Goal: Use online tool/utility: Utilize a website feature to perform a specific function

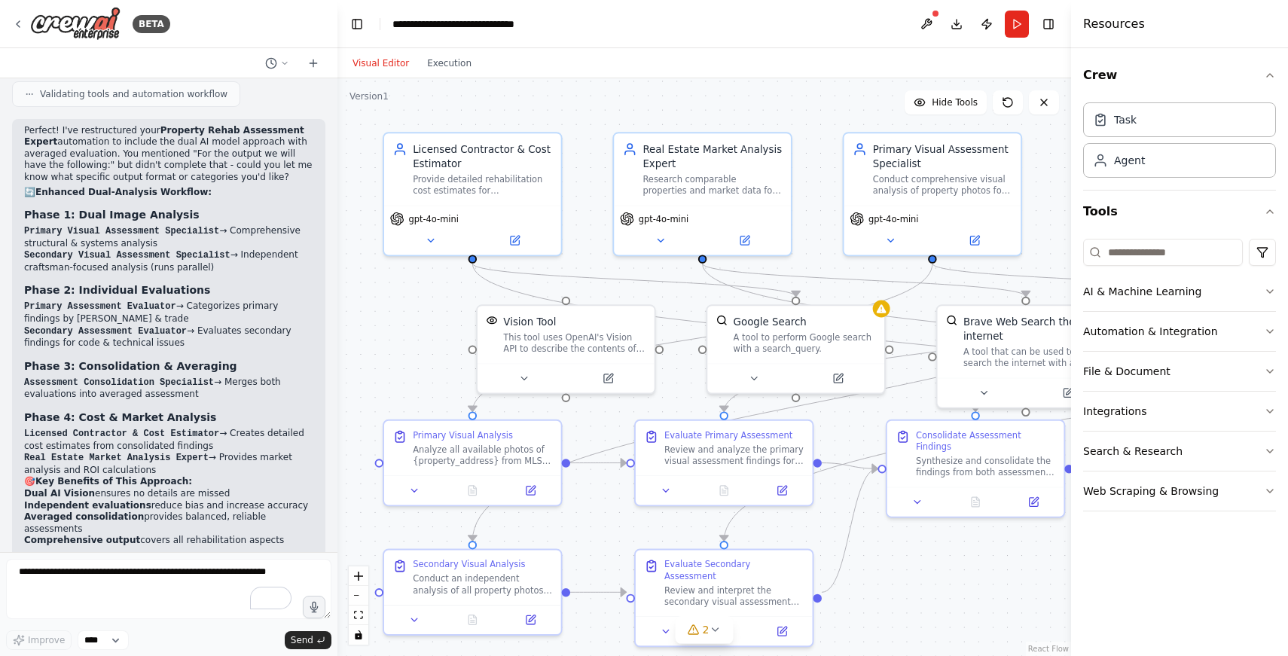
scroll to position [2678, 0]
click at [157, 252] on li "Secondary Visual Assessment Specialist → Independent craftsman-focused analysis…" at bounding box center [168, 258] width 289 height 24
drag, startPoint x: 157, startPoint y: 252, endPoint x: 181, endPoint y: 252, distance: 24.1
click at [181, 252] on li "Secondary Visual Assessment Specialist → Independent craftsman-focused analysis…" at bounding box center [168, 258] width 289 height 24
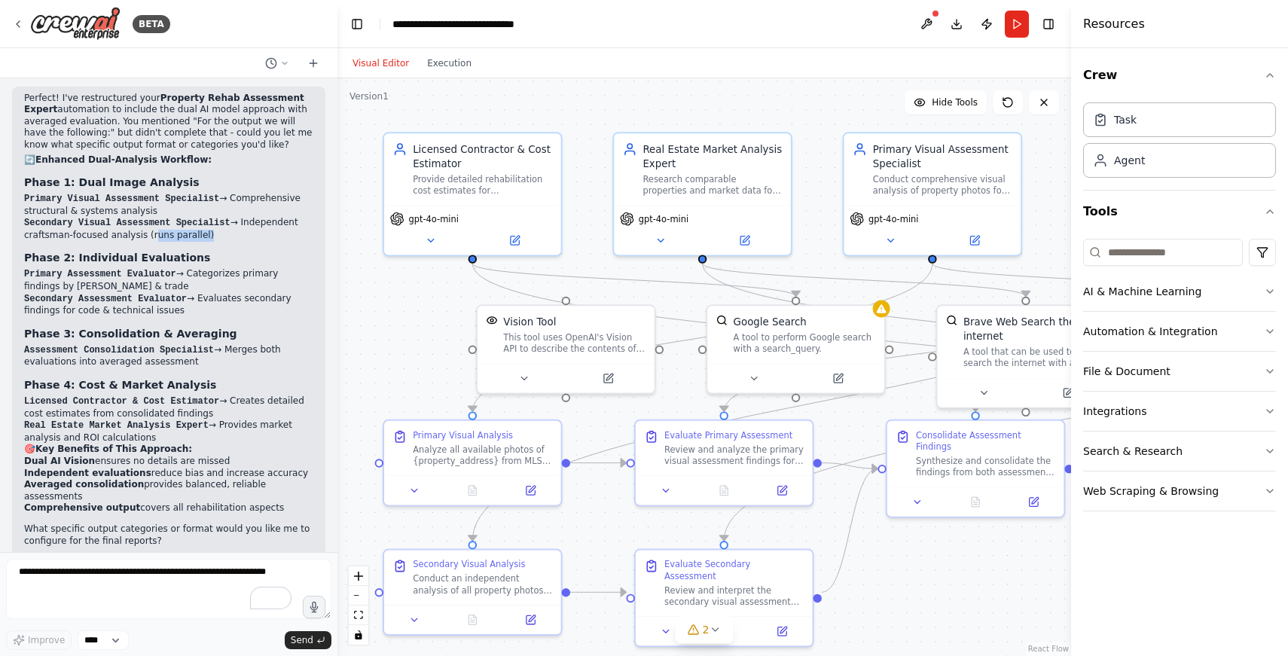
scroll to position [2708, 0]
click at [42, 271] on li "Primary Assessment Evaluator → Categorizes primary findings by urgency & trade" at bounding box center [168, 279] width 289 height 24
drag, startPoint x: 42, startPoint y: 271, endPoint x: 151, endPoint y: 273, distance: 109.2
click at [151, 273] on li "Primary Assessment Evaluator → Categorizes primary findings by urgency & trade" at bounding box center [168, 279] width 289 height 24
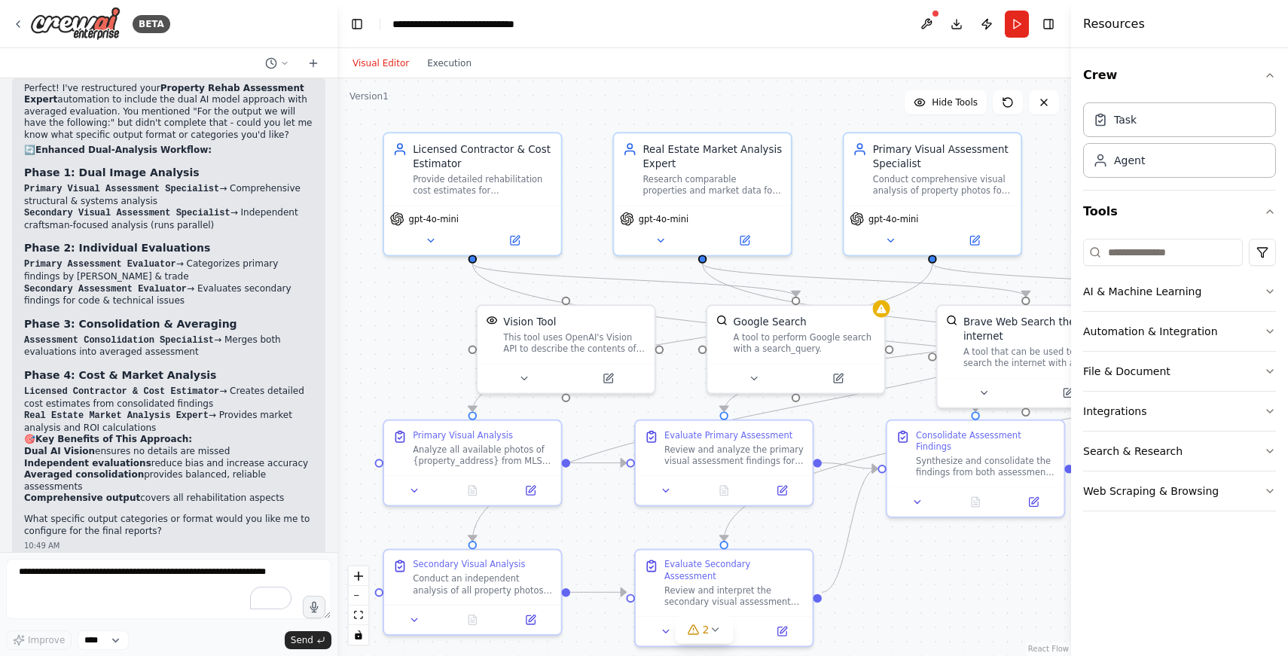
click at [175, 288] on li "Secondary Assessment Evaluator → Evaluates secondary findings for code & techni…" at bounding box center [168, 295] width 289 height 24
drag, startPoint x: 175, startPoint y: 288, endPoint x: 38, endPoint y: 288, distance: 137.8
click at [38, 288] on li "Secondary Assessment Evaluator → Evaluates secondary findings for code & techni…" at bounding box center [168, 295] width 289 height 24
click at [45, 335] on code "Assessment Consolidation Specialist" at bounding box center [119, 340] width 190 height 11
drag, startPoint x: 45, startPoint y: 325, endPoint x: 233, endPoint y: 333, distance: 187.7
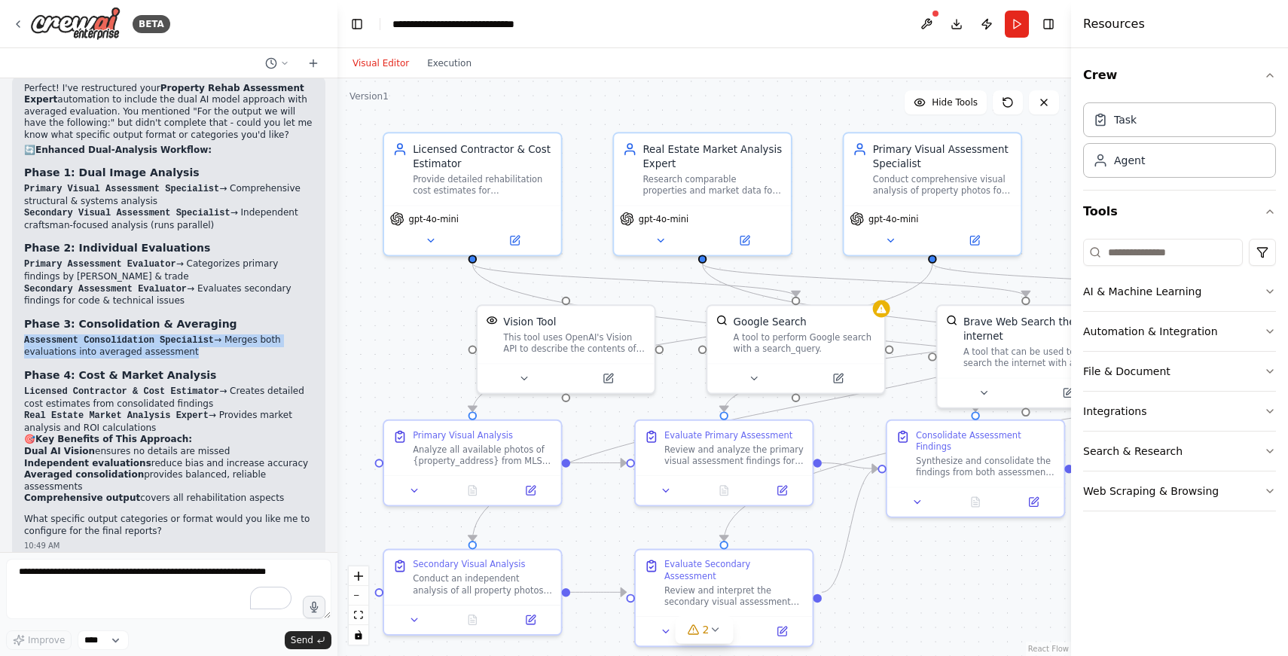
click at [233, 334] on li "Assessment Consolidation Specialist → Merges both evaluations into averaged ass…" at bounding box center [168, 346] width 289 height 24
click at [44, 369] on strong "Phase 4: Cost & Market Analysis" at bounding box center [120, 375] width 192 height 12
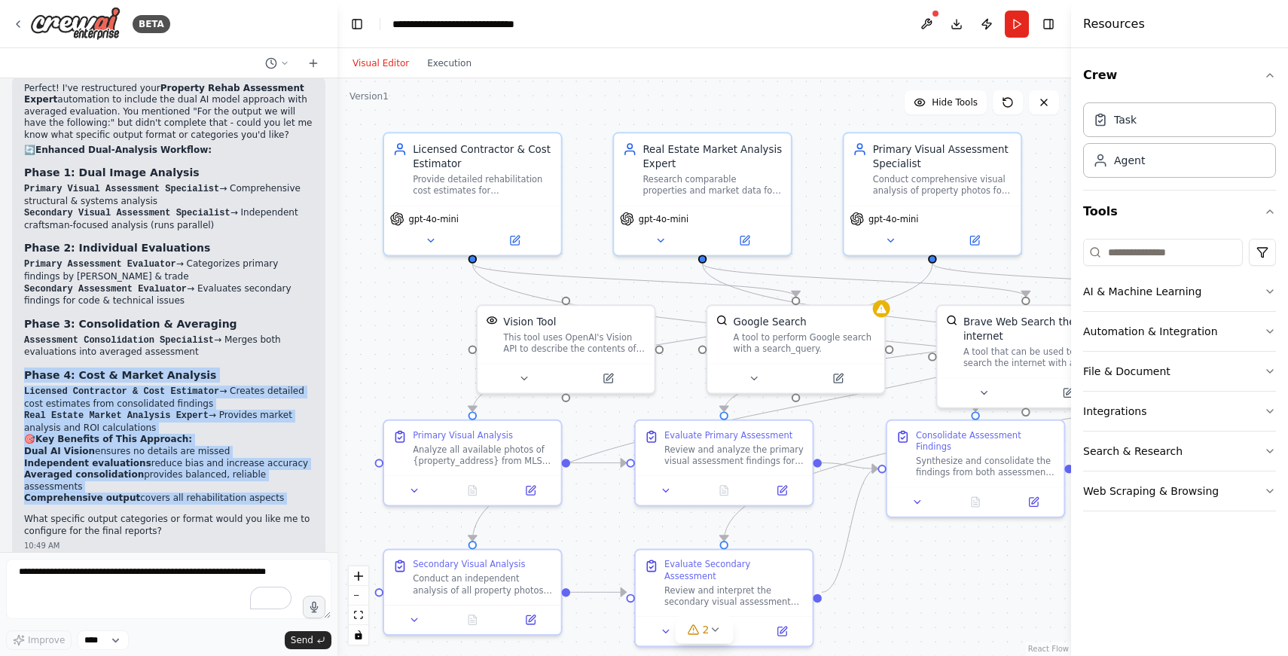
drag, startPoint x: 44, startPoint y: 361, endPoint x: 52, endPoint y: 477, distance: 116.2
click at [52, 477] on div "Perfect! I've restructured your Property Rehab Assessment Expert automation to …" at bounding box center [168, 310] width 289 height 455
click at [44, 390] on li "Licensed Contractor & Cost Estimator → Creates detailed cost estimates from con…" at bounding box center [168, 398] width 289 height 24
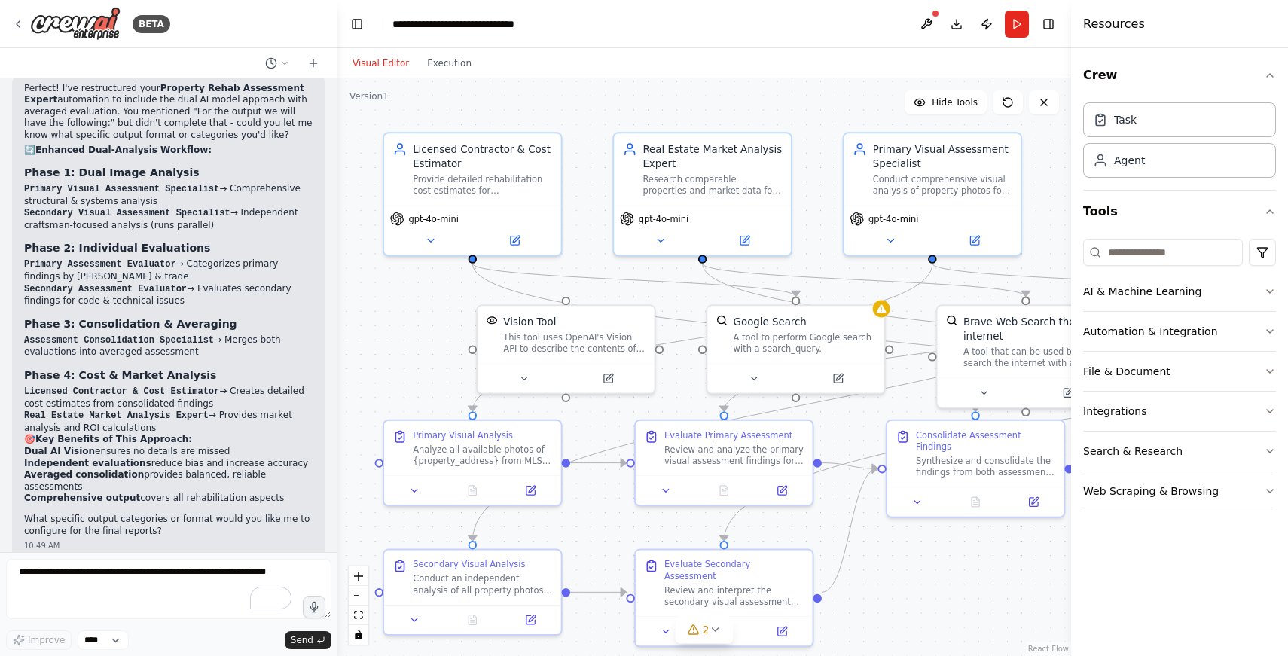
click at [39, 369] on strong "Phase 4: Cost & Market Analysis" at bounding box center [120, 375] width 192 height 12
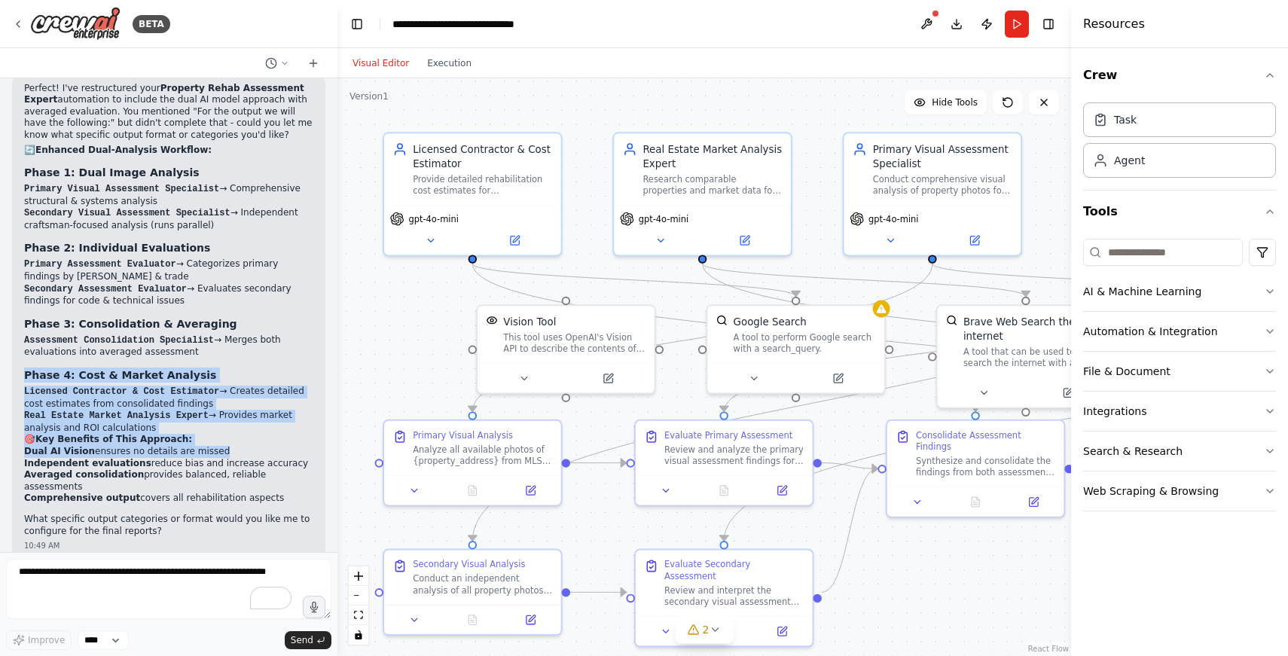
drag, startPoint x: 39, startPoint y: 361, endPoint x: 48, endPoint y: 428, distance: 68.4
click at [48, 428] on div "Perfect! I've restructured your Property Rehab Assessment Expert automation to …" at bounding box center [168, 310] width 289 height 455
click at [50, 386] on code "Licensed Contractor & Cost Estimator" at bounding box center [121, 391] width 195 height 11
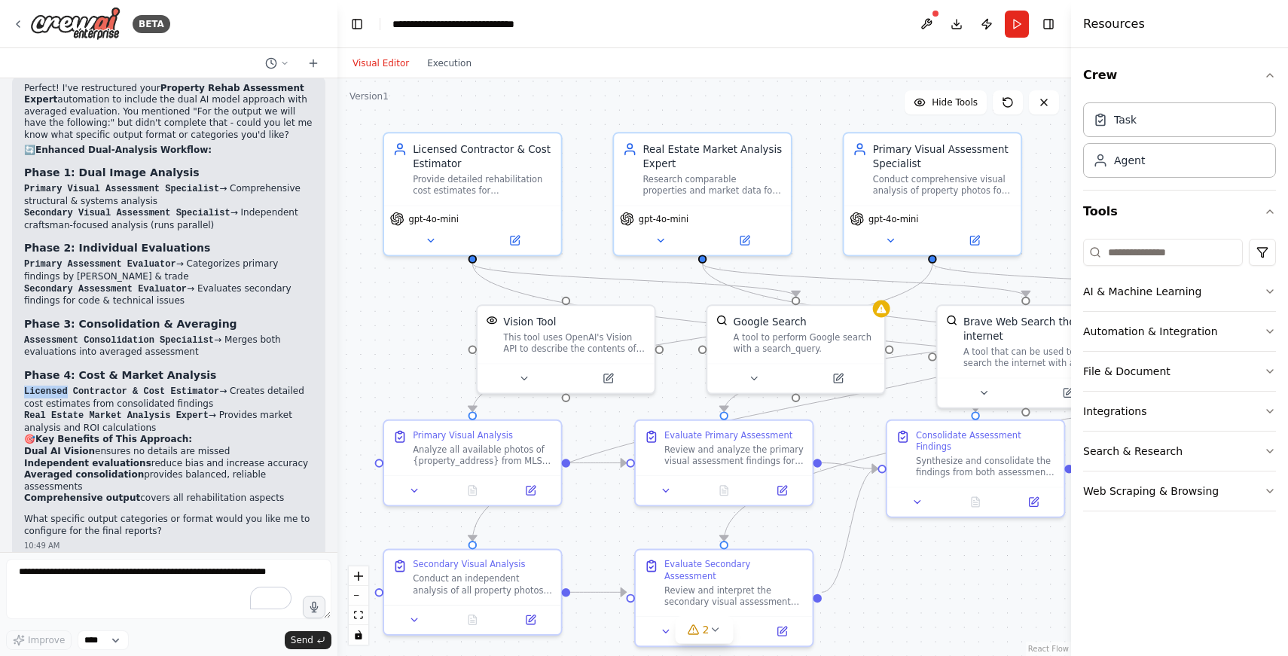
click at [50, 386] on code "Licensed Contractor & Cost Estimator" at bounding box center [121, 391] width 195 height 11
click at [52, 369] on strong "Phase 4: Cost & Market Analysis" at bounding box center [120, 375] width 192 height 12
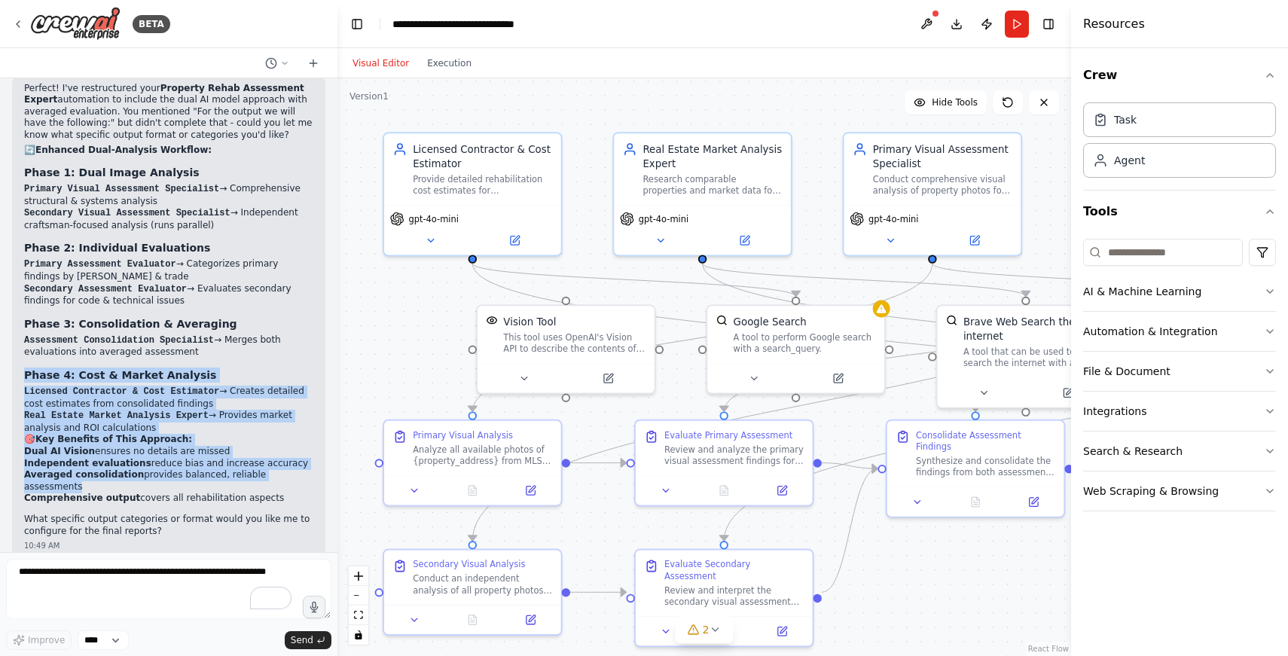
drag, startPoint x: 52, startPoint y: 363, endPoint x: 57, endPoint y: 451, distance: 88.3
click at [65, 458] on div "Perfect! I've restructured your Property Rehab Assessment Expert automation to …" at bounding box center [168, 310] width 289 height 455
click at [87, 386] on li "Licensed Contractor & Cost Estimator → Creates detailed cost estimates from con…" at bounding box center [168, 398] width 289 height 24
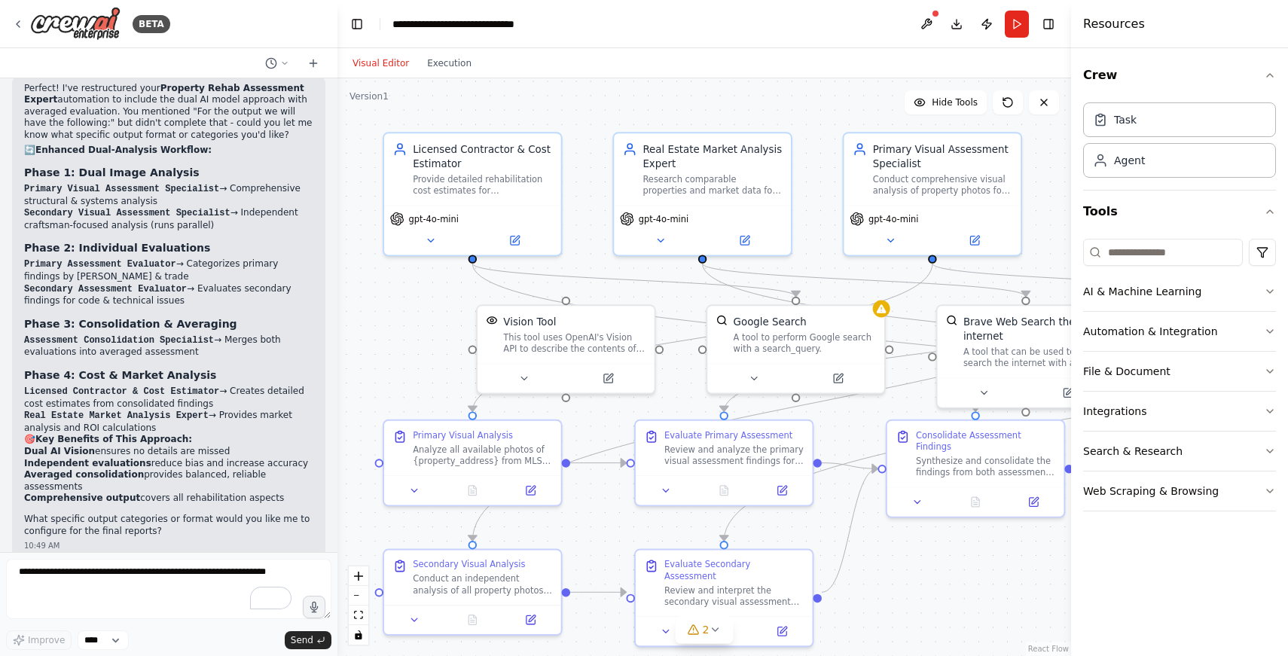
click at [89, 386] on code "Licensed Contractor & Cost Estimator" at bounding box center [121, 391] width 195 height 11
click at [89, 410] on li "Real Estate Market Analysis Expert → Provides market analysis and ROI calculati…" at bounding box center [168, 422] width 289 height 24
click at [25, 416] on li "Real Estate Market Analysis Expert → Provides market analysis and ROI calculati…" at bounding box center [168, 422] width 289 height 24
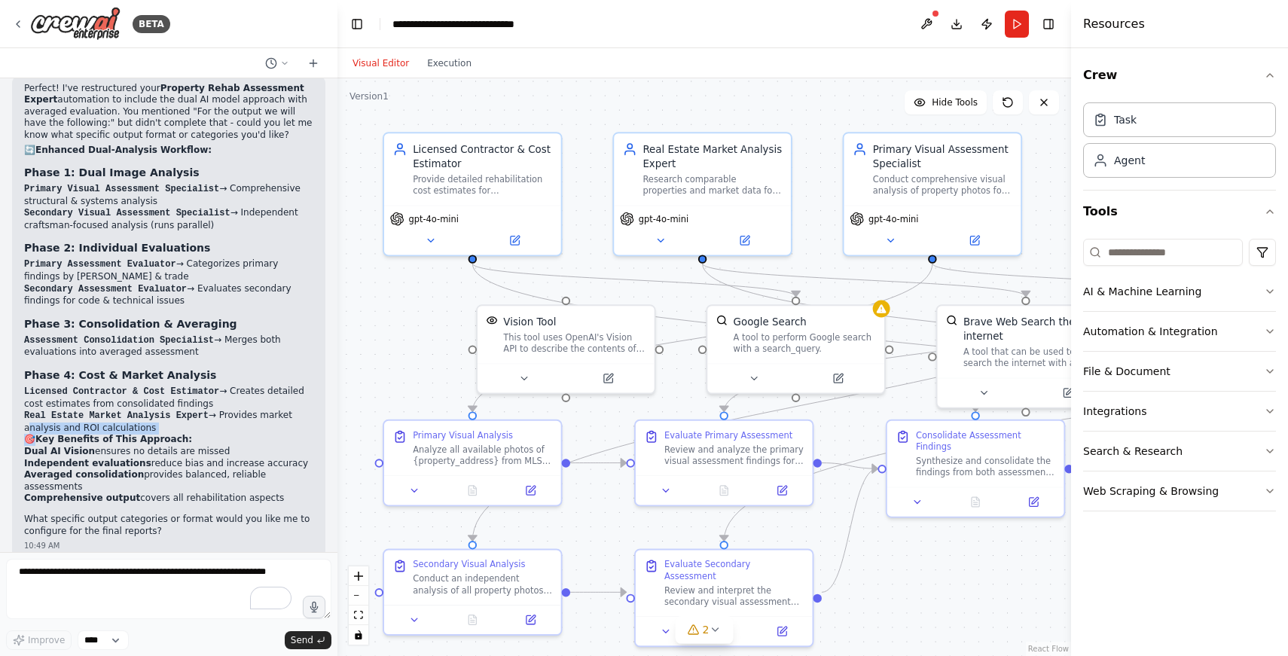
drag, startPoint x: 25, startPoint y: 416, endPoint x: 114, endPoint y: 417, distance: 88.9
click at [114, 417] on div "Perfect! I've restructured your Property Rehab Assessment Expert automation to …" at bounding box center [168, 310] width 289 height 455
click at [111, 434] on strong "Key Benefits of This Approach:" at bounding box center [113, 439] width 157 height 11
click at [120, 414] on li "Real Estate Market Analysis Expert → Provides market analysis and ROI calculati…" at bounding box center [168, 422] width 289 height 24
drag, startPoint x: 120, startPoint y: 414, endPoint x: 32, endPoint y: 414, distance: 88.1
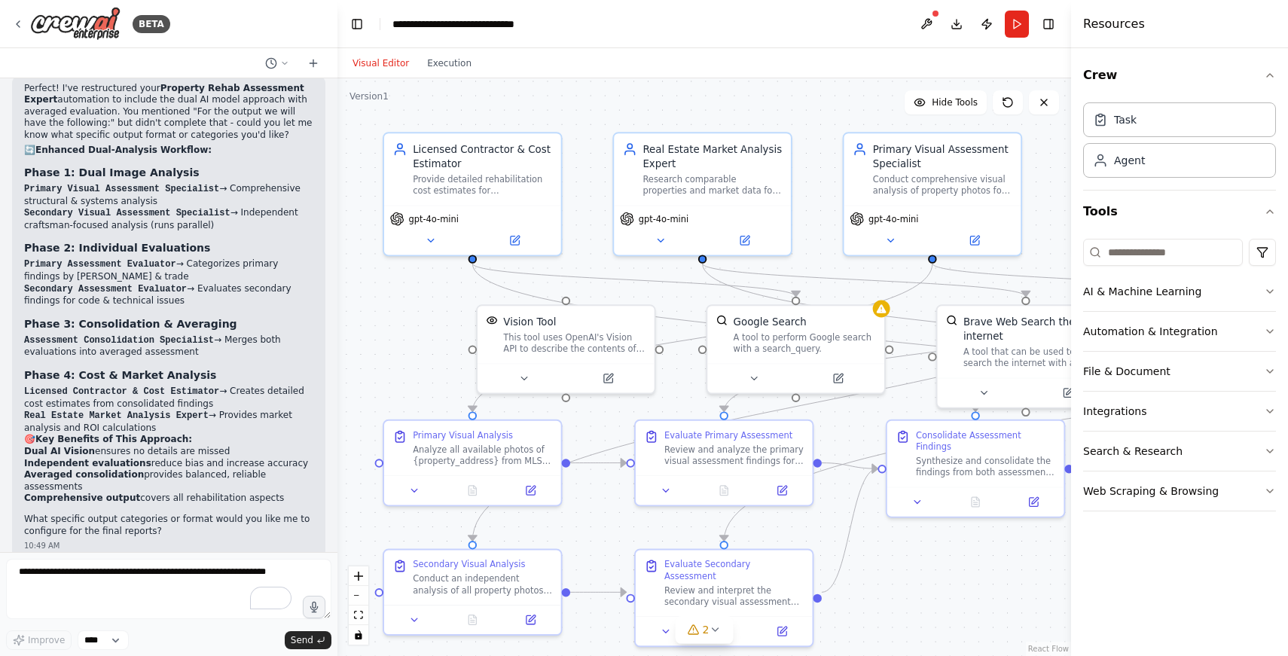
click at [32, 414] on li "Real Estate Market Analysis Expert → Provides market analysis and ROI calculati…" at bounding box center [168, 422] width 289 height 24
click at [37, 434] on strong "Key Benefits of This Approach:" at bounding box center [113, 439] width 157 height 11
drag, startPoint x: 37, startPoint y: 428, endPoint x: 137, endPoint y: 438, distance: 100.7
click at [152, 434] on strong "Key Benefits of This Approach:" at bounding box center [113, 439] width 157 height 11
click at [33, 446] on strong "Dual AI Vision" at bounding box center [59, 451] width 71 height 11
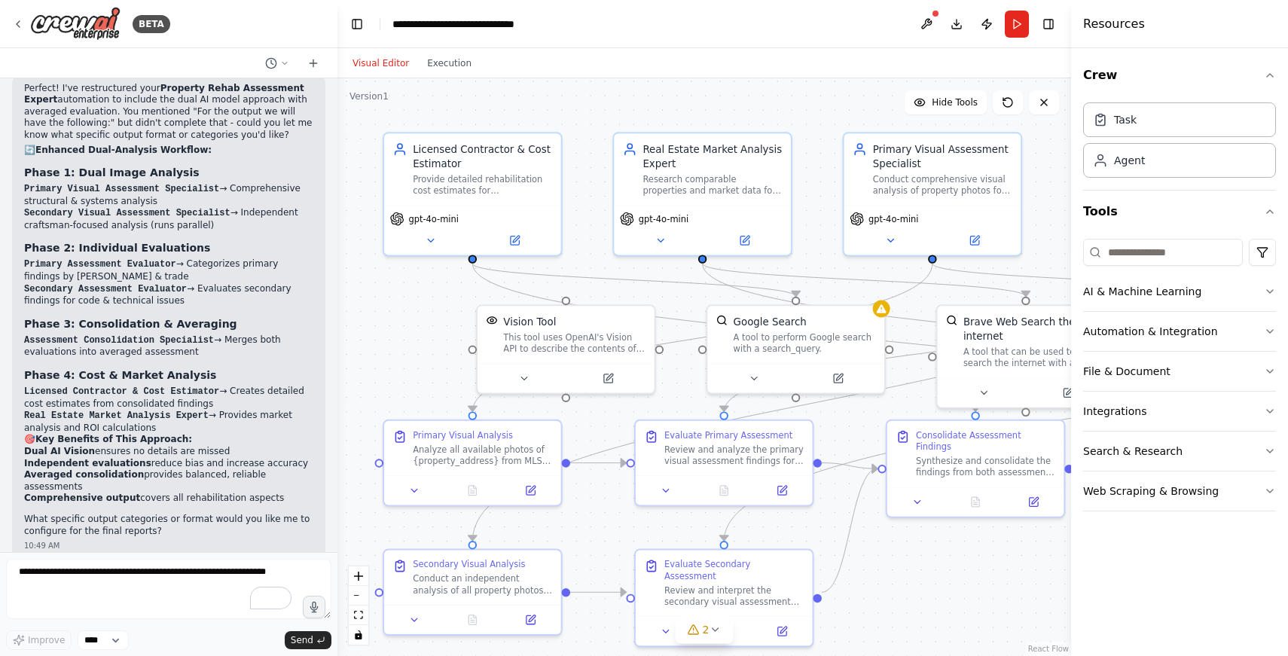
drag, startPoint x: 33, startPoint y: 435, endPoint x: 199, endPoint y: 437, distance: 165.7
click at [199, 446] on li "Dual AI Vision ensures no details are missed" at bounding box center [168, 452] width 289 height 12
click at [55, 469] on strong "Averaged consolidation" at bounding box center [84, 474] width 120 height 11
drag, startPoint x: 55, startPoint y: 453, endPoint x: 143, endPoint y: 453, distance: 88.1
click at [143, 469] on li "Averaged consolidation provides balanced, reliable assessments" at bounding box center [168, 480] width 289 height 23
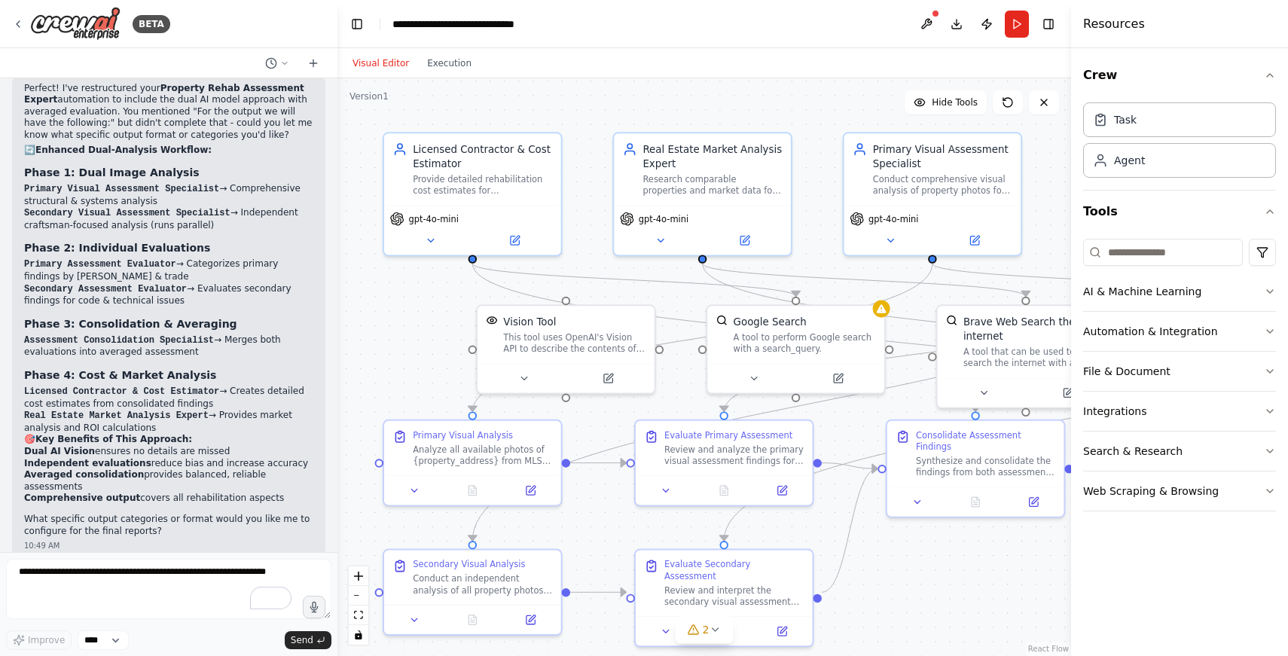
click at [150, 458] on li "Independent evaluations reduce bias and increase accuracy" at bounding box center [168, 464] width 289 height 12
drag, startPoint x: 150, startPoint y: 450, endPoint x: 256, endPoint y: 450, distance: 106.2
click at [256, 458] on li "Independent evaluations reduce bias and increase accuracy" at bounding box center [168, 464] width 289 height 12
click at [155, 469] on li "Averaged consolidation provides balanced, reliable assessments" at bounding box center [168, 480] width 289 height 23
drag, startPoint x: 155, startPoint y: 462, endPoint x: 232, endPoint y: 462, distance: 76.8
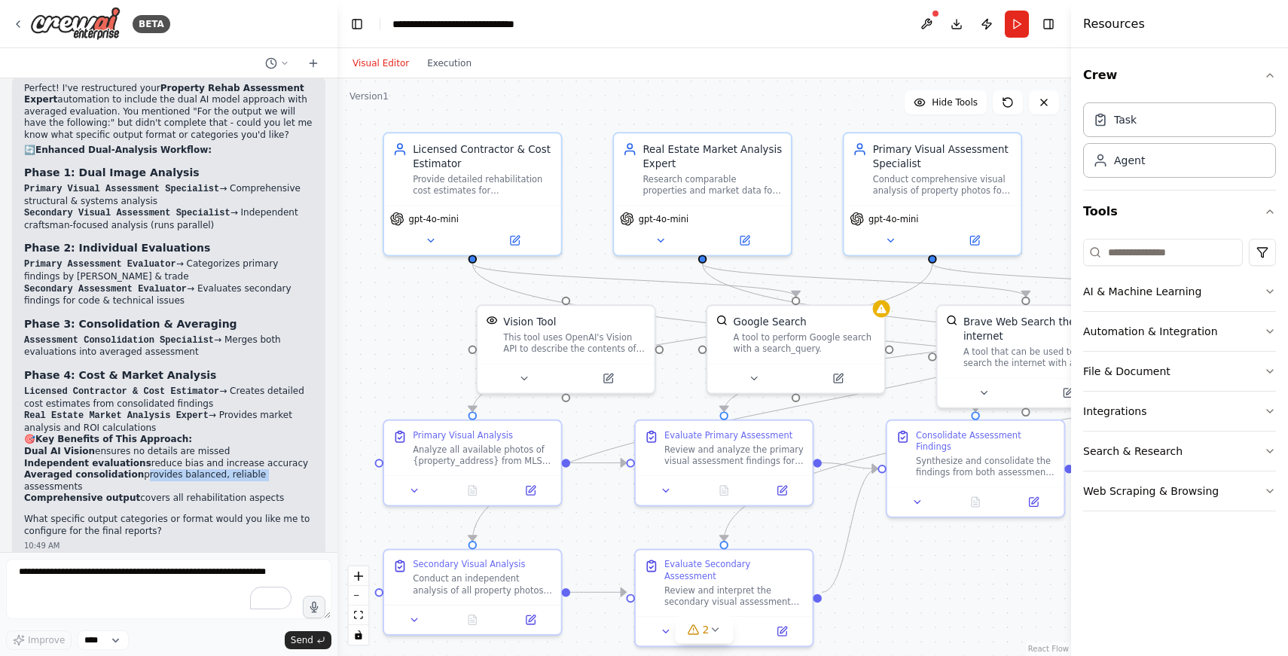
click at [232, 469] on li "Averaged consolidation provides balanced, reliable assessments" at bounding box center [168, 480] width 289 height 23
click at [143, 492] on li "Comprehensive output covers all rehabilitation aspects" at bounding box center [168, 498] width 289 height 12
drag, startPoint x: 143, startPoint y: 483, endPoint x: 247, endPoint y: 483, distance: 103.9
click at [247, 492] on li "Comprehensive output covers all rehabilitation aspects" at bounding box center [168, 498] width 289 height 12
click at [112, 577] on textarea "To enrich screen reader interactions, please activate Accessibility in Grammarl…" at bounding box center [168, 589] width 325 height 60
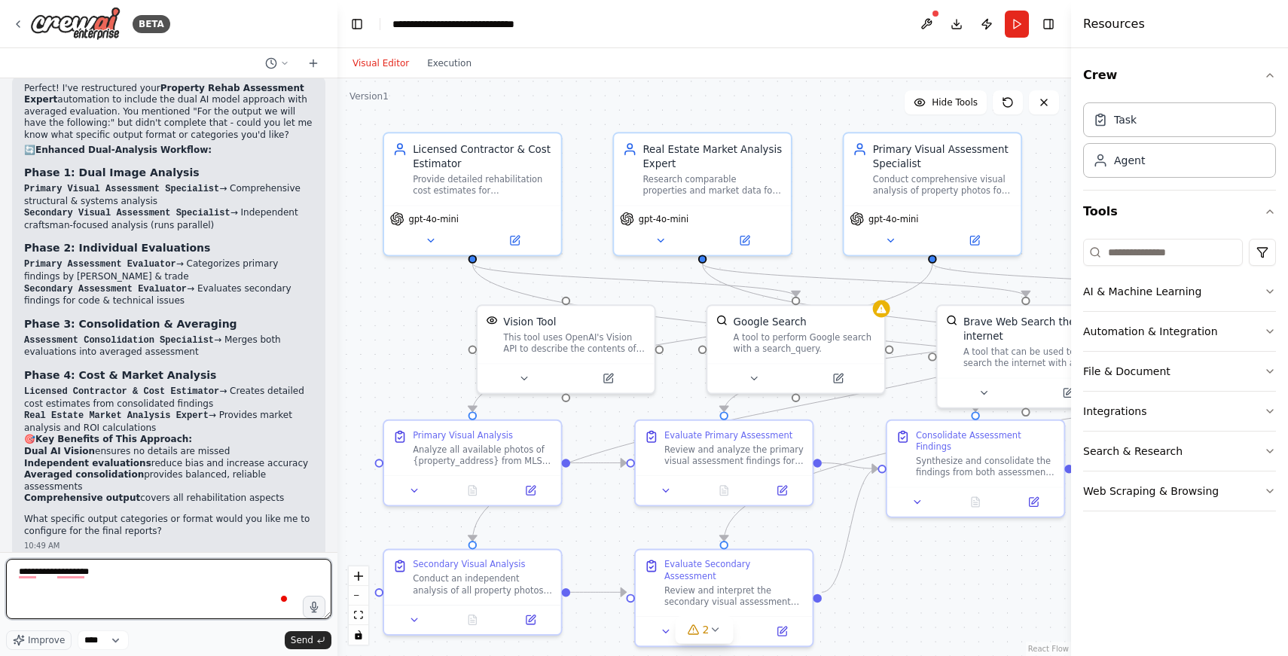
scroll to position [0, 0]
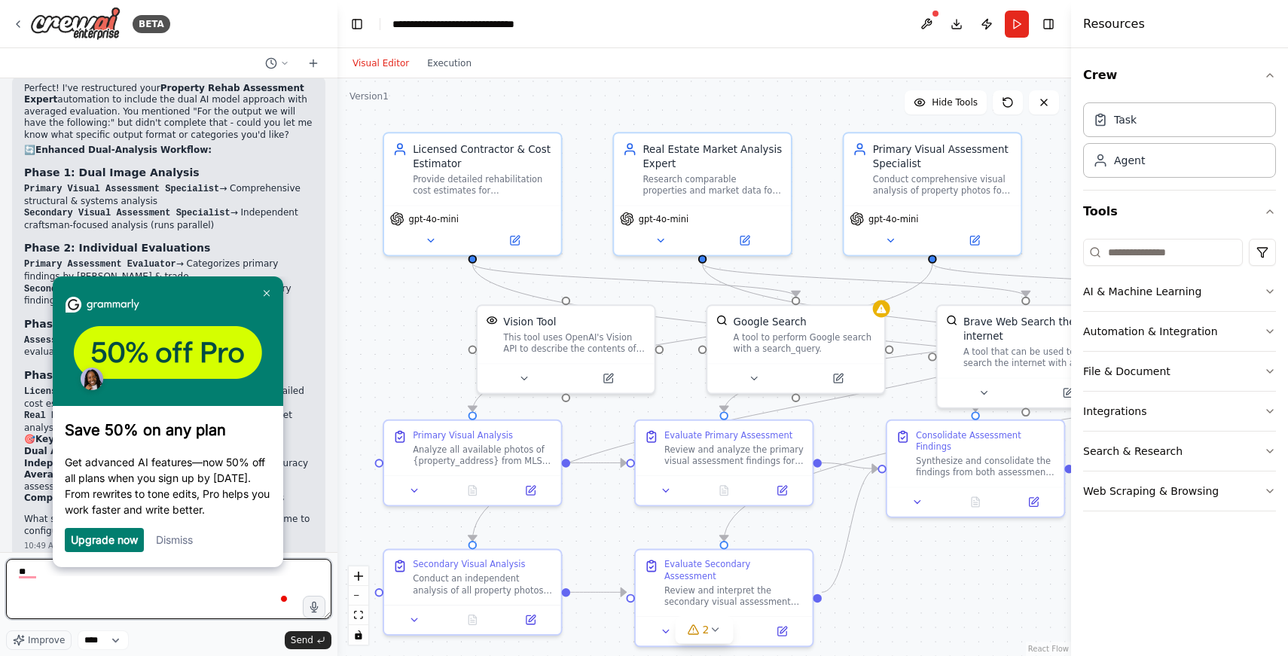
type textarea "*"
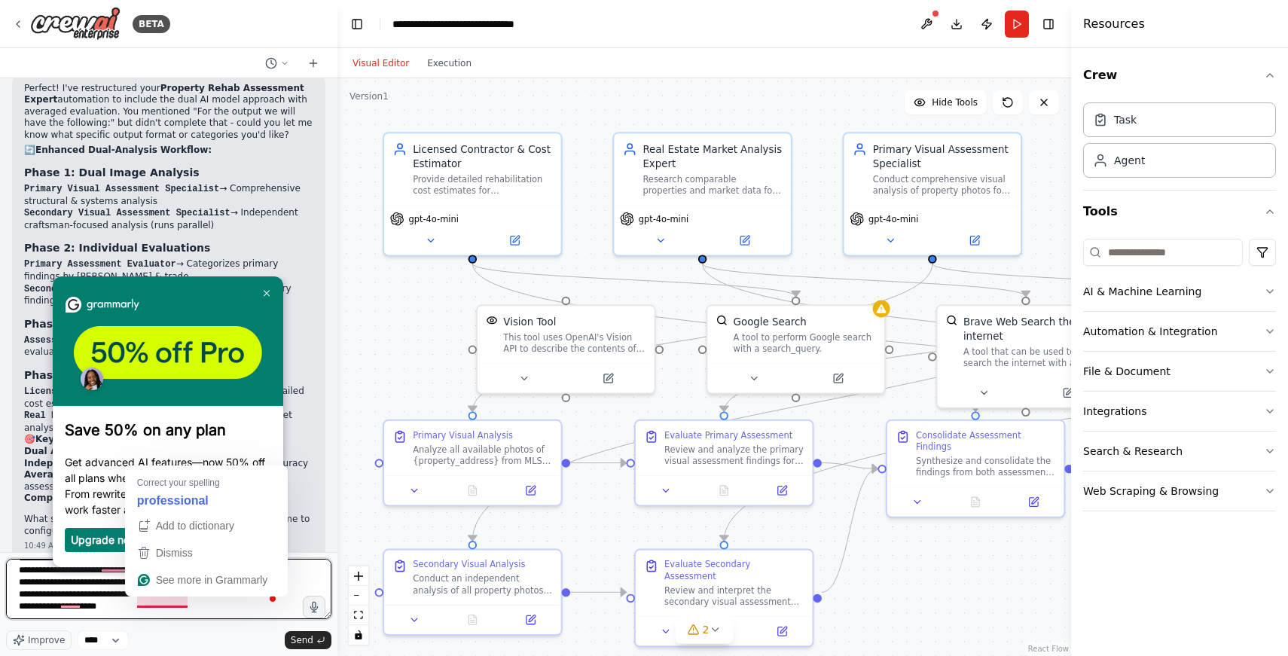
click at [148, 604] on textarea "**********" at bounding box center [168, 589] width 325 height 60
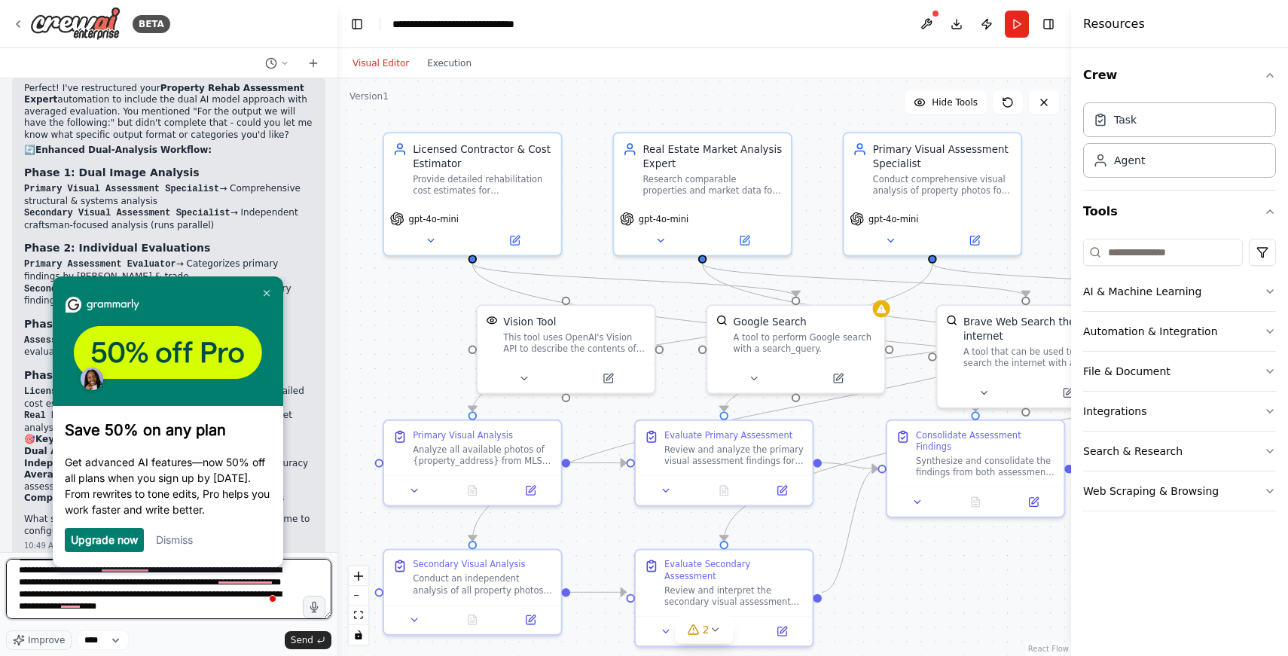
click at [44, 617] on textarea "**********" at bounding box center [168, 589] width 325 height 60
paste textarea "To enrich screen reader interactions, please activate Accessibility in Grammarl…"
click at [61, 609] on textarea "**********" at bounding box center [168, 589] width 325 height 60
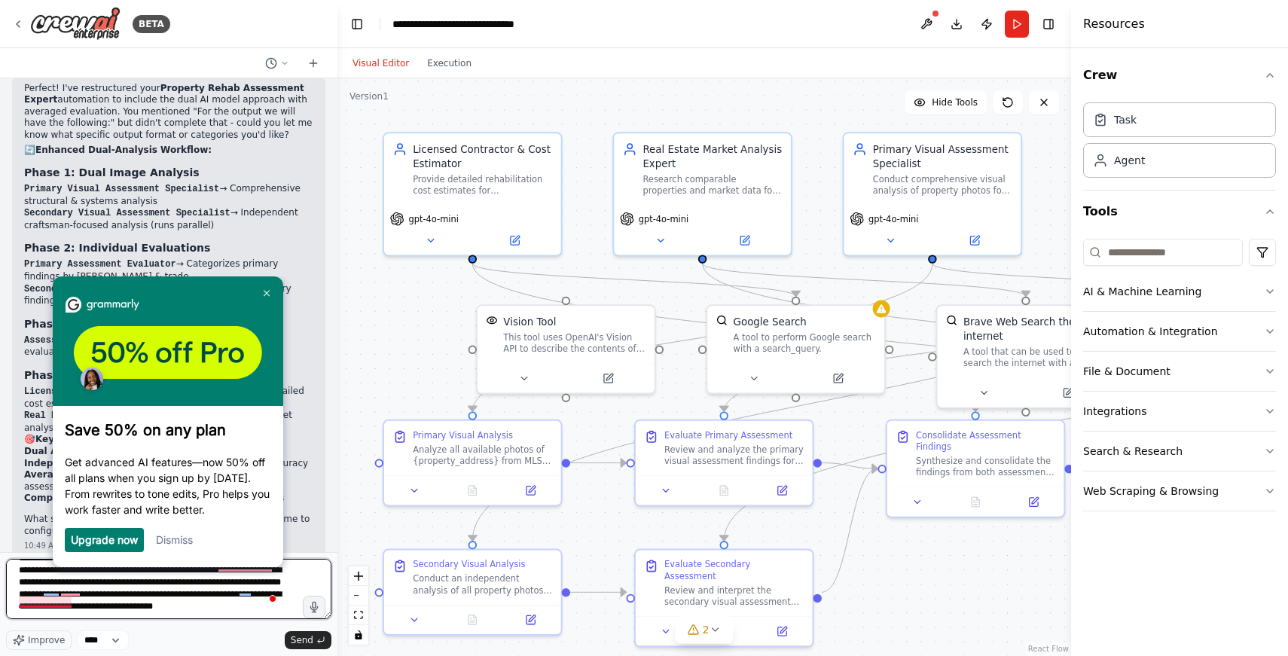
click at [46, 603] on textarea "**********" at bounding box center [168, 589] width 325 height 60
click at [224, 602] on textarea "**********" at bounding box center [168, 589] width 325 height 60
type textarea "**********"
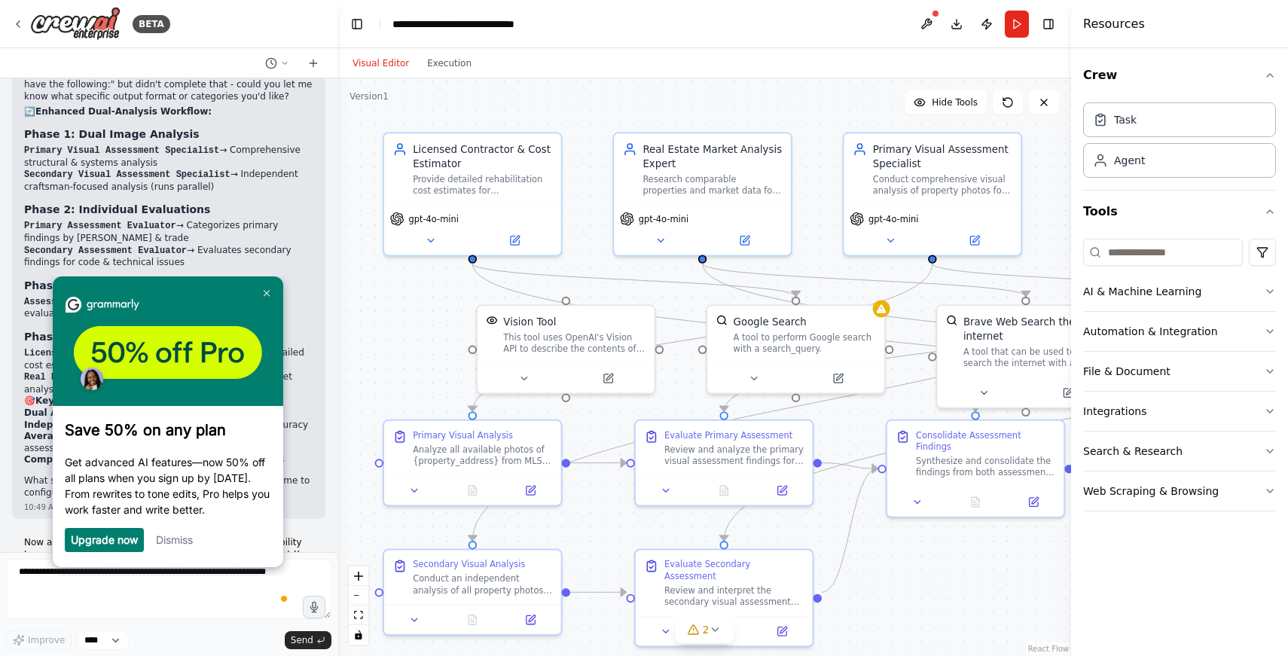
scroll to position [2915, 0]
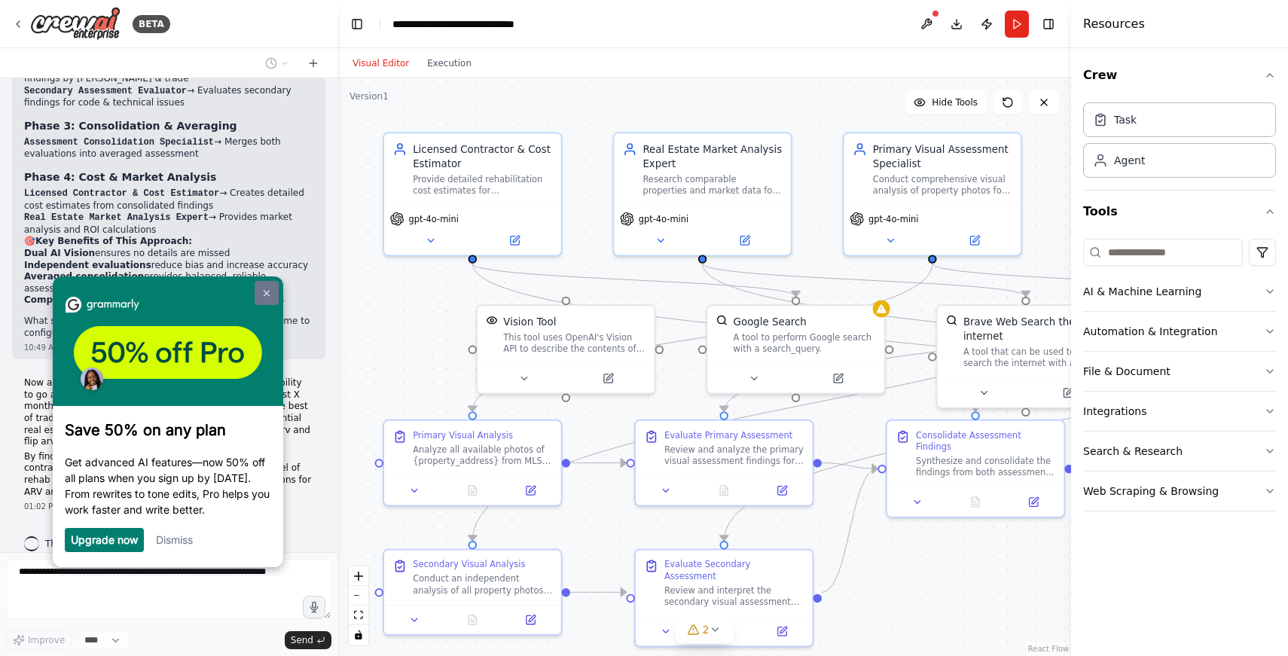
click at [265, 290] on img at bounding box center [267, 293] width 6 height 7
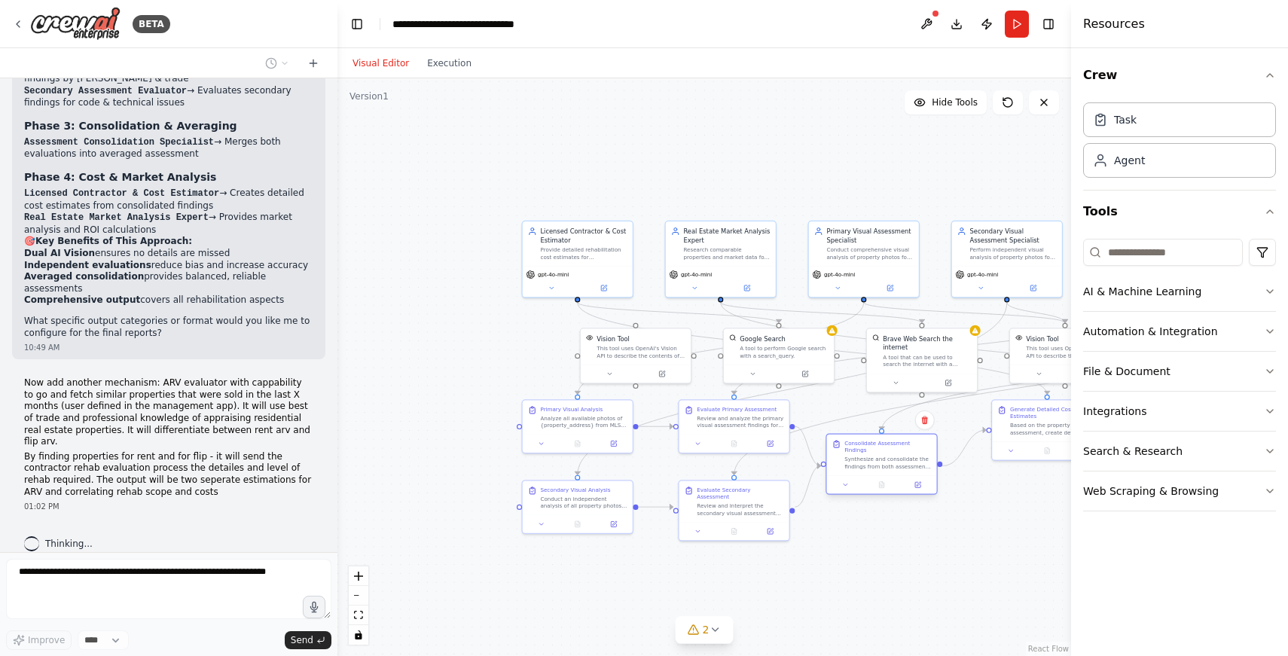
drag, startPoint x: 923, startPoint y: 431, endPoint x: 913, endPoint y: 466, distance: 36.7
click at [913, 466] on div "Synthesize and consolidate the findings from both assessment evaluations for {p…" at bounding box center [887, 463] width 87 height 14
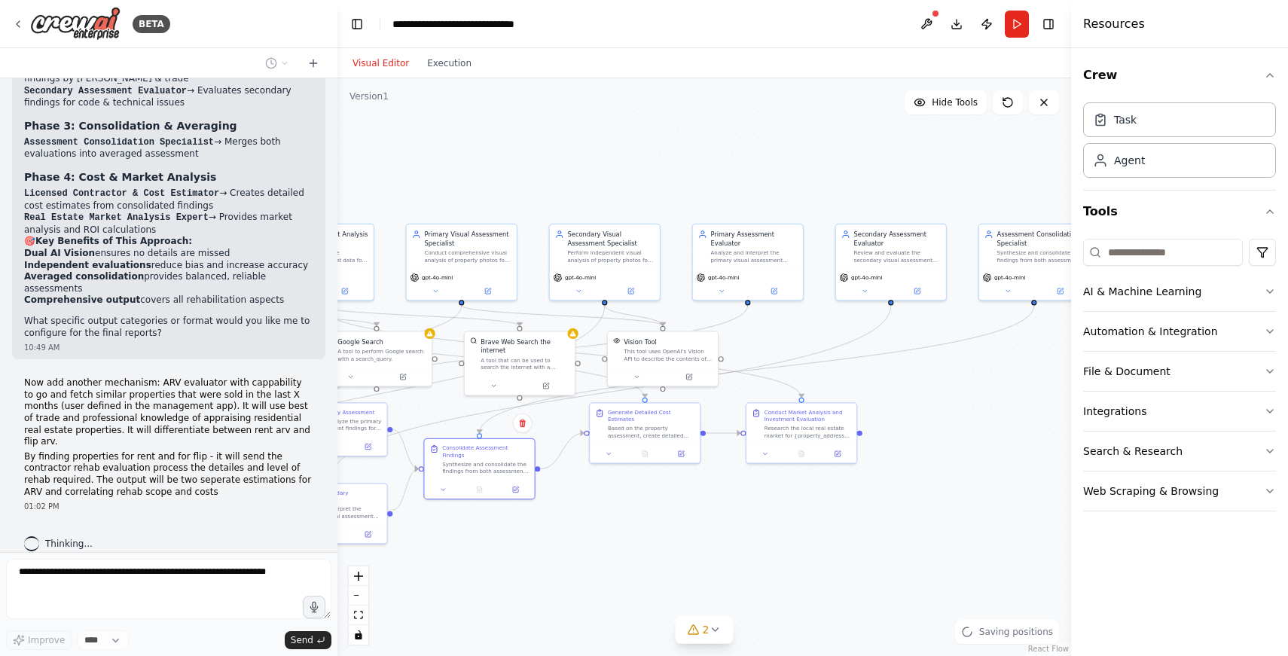
drag, startPoint x: 1001, startPoint y: 529, endPoint x: 581, endPoint y: 533, distance: 419.4
click at [581, 533] on div ".deletable-edge-delete-btn { width: 20px; height: 20px; border: 0px solid #ffff…" at bounding box center [703, 367] width 733 height 578
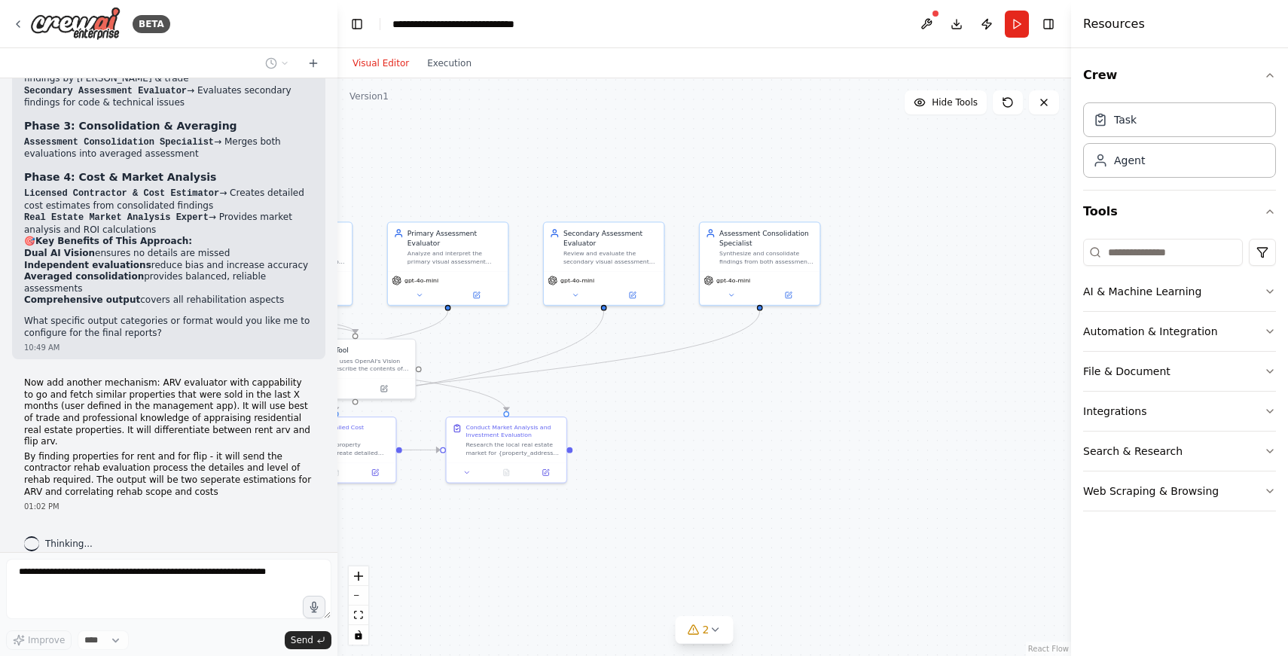
drag, startPoint x: 970, startPoint y: 395, endPoint x: 721, endPoint y: 404, distance: 249.4
click at [721, 404] on div ".deletable-edge-delete-btn { width: 20px; height: 20px; border: 0px solid #ffff…" at bounding box center [703, 367] width 733 height 578
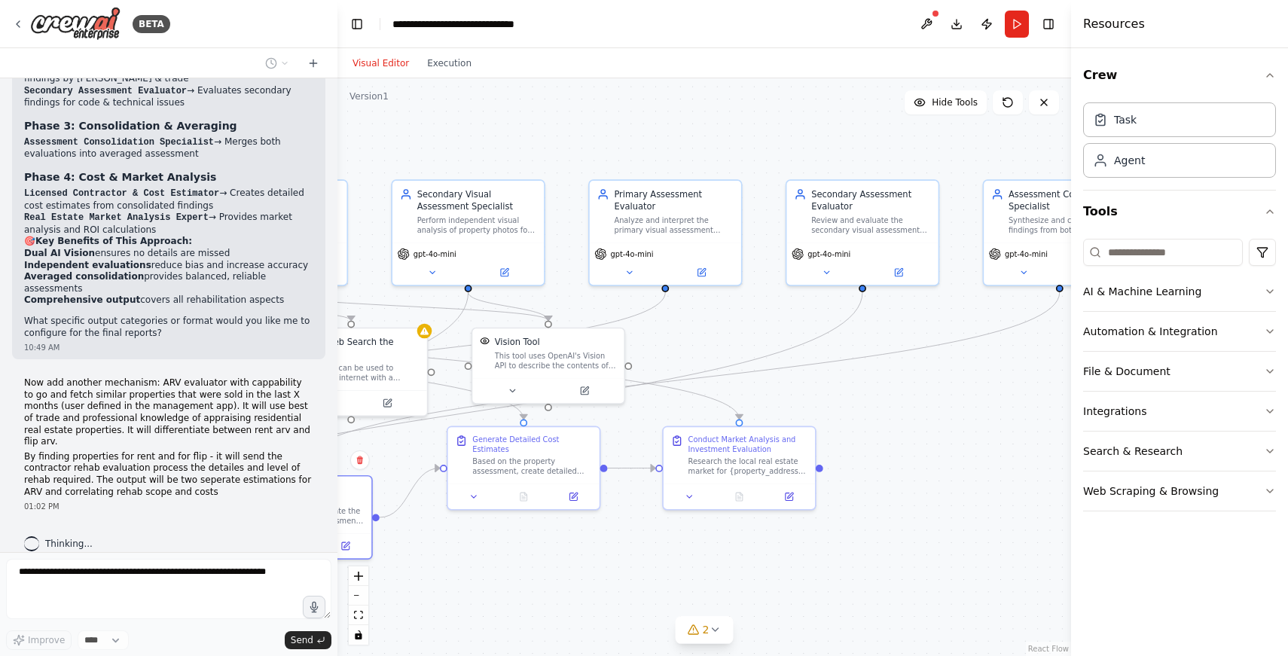
drag, startPoint x: 771, startPoint y: 392, endPoint x: 979, endPoint y: 379, distance: 208.2
click at [979, 379] on div ".deletable-edge-delete-btn { width: 20px; height: 20px; border: 0px solid #ffff…" at bounding box center [703, 367] width 733 height 578
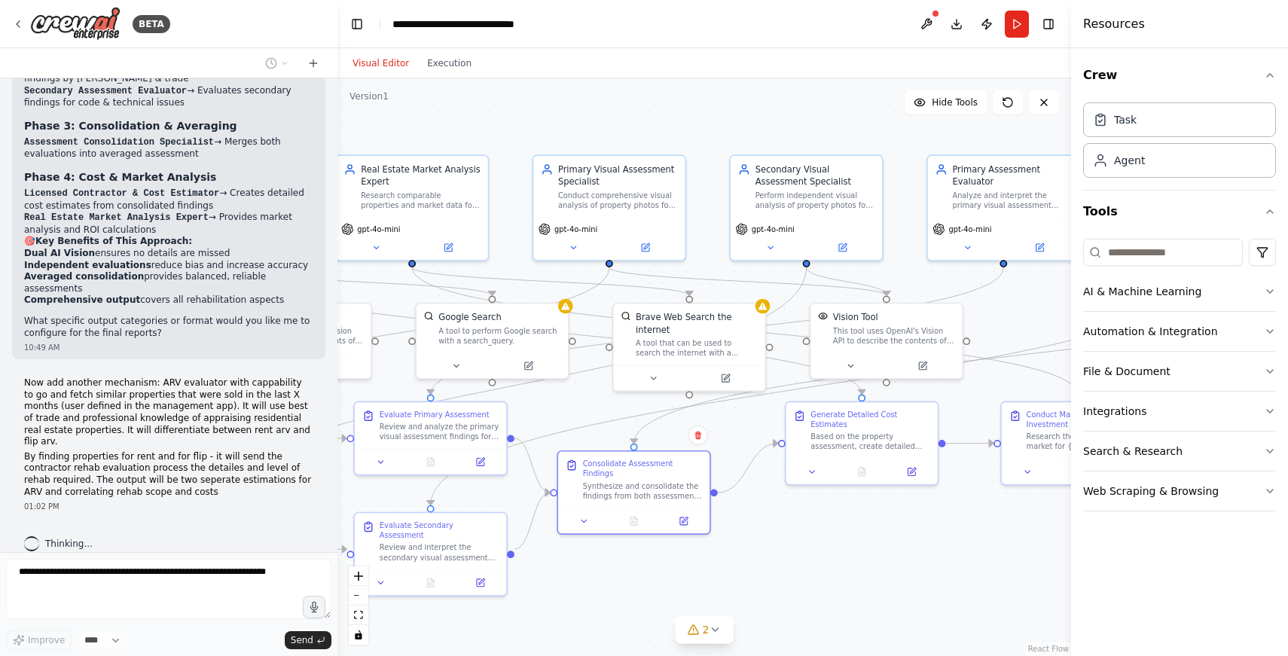
drag, startPoint x: 501, startPoint y: 556, endPoint x: 840, endPoint y: 531, distance: 339.0
click at [840, 531] on div ".deletable-edge-delete-btn { width: 20px; height: 20px; border: 0px solid #ffff…" at bounding box center [703, 367] width 733 height 578
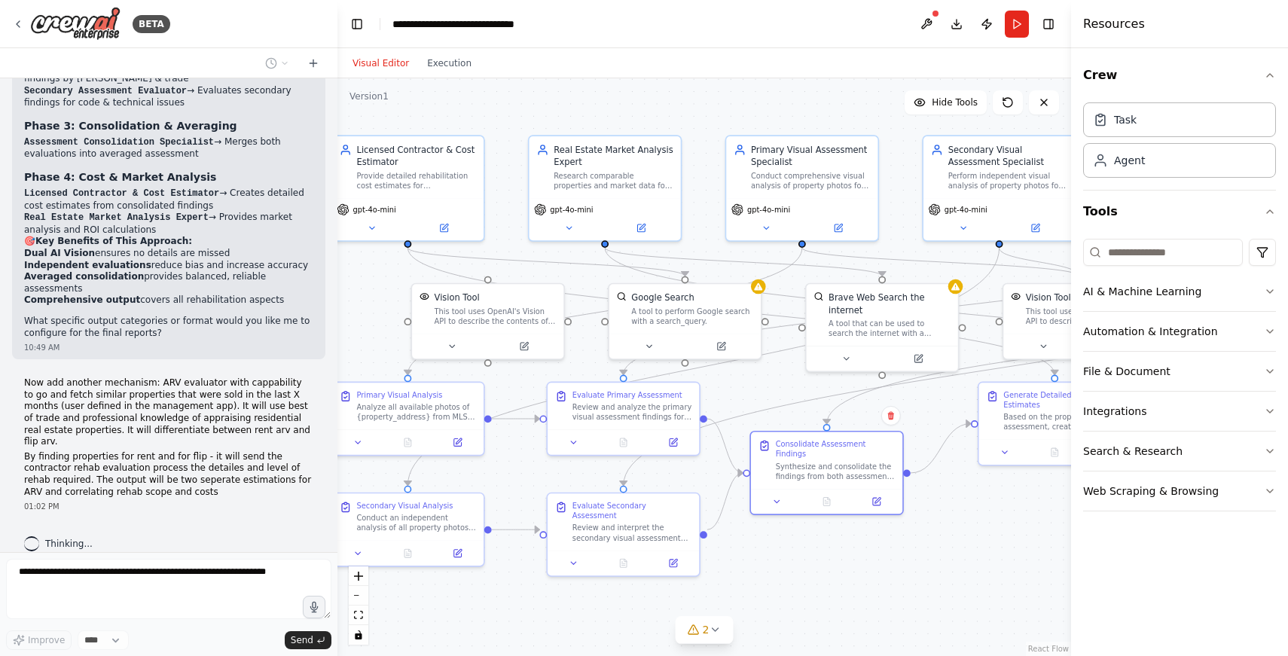
drag, startPoint x: 620, startPoint y: 584, endPoint x: 812, endPoint y: 565, distance: 193.8
click at [812, 565] on div ".deletable-edge-delete-btn { width: 20px; height: 20px; border: 0px solid #ffff…" at bounding box center [703, 367] width 733 height 578
click at [1274, 291] on icon "button" at bounding box center [1269, 291] width 12 height 12
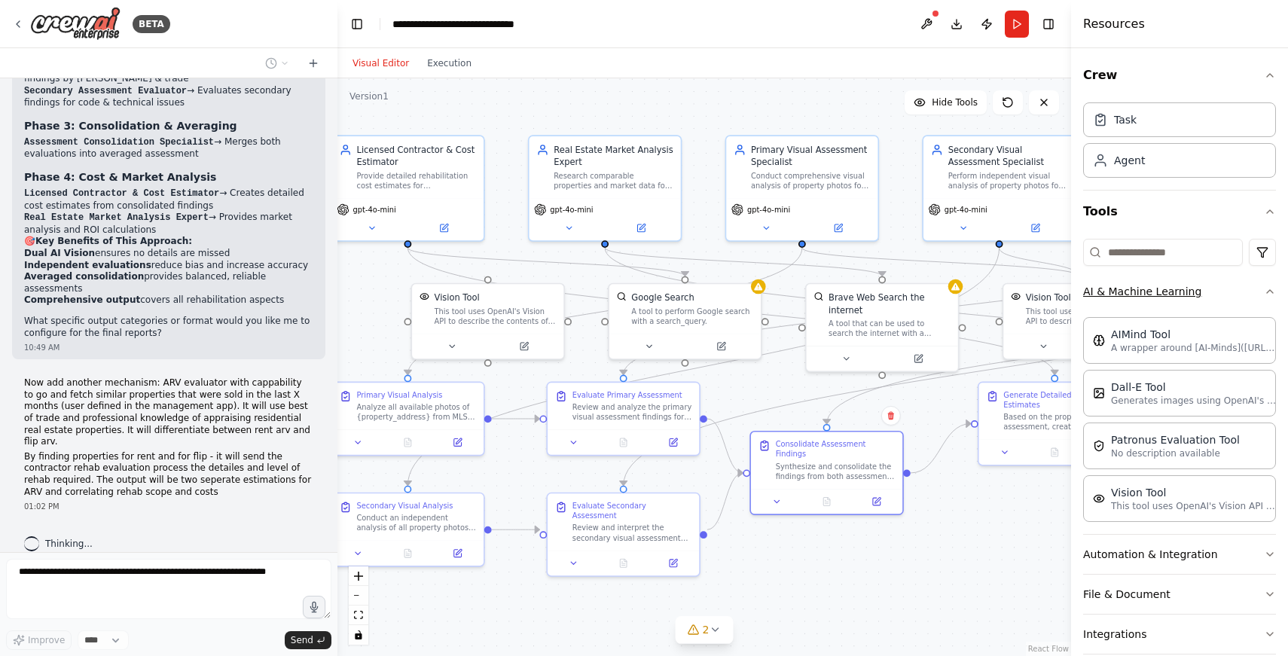
click at [1263, 291] on icon "button" at bounding box center [1269, 291] width 12 height 12
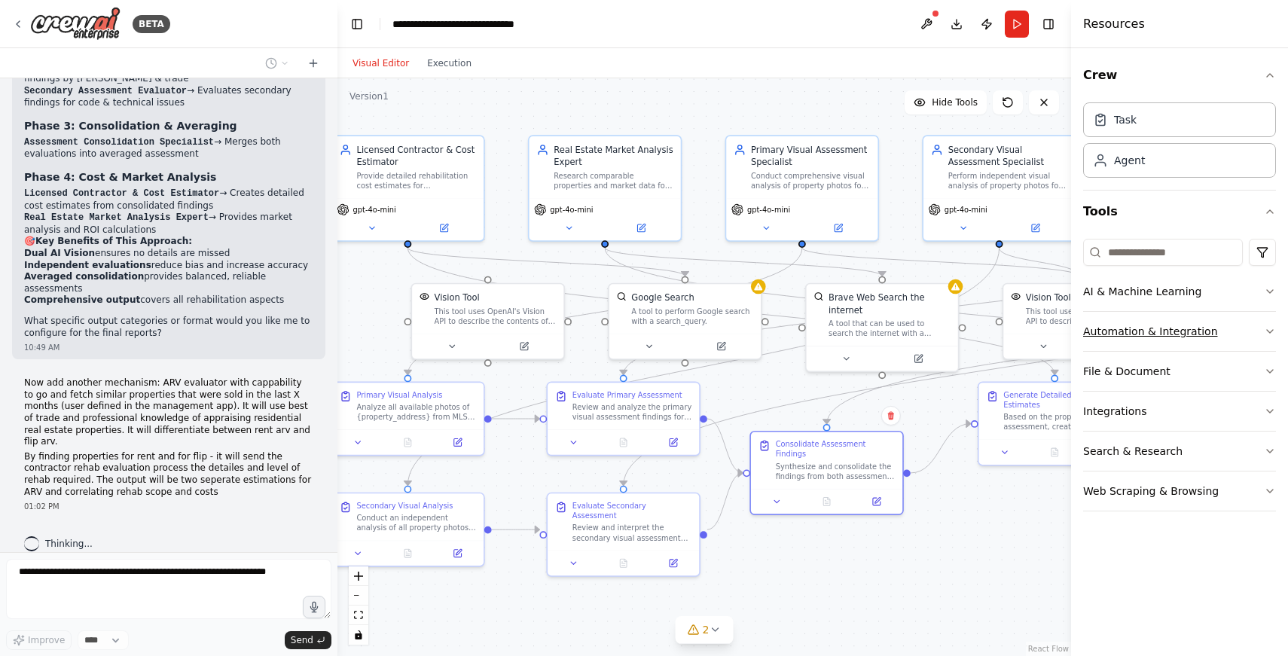
click at [1259, 328] on button "Automation & Integration" at bounding box center [1179, 331] width 193 height 39
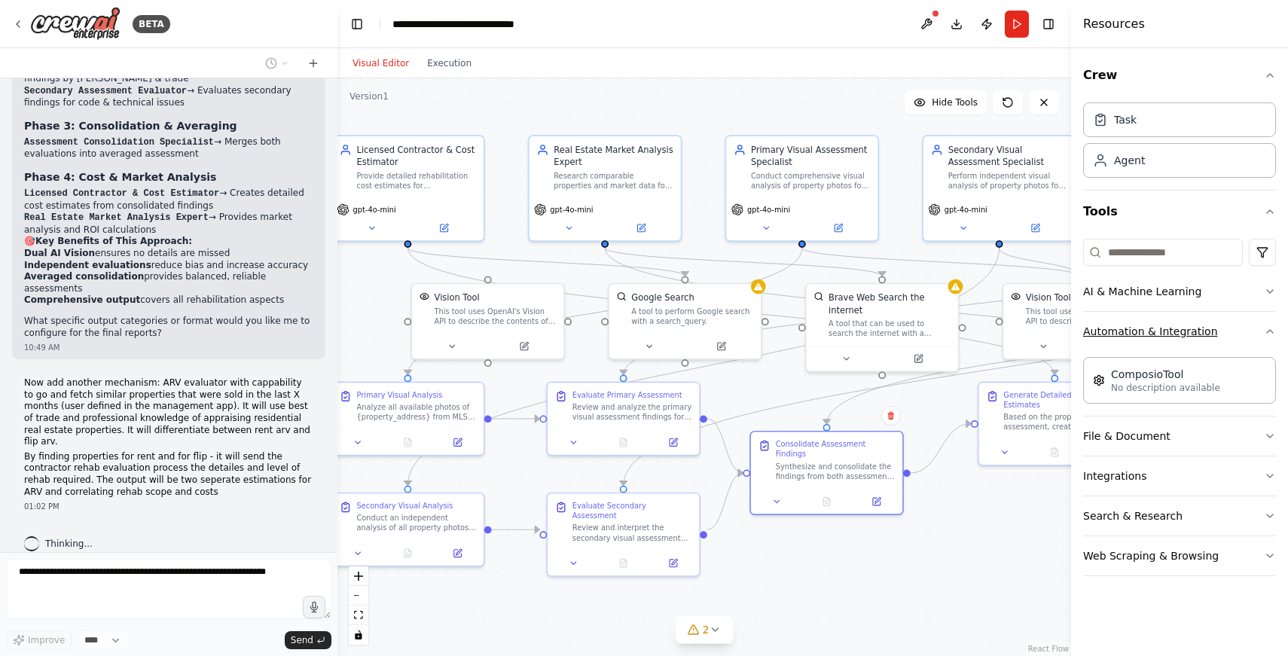
click at [1262, 328] on button "Automation & Integration" at bounding box center [1179, 331] width 193 height 39
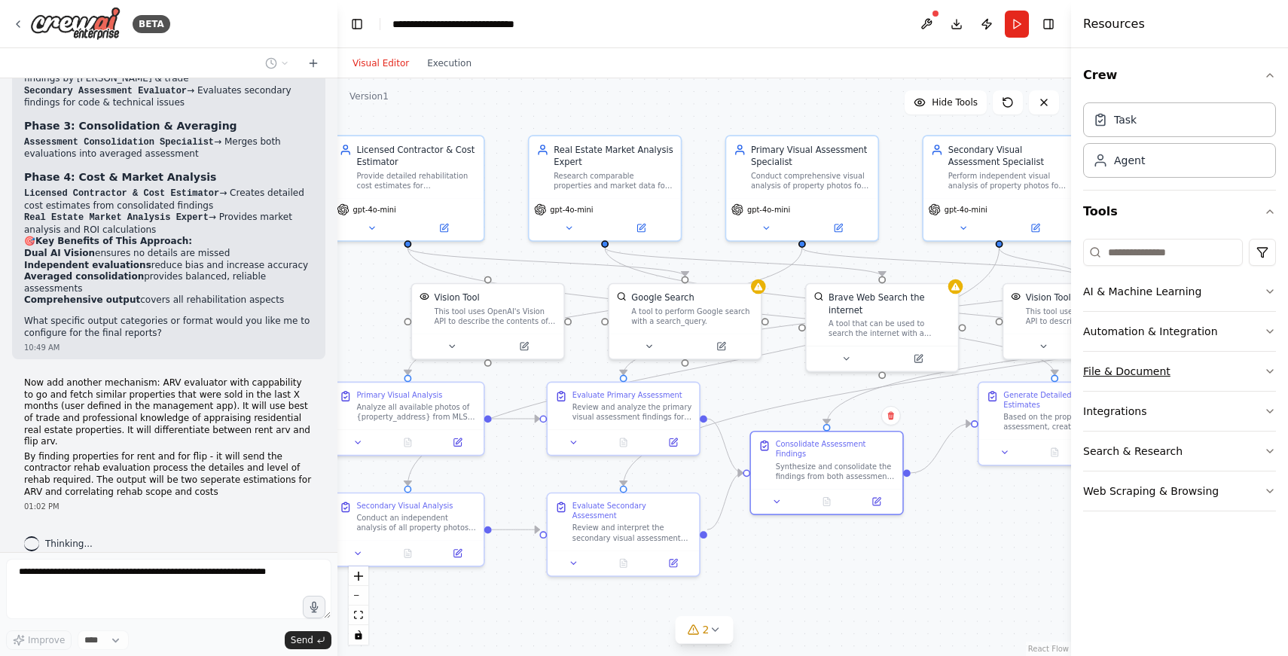
click at [1256, 369] on button "File & Document" at bounding box center [1179, 371] width 193 height 39
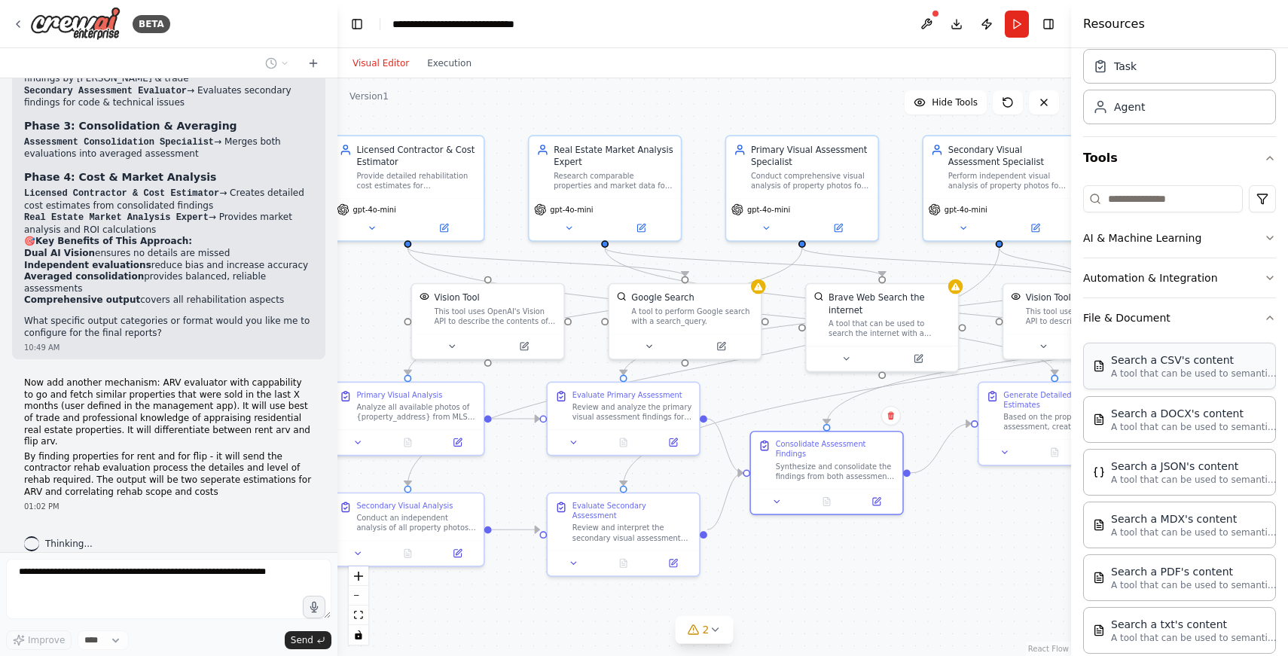
scroll to position [56, 0]
click at [1255, 328] on button "File & Document" at bounding box center [1179, 314] width 193 height 39
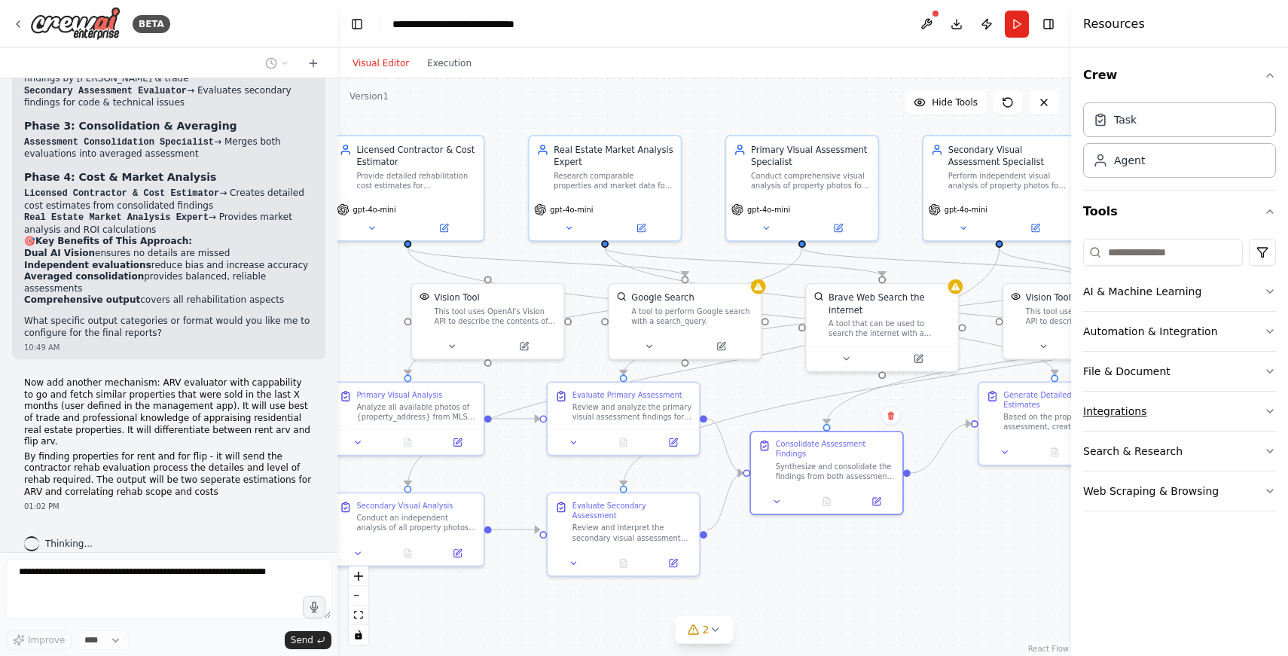
click at [1268, 410] on icon "button" at bounding box center [1269, 411] width 12 height 12
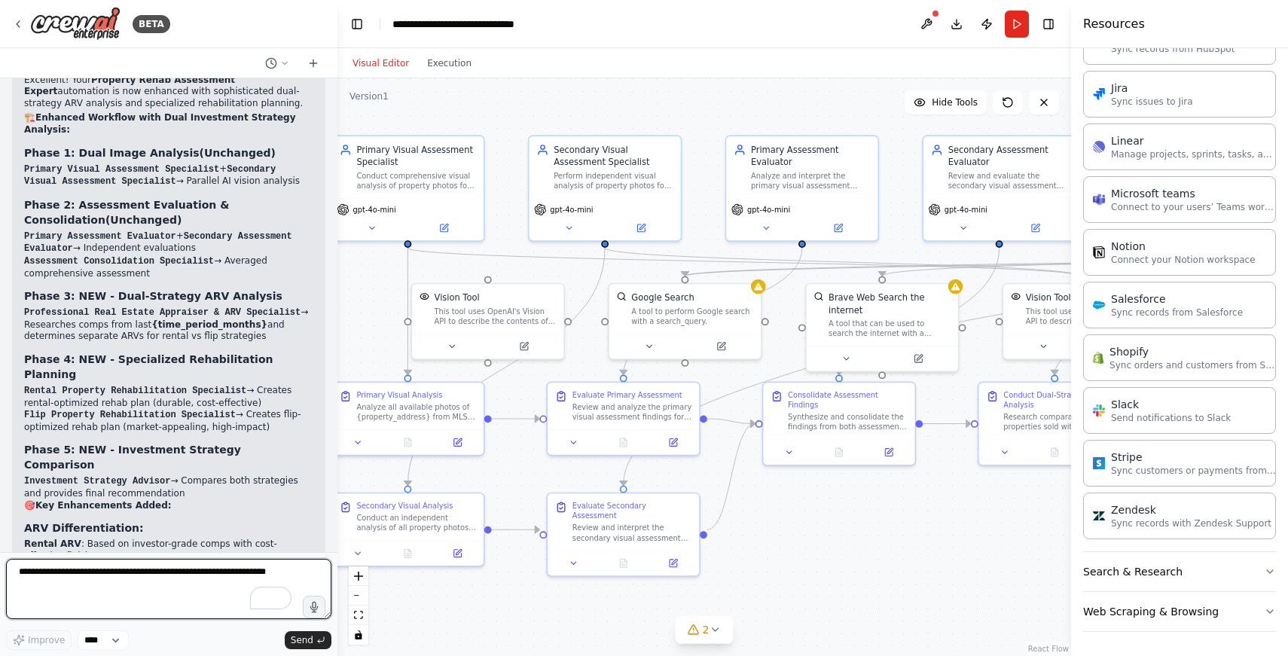
scroll to position [4308, 0]
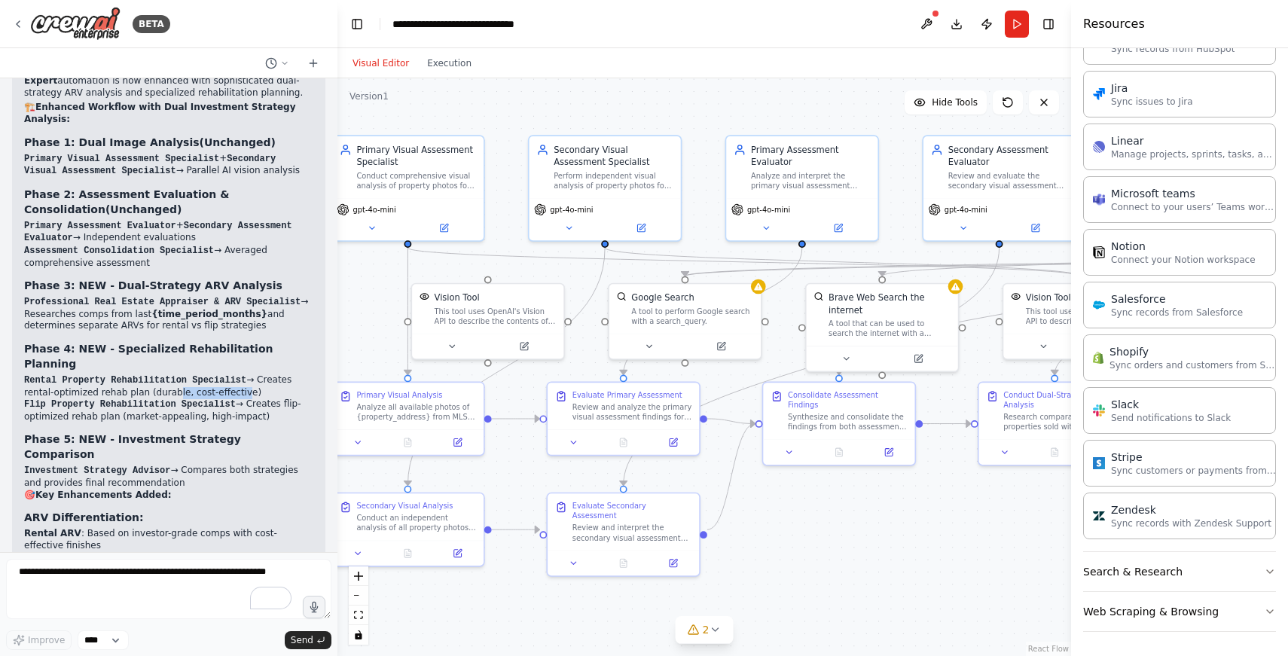
drag, startPoint x: 166, startPoint y: 346, endPoint x: 235, endPoint y: 346, distance: 69.3
click at [235, 374] on li "Rental Property Rehabilitation Specialist → Creates rental-optimized rehab plan…" at bounding box center [168, 386] width 289 height 24
click at [151, 398] on li "Flip Property Rehabilitation Specialist → Creates flip-optimized rehab plan (ma…" at bounding box center [168, 410] width 289 height 24
drag, startPoint x: 151, startPoint y: 370, endPoint x: 264, endPoint y: 370, distance: 112.9
click at [264, 398] on li "Flip Property Rehabilitation Specialist → Creates flip-optimized rehab plan (ma…" at bounding box center [168, 410] width 289 height 24
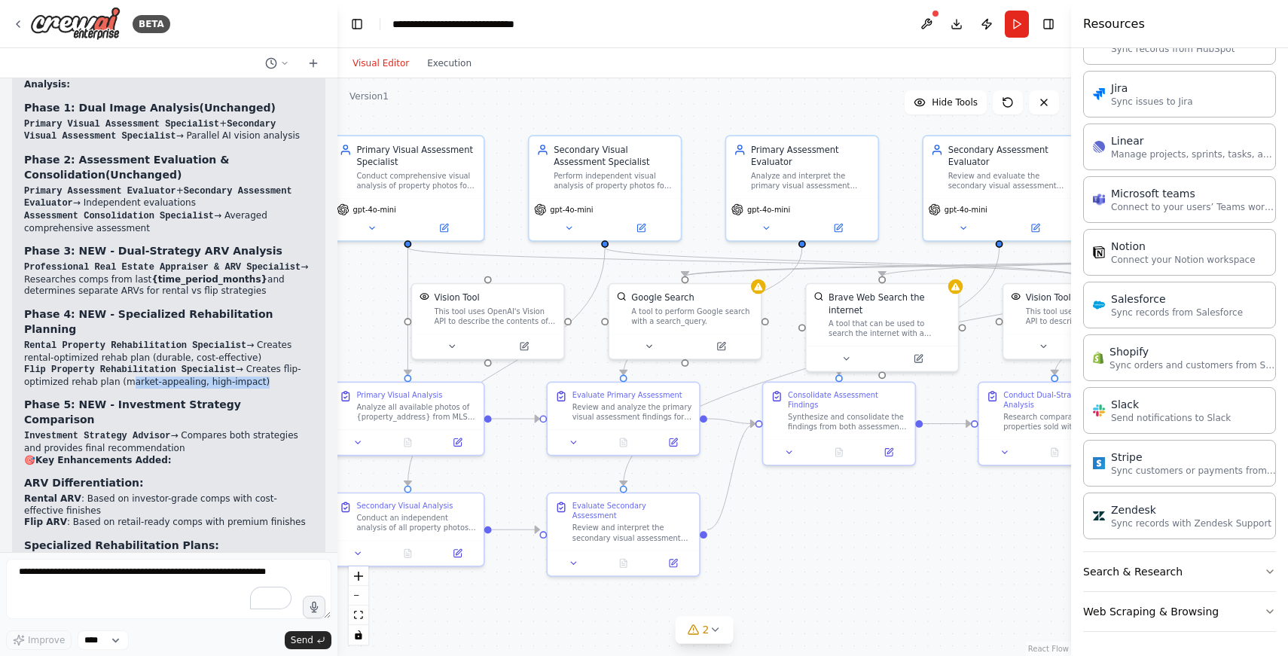
scroll to position [4357, 0]
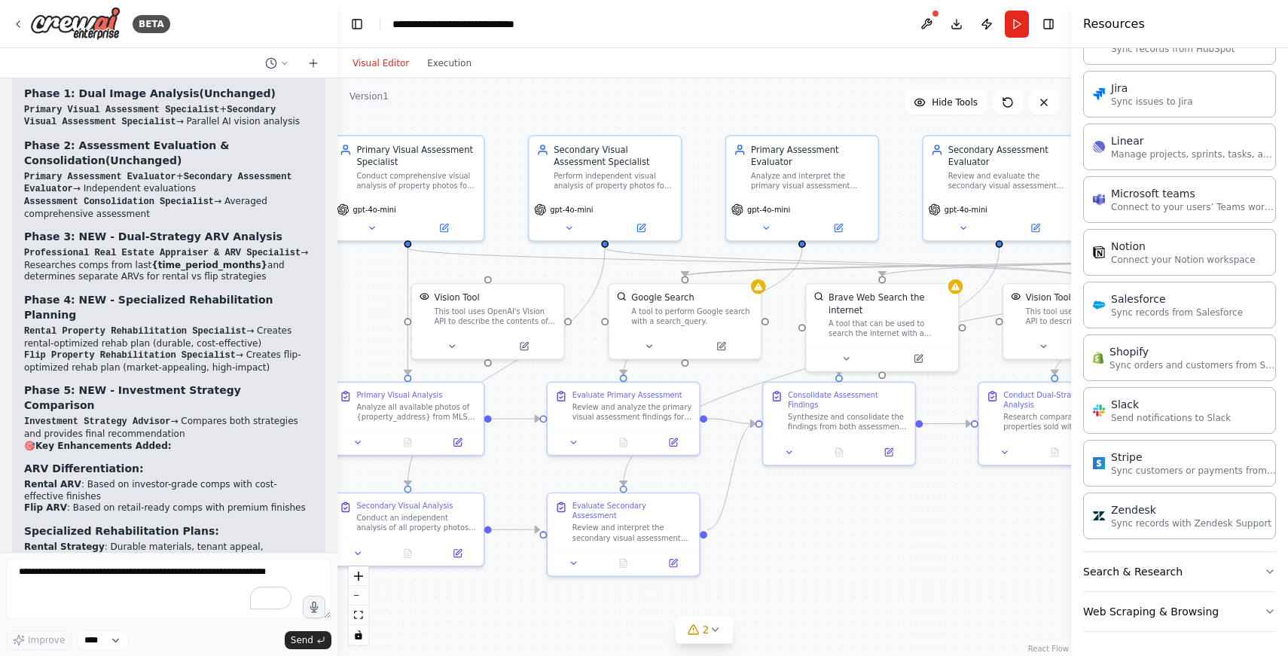
click at [59, 416] on code "Investment Strategy Advisor" at bounding box center [97, 421] width 146 height 11
click at [73, 384] on strong "Phase 5: NEW - Investment Strategy Comparison" at bounding box center [132, 397] width 217 height 27
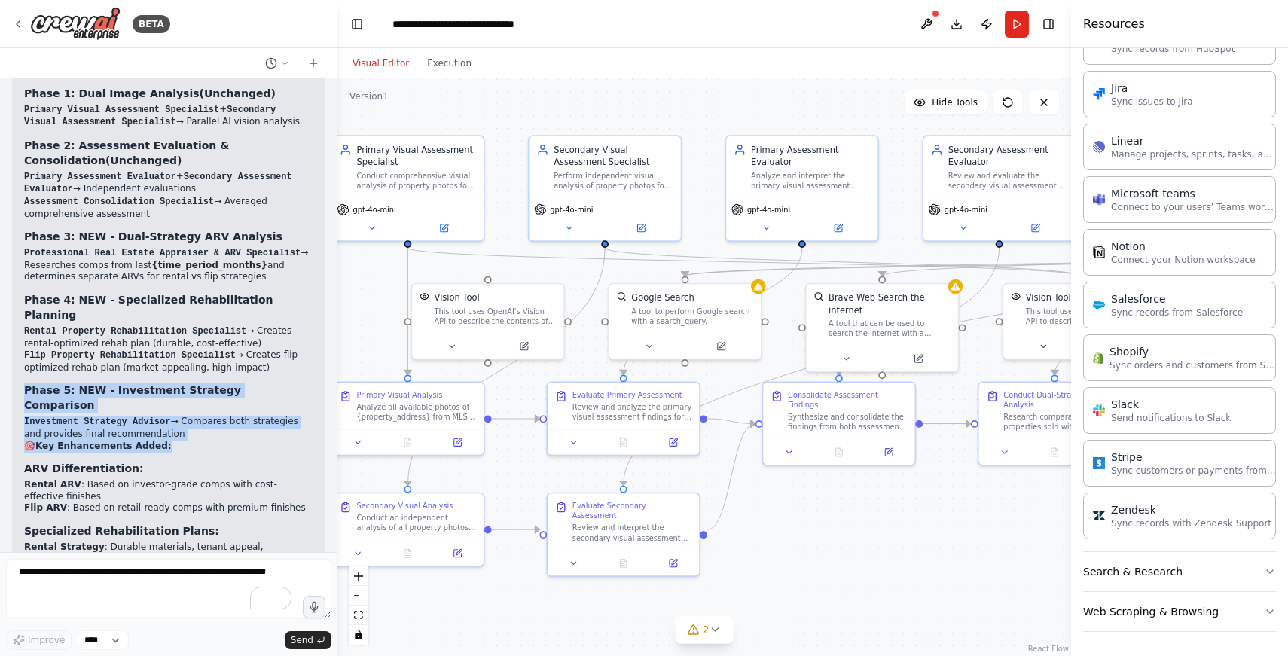
drag, startPoint x: 73, startPoint y: 343, endPoint x: 87, endPoint y: 376, distance: 36.1
click at [87, 378] on div "Excellent! Your Property Rehab Assessment Expert automation is now enhanced wit…" at bounding box center [168, 392] width 289 height 755
click at [111, 416] on code "Investment Strategy Advisor" at bounding box center [97, 421] width 146 height 11
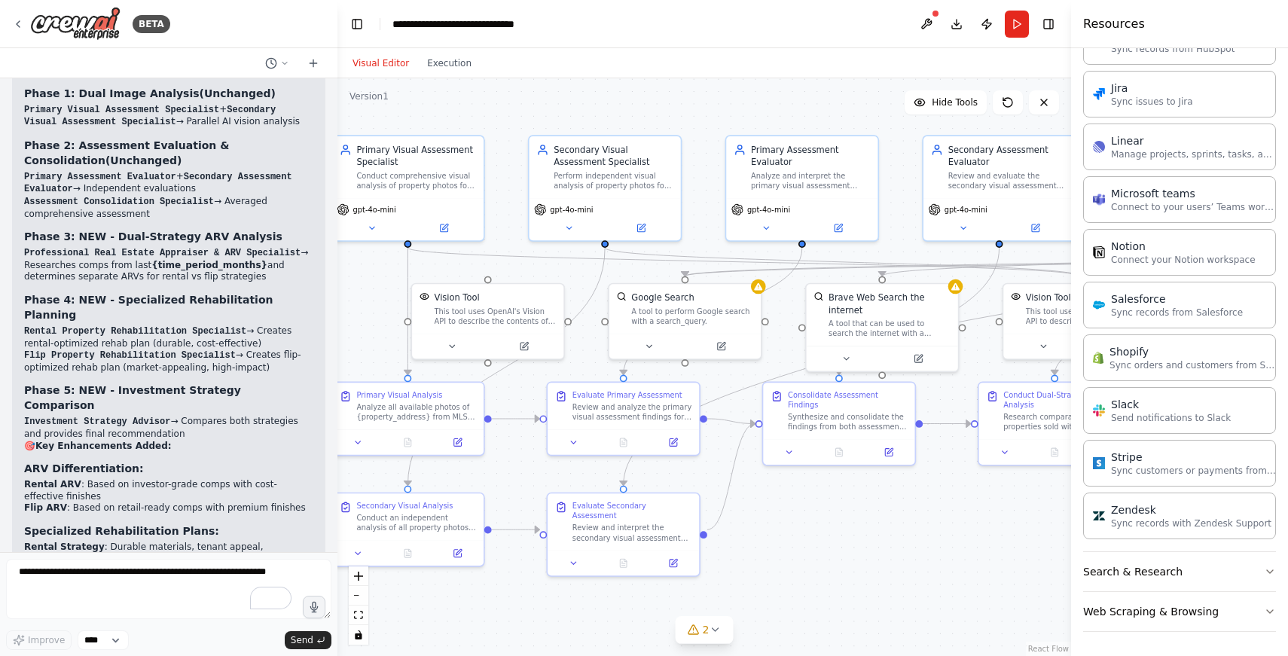
click at [101, 440] on strong "Key Enhancements Added:" at bounding box center [103, 445] width 136 height 11
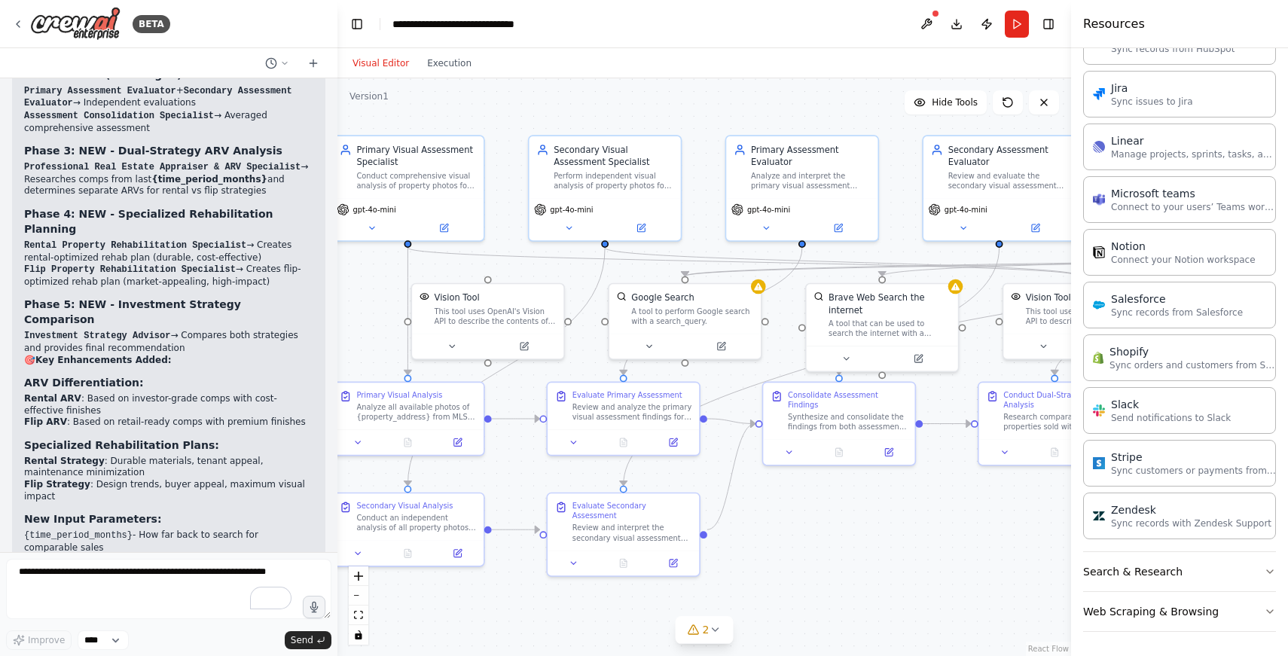
scroll to position [4446, 0]
click at [116, 328] on code "Investment Strategy Advisor" at bounding box center [97, 333] width 146 height 11
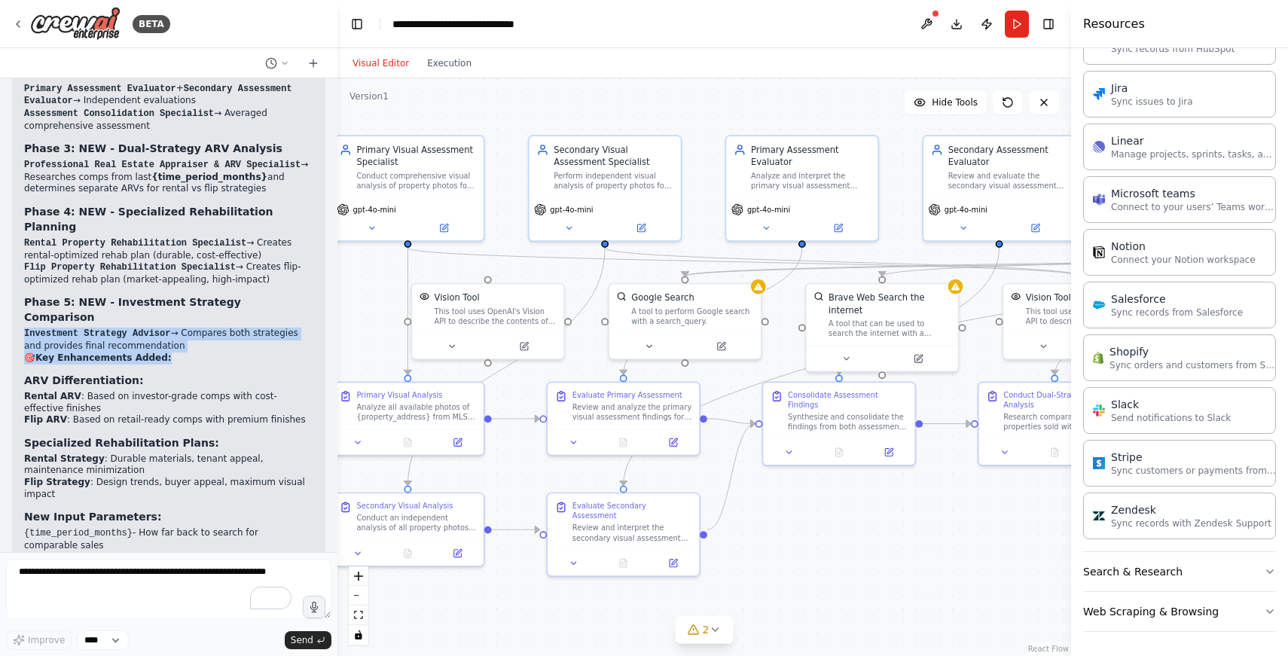
drag, startPoint x: 116, startPoint y: 273, endPoint x: 119, endPoint y: 297, distance: 24.3
click at [118, 297] on div "Excellent! Your Property Rehab Assessment Expert automation is now enhanced wit…" at bounding box center [168, 304] width 289 height 755
click at [120, 391] on li "Rental ARV : Based on investor-grade comps with cost-effective finishes" at bounding box center [168, 402] width 289 height 23
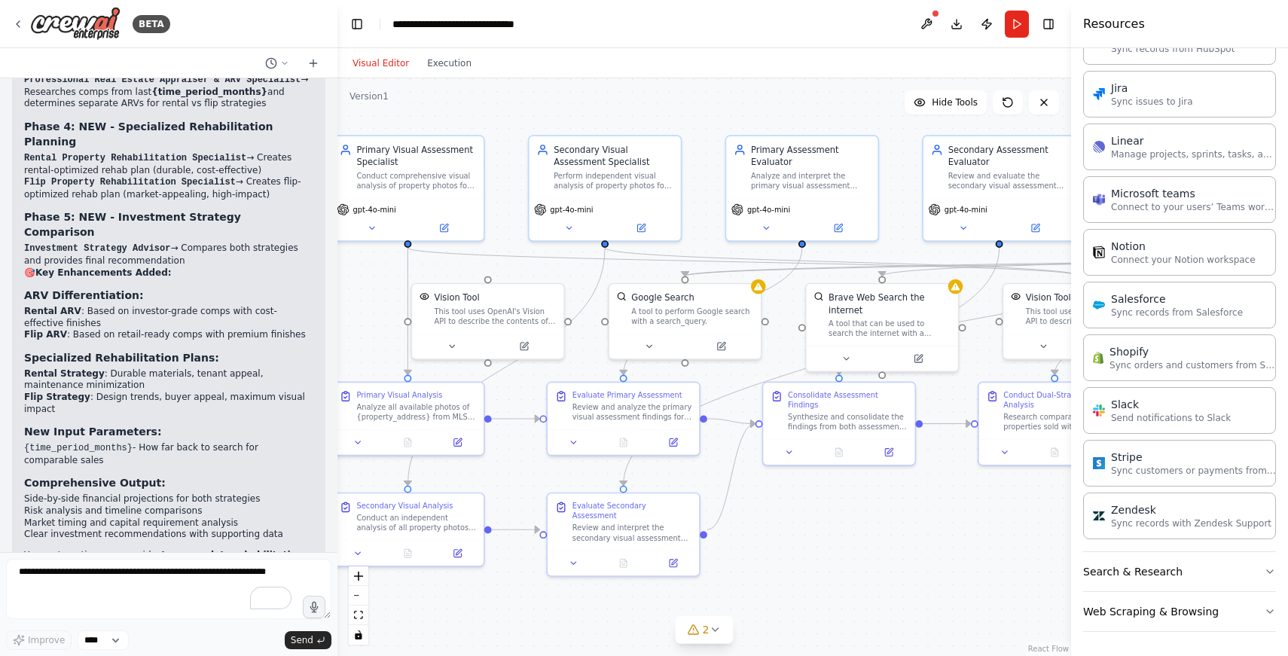
scroll to position [4531, 0]
click at [114, 367] on li "Rental Strategy : Durable materials, tenant appeal, maintenance minimization" at bounding box center [168, 378] width 289 height 23
drag, startPoint x: 114, startPoint y: 312, endPoint x: 282, endPoint y: 314, distance: 167.9
click at [282, 367] on li "Rental Strategy : Durable materials, tenant appeal, maintenance minimization" at bounding box center [168, 378] width 289 height 23
click at [46, 367] on li "Rental Strategy : Durable materials, tenant appeal, maintenance minimization" at bounding box center [168, 378] width 289 height 23
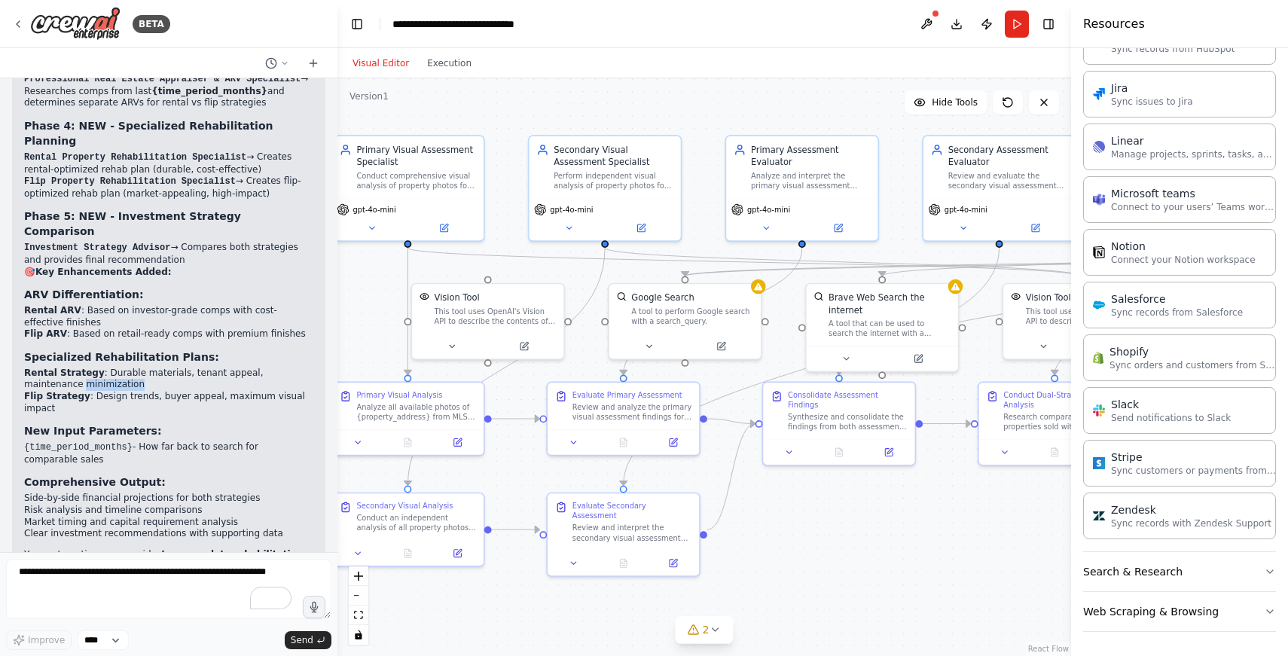
click at [46, 367] on li "Rental Strategy : Durable materials, tenant appeal, maintenance minimization" at bounding box center [168, 378] width 289 height 23
click at [98, 391] on li "Flip Strategy : Design trends, buyer appeal, maximum visual impact" at bounding box center [168, 402] width 289 height 23
drag, startPoint x: 98, startPoint y: 334, endPoint x: 270, endPoint y: 336, distance: 171.7
click at [270, 391] on li "Flip Strategy : Design trends, buyer appeal, maximum visual impact" at bounding box center [168, 402] width 289 height 23
click at [39, 425] on strong "New Input Parameters:" at bounding box center [93, 431] width 138 height 12
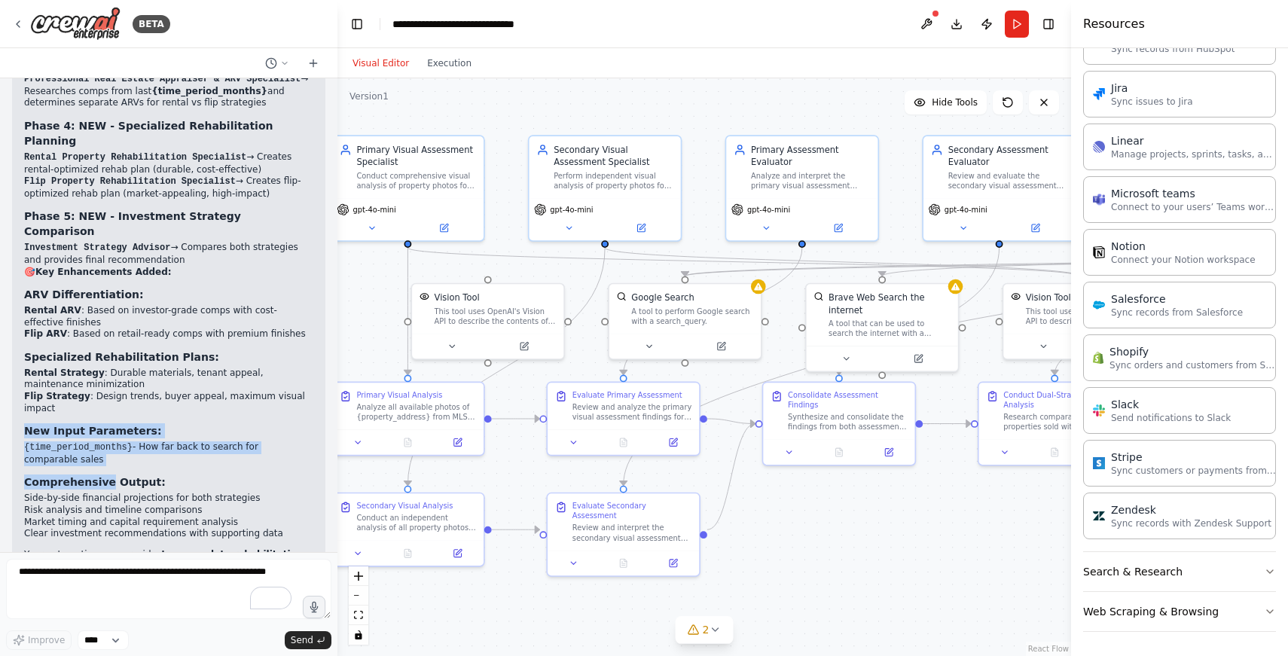
drag, startPoint x: 39, startPoint y: 369, endPoint x: 193, endPoint y: 406, distance: 158.0
click at [193, 406] on div "Excellent! Your Property Rehab Assessment Expert automation is now enhanced wit…" at bounding box center [168, 218] width 289 height 755
drag, startPoint x: 194, startPoint y: 394, endPoint x: 26, endPoint y: 370, distance: 169.6
click at [26, 370] on div "Excellent! Your Property Rehab Assessment Expert automation is now enhanced wit…" at bounding box center [168, 218] width 289 height 755
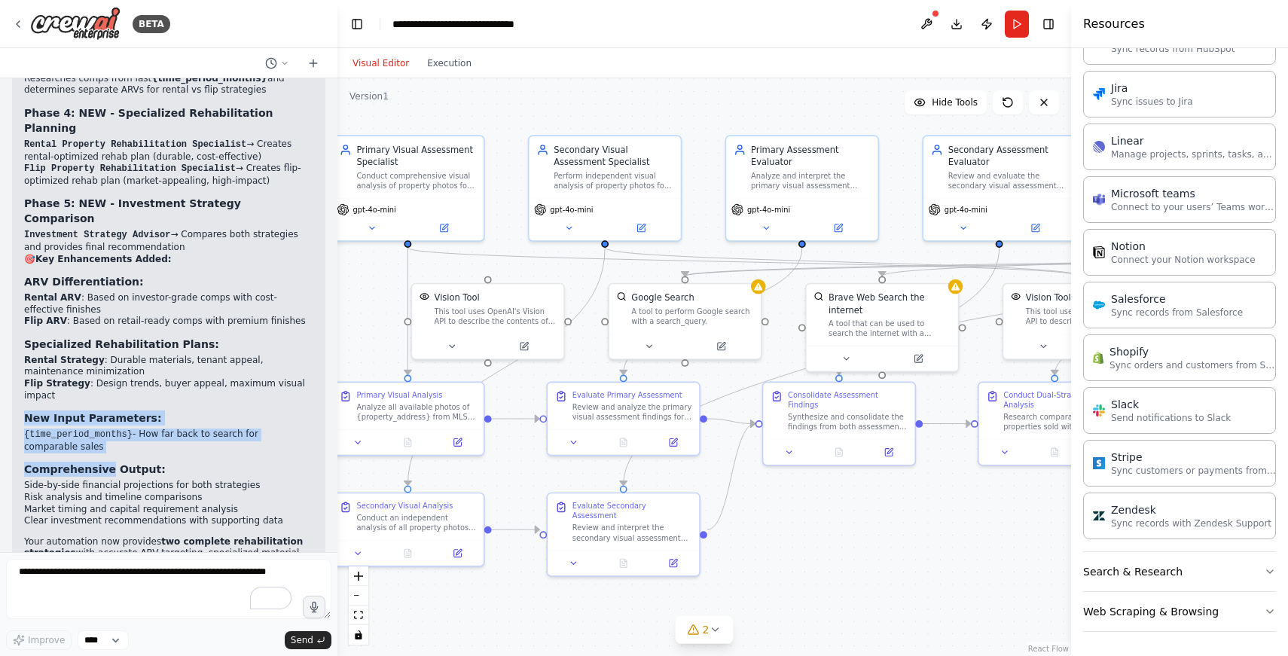
scroll to position [4543, 0]
click at [26, 480] on li "Side-by-side financial projections for both strategies" at bounding box center [168, 486] width 289 height 12
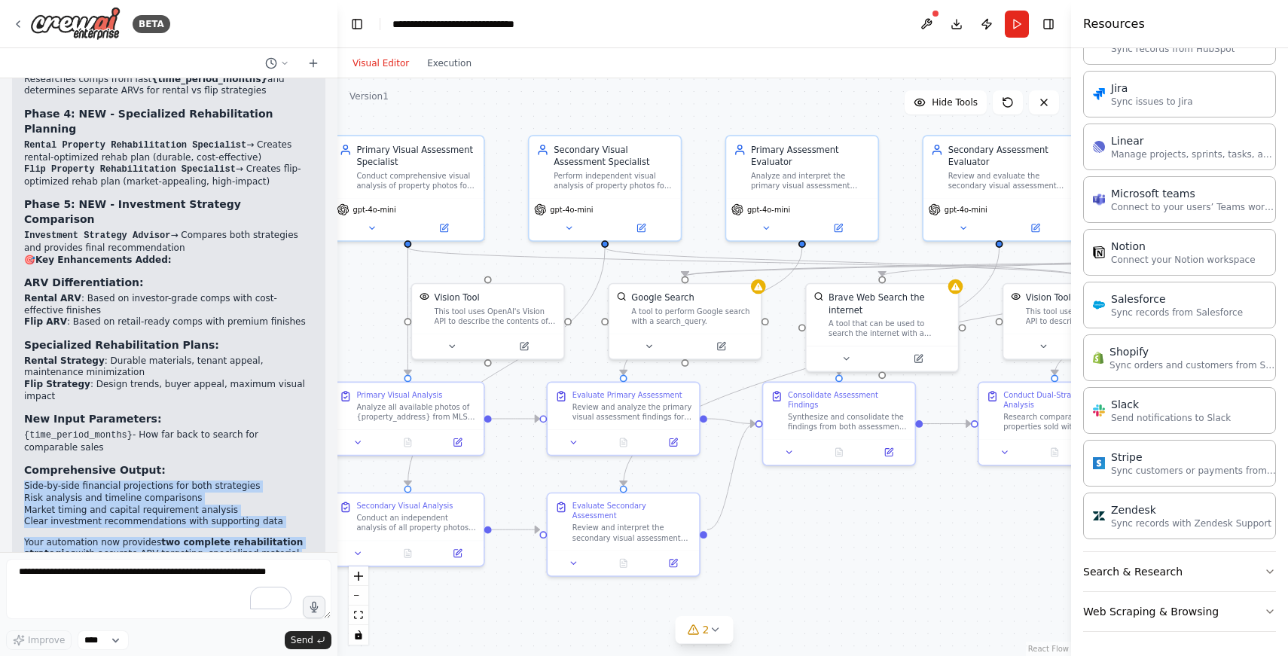
drag, startPoint x: 26, startPoint y: 423, endPoint x: 199, endPoint y: 524, distance: 199.8
click at [199, 524] on div "Excellent! Your Property Rehab Assessment Expert automation is now enhanced wit…" at bounding box center [168, 214] width 313 height 782
click at [199, 587] on div "01:05 PM" at bounding box center [168, 592] width 289 height 11
drag, startPoint x: 187, startPoint y: 517, endPoint x: 35, endPoint y: 437, distance: 172.4
click at [35, 437] on div "Excellent! Your Property Rehab Assessment Expert automation is now enhanced wit…" at bounding box center [168, 214] width 313 height 782
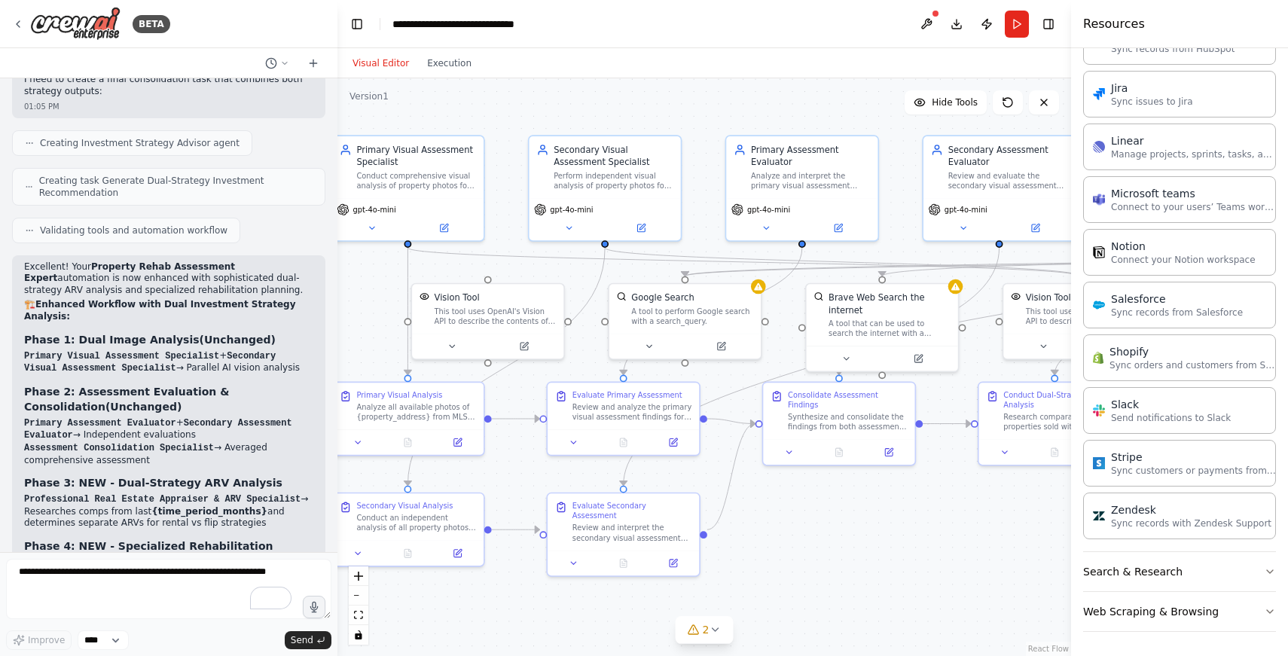
scroll to position [4107, 0]
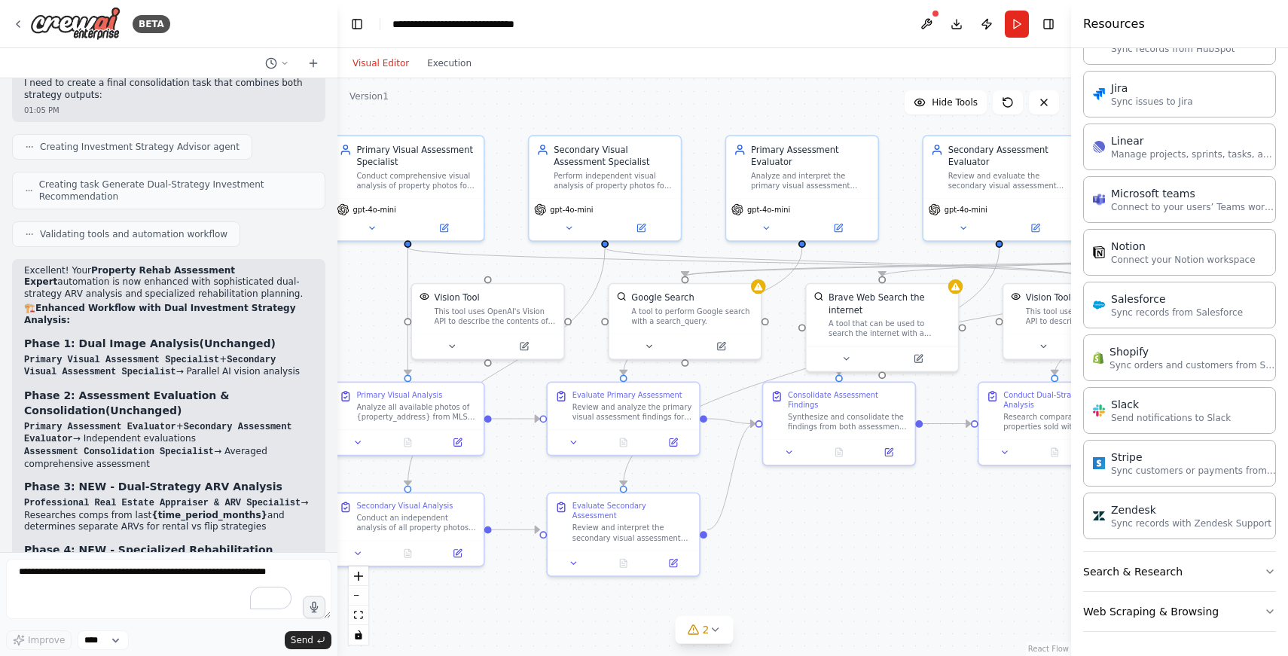
click at [32, 337] on strong "Phase 1: Dual Image Analysis" at bounding box center [111, 343] width 175 height 12
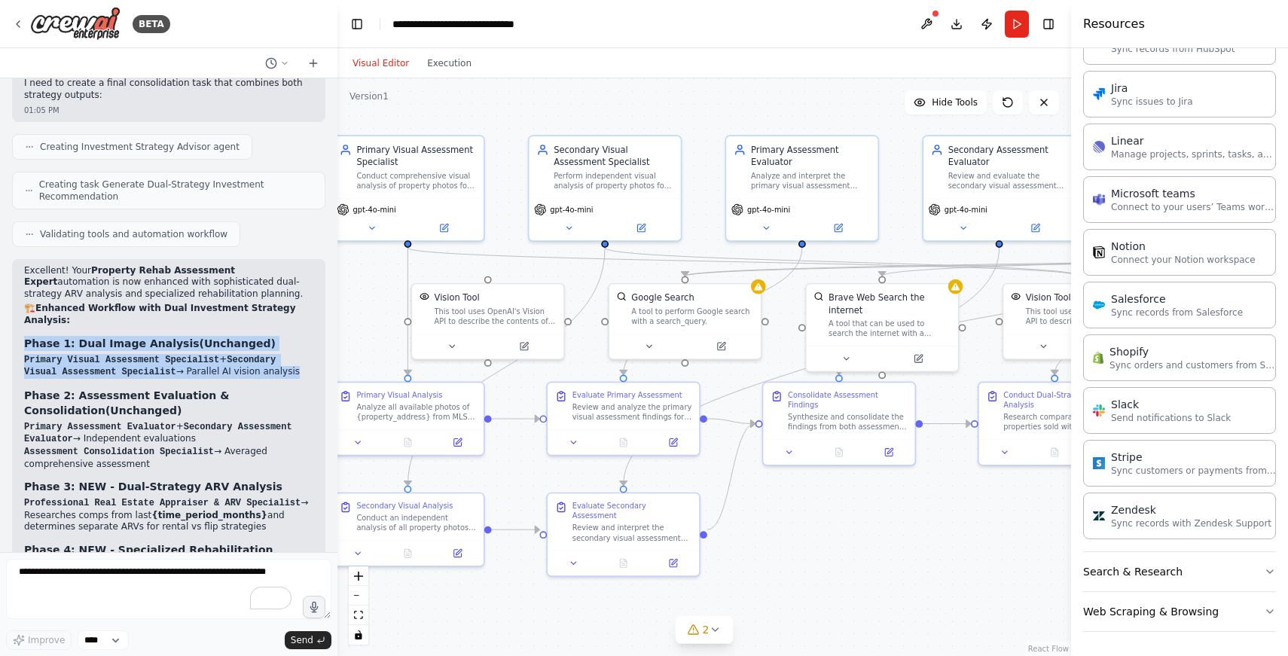
drag, startPoint x: 32, startPoint y: 314, endPoint x: 85, endPoint y: 344, distance: 61.4
click at [85, 344] on div "Excellent! Your Property Rehab Assessment Expert automation is now enhanced wit…" at bounding box center [168, 642] width 289 height 755
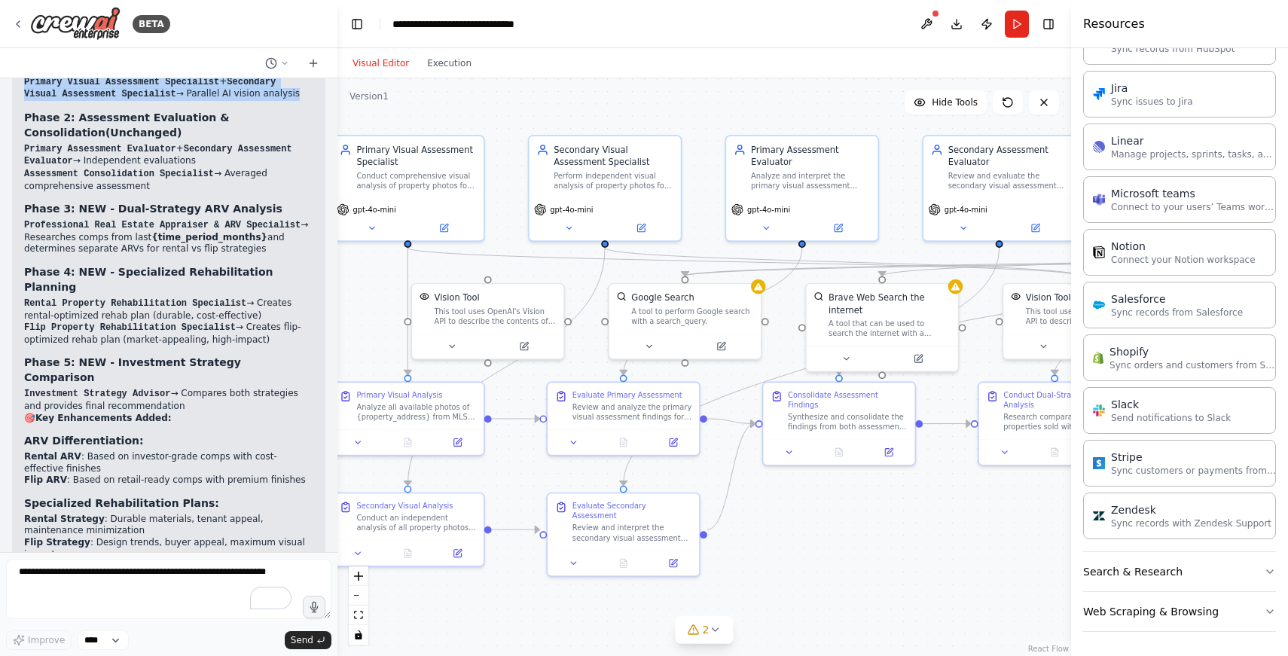
scroll to position [4391, 0]
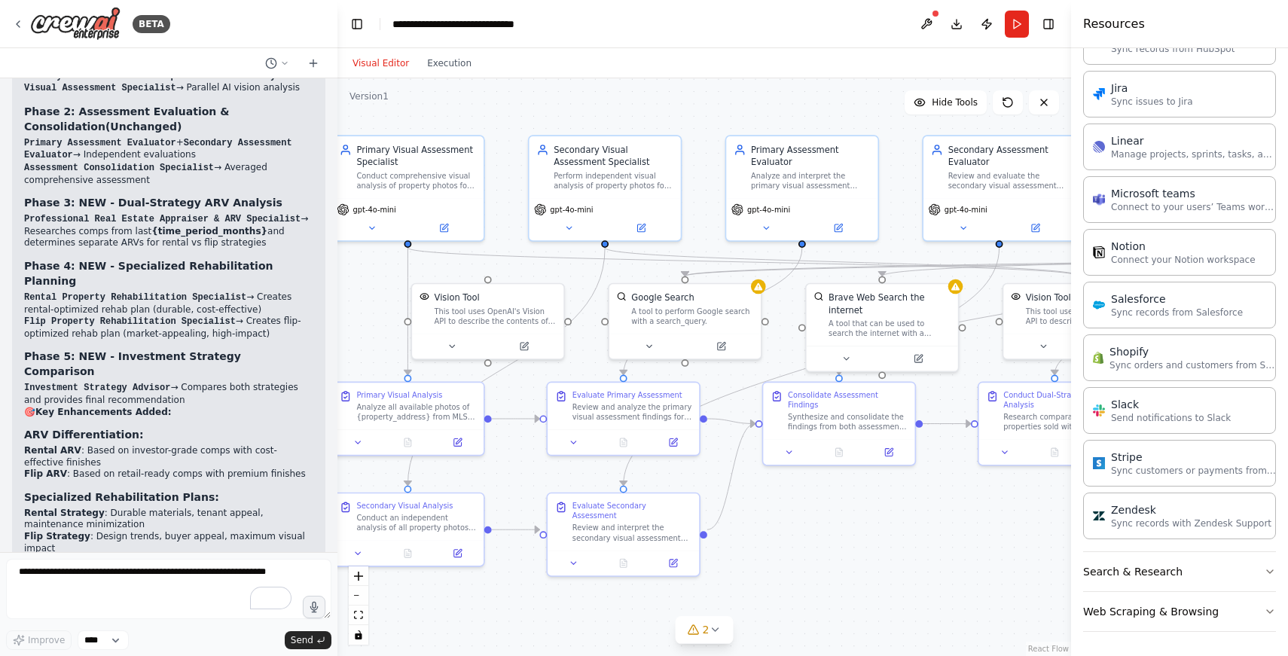
click at [54, 350] on strong "Phase 5: NEW - Investment Strategy Comparison" at bounding box center [132, 363] width 217 height 27
click at [54, 349] on strong "Phase 5: NEW - Investment Strategy Comparison" at bounding box center [132, 362] width 217 height 27
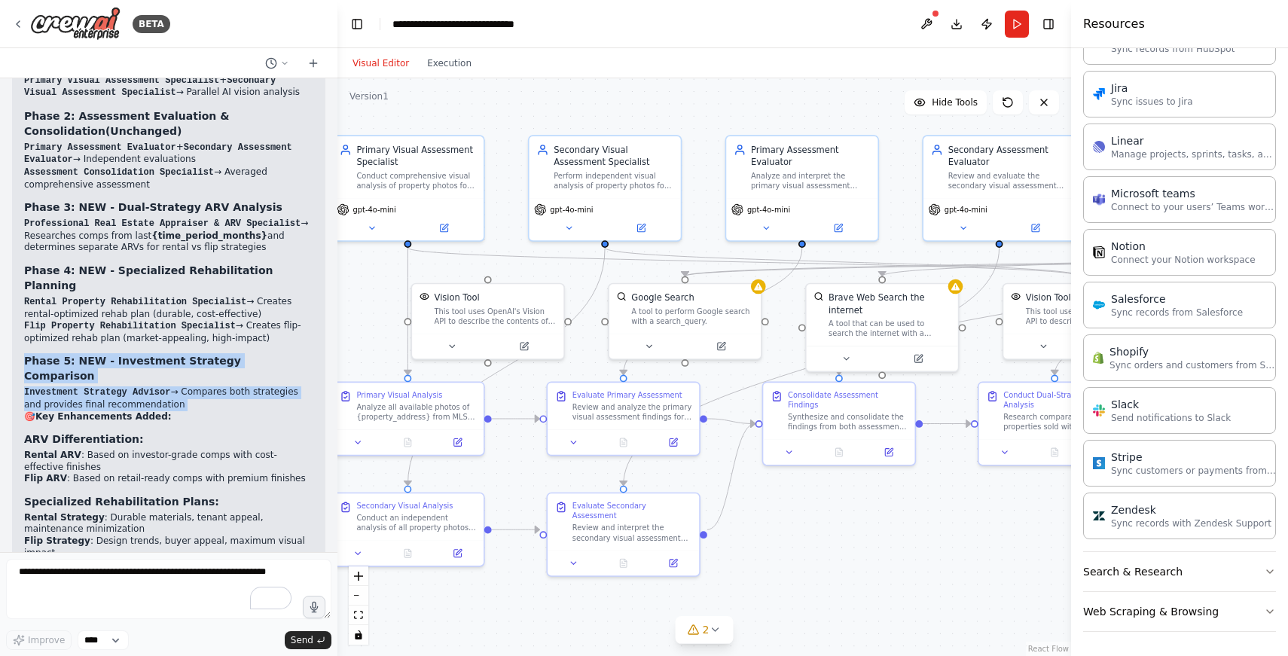
drag, startPoint x: 54, startPoint y: 306, endPoint x: 81, endPoint y: 346, distance: 48.5
click at [81, 346] on div "Excellent! Your Property Rehab Assessment Expert automation is now enhanced wit…" at bounding box center [168, 363] width 289 height 755
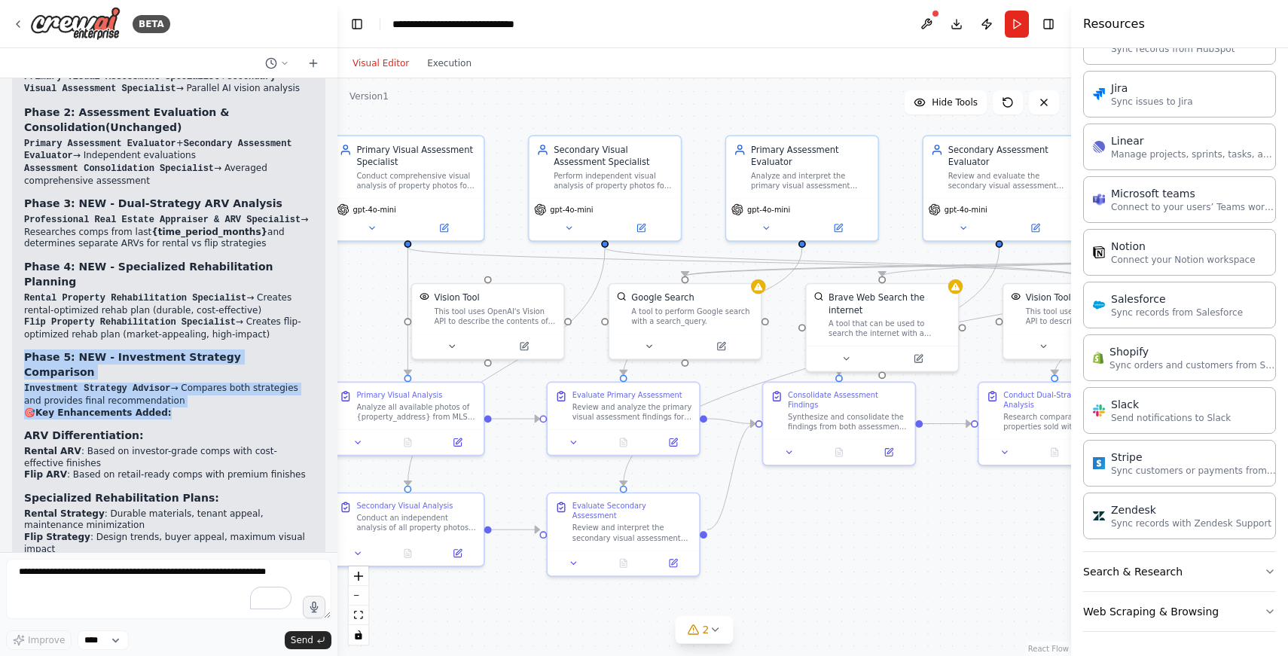
click at [95, 383] on li "Investment Strategy Advisor → Compares both strategies and provides final recom…" at bounding box center [168, 395] width 289 height 24
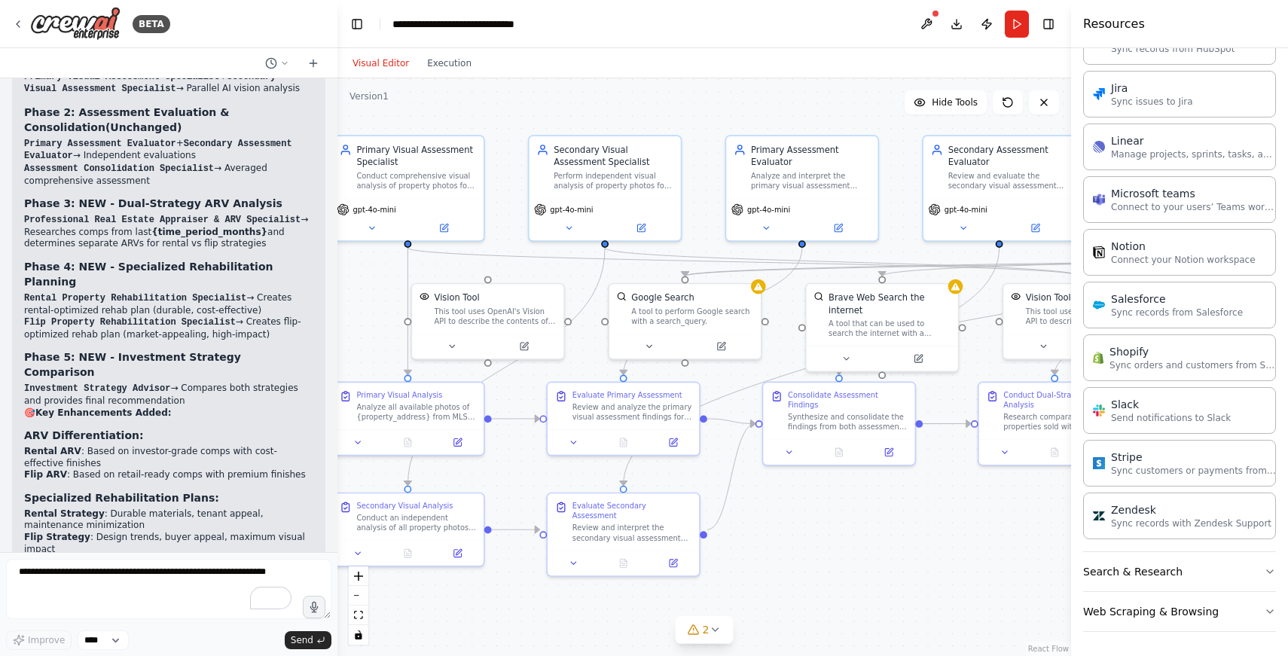
click at [101, 383] on code "Investment Strategy Advisor" at bounding box center [97, 388] width 146 height 11
click at [101, 382] on code "Investment Strategy Advisor" at bounding box center [97, 387] width 146 height 11
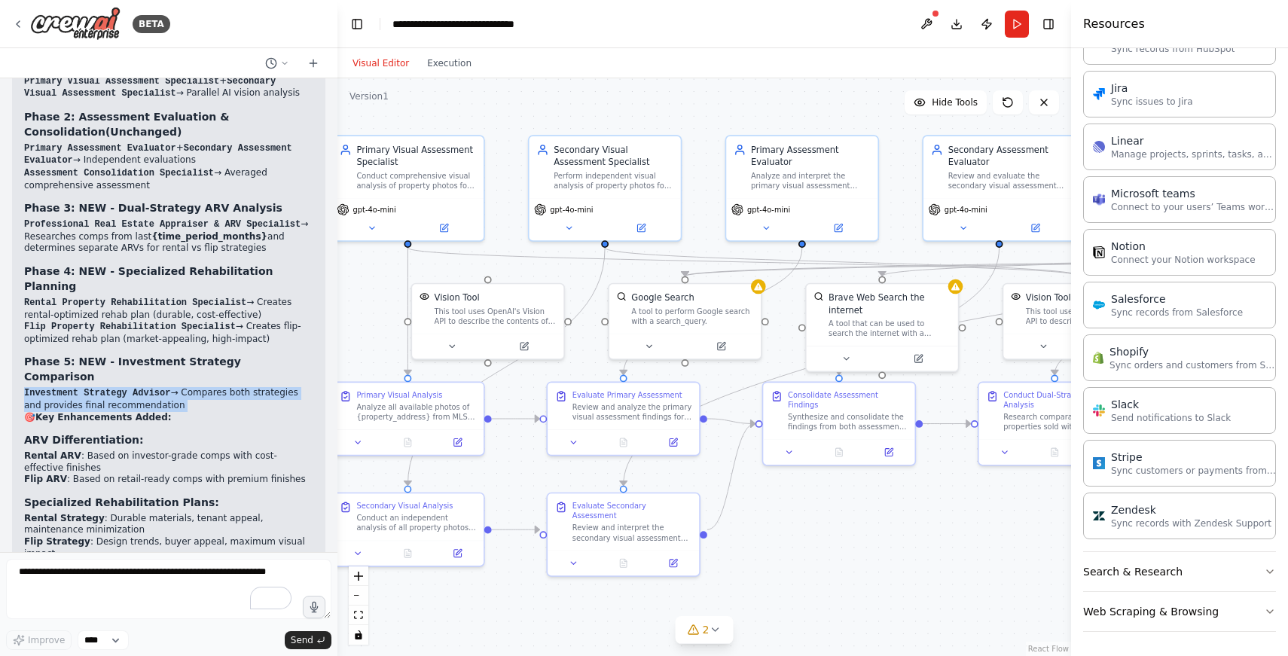
click at [101, 388] on code "Investment Strategy Advisor" at bounding box center [97, 393] width 146 height 11
copy div "Investment Strategy Advisor → Compares both strategies and provides final recom…"
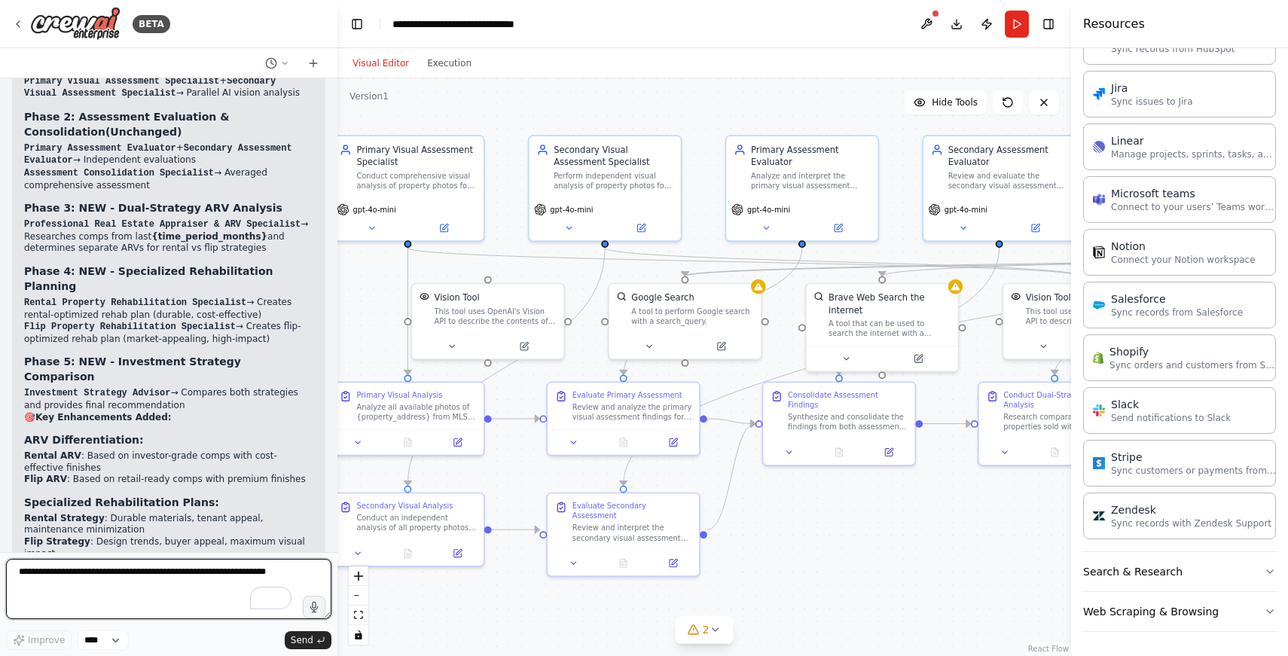
click at [159, 579] on textarea "To enrich screen reader interactions, please activate Accessibility in Grammarl…" at bounding box center [168, 589] width 325 height 60
paste textarea "**********"
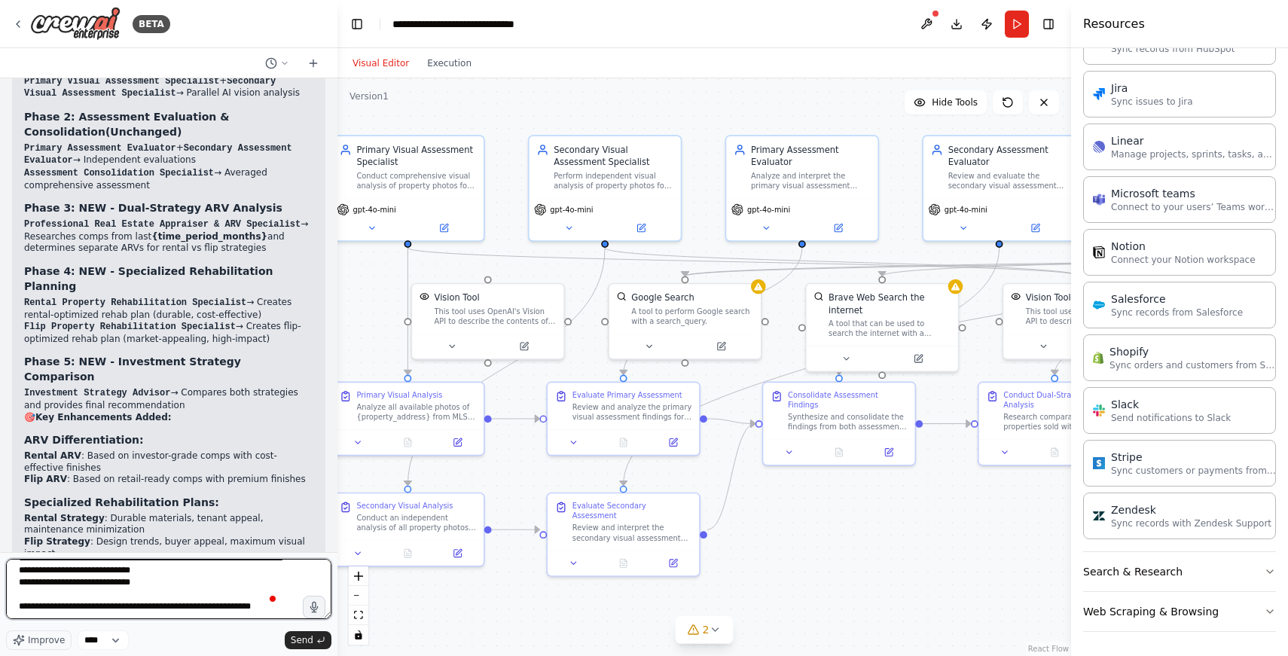
scroll to position [19, 0]
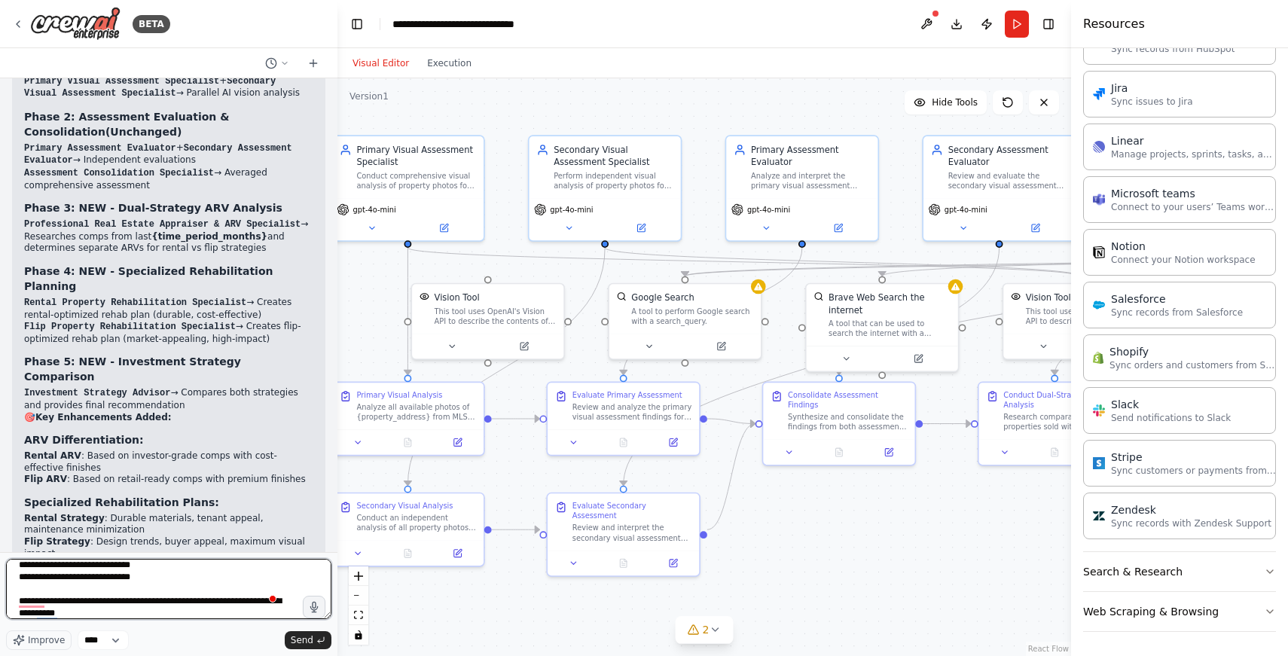
type textarea "**********"
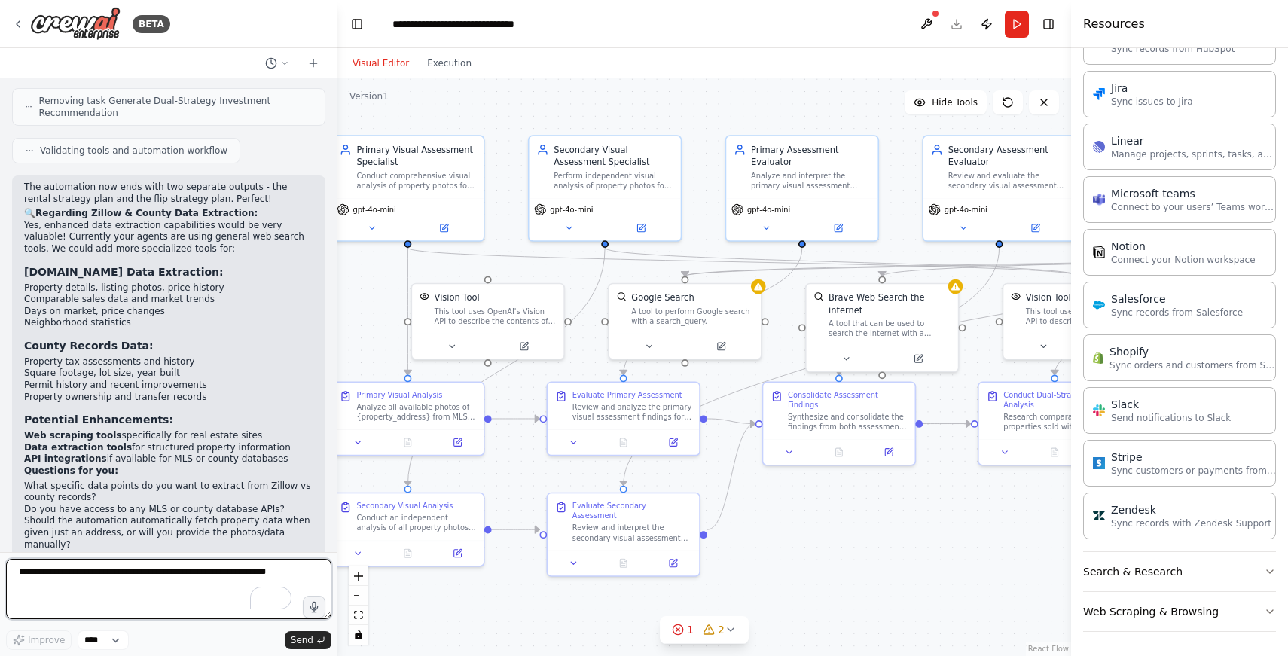
scroll to position [5322, 0]
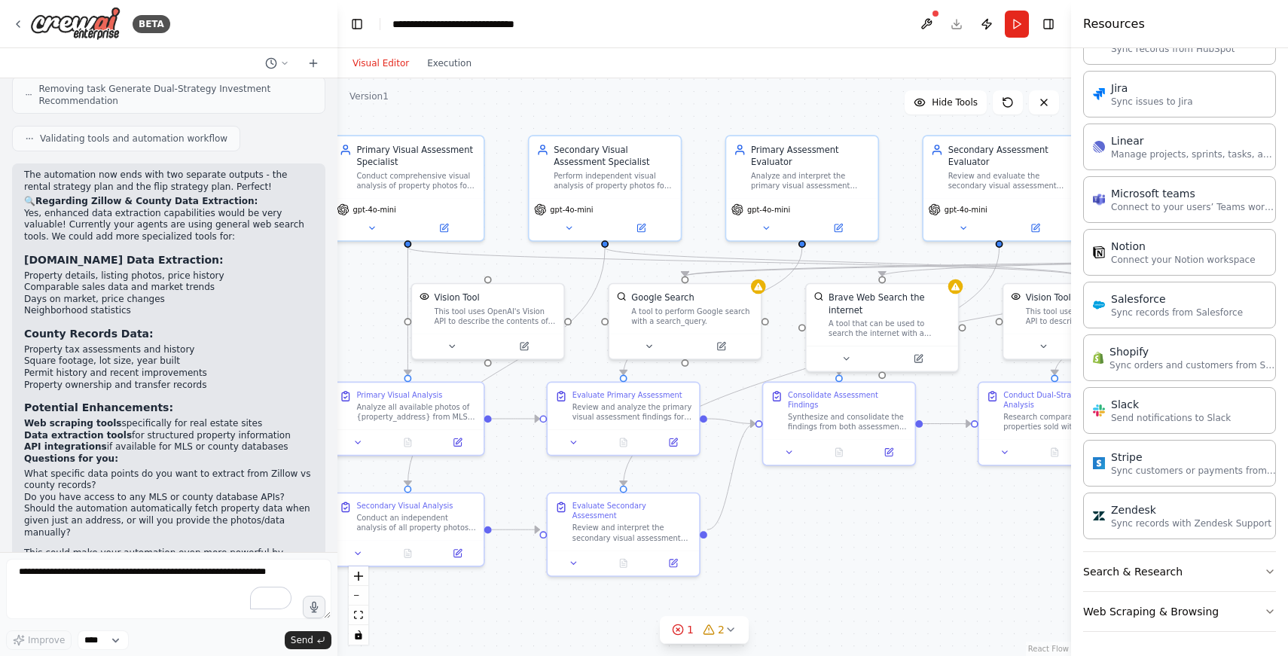
click at [123, 418] on li "Web scraping tools specifically for real estate sites" at bounding box center [168, 424] width 289 height 12
drag, startPoint x: 123, startPoint y: 360, endPoint x: 234, endPoint y: 364, distance: 111.5
click at [234, 418] on li "Web scraping tools specifically for real estate sites" at bounding box center [168, 424] width 289 height 12
click at [106, 441] on li "API integrations if available for MLS or county databases" at bounding box center [168, 447] width 289 height 12
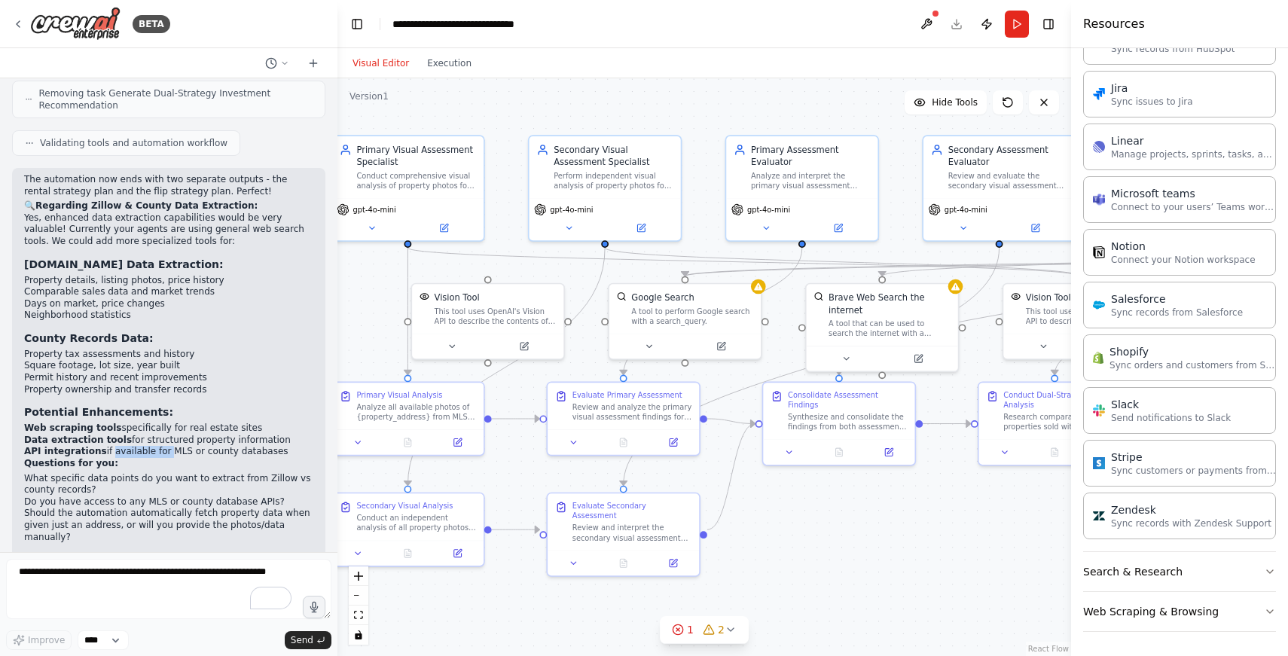
drag, startPoint x: 106, startPoint y: 384, endPoint x: 151, endPoint y: 385, distance: 44.4
click at [151, 446] on li "API integrations if available for MLS or county databases" at bounding box center [168, 452] width 289 height 12
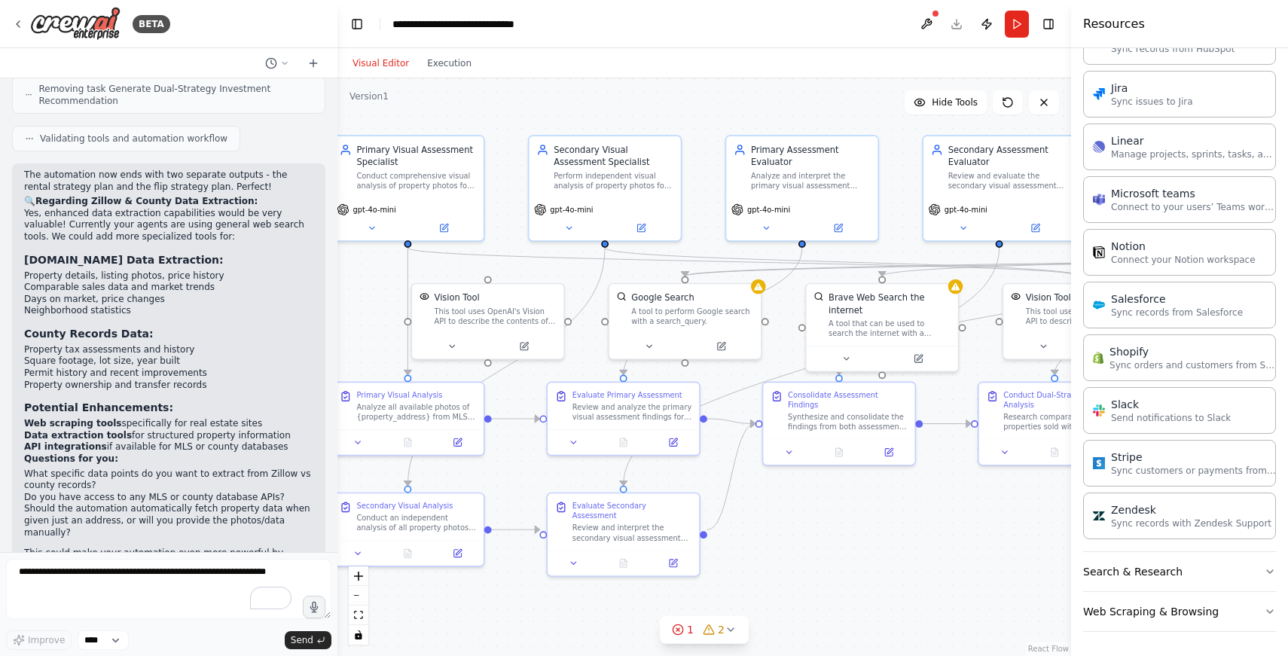
click at [31, 468] on li "What specific data points do you want to extract from Zillow vs county records?" at bounding box center [168, 479] width 289 height 23
drag, startPoint x: 31, startPoint y: 411, endPoint x: 220, endPoint y: 425, distance: 189.5
click at [220, 468] on li "What specific data points do you want to extract from Zillow vs county records?" at bounding box center [168, 479] width 289 height 23
click at [97, 570] on textarea "To enrich screen reader interactions, please activate Accessibility in Grammarl…" at bounding box center [168, 589] width 325 height 60
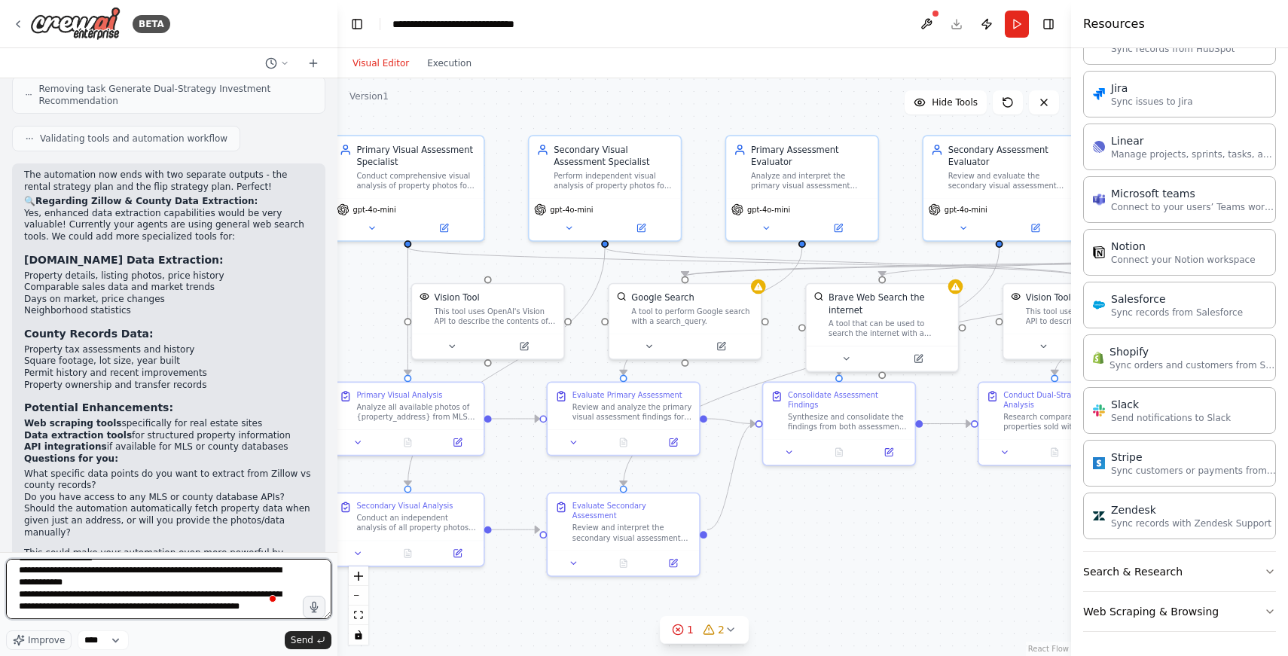
scroll to position [19, 0]
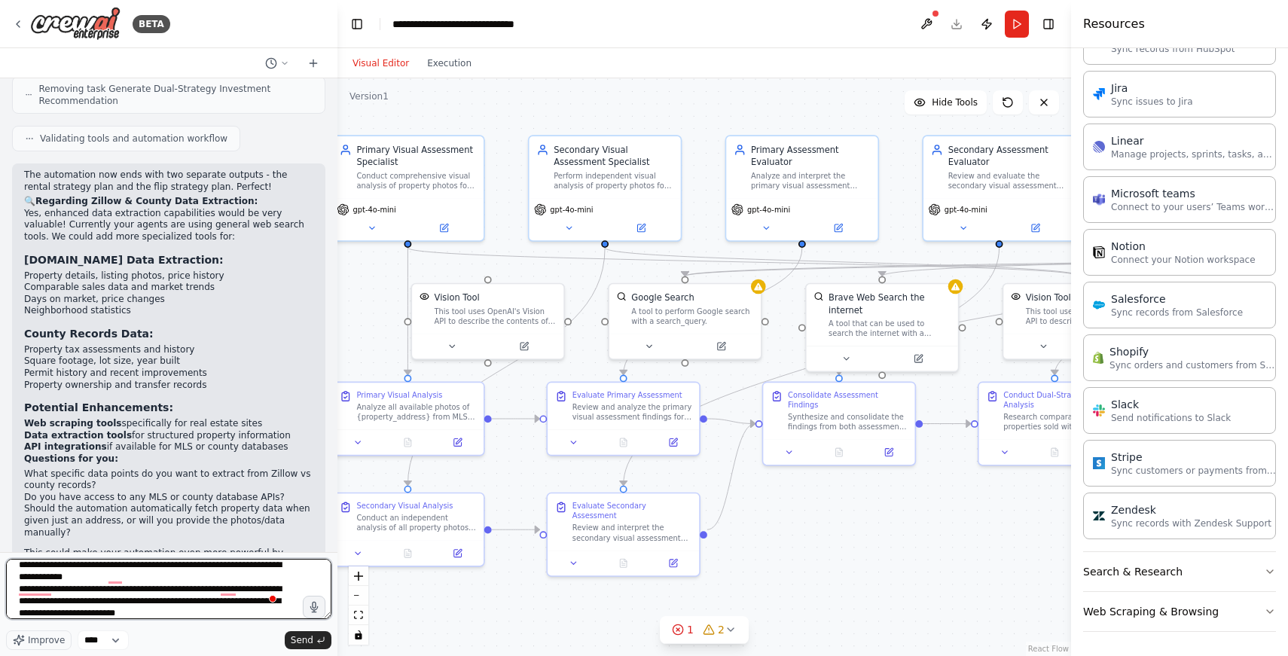
click at [163, 614] on textarea "**********" at bounding box center [168, 589] width 325 height 60
click at [195, 612] on textarea "**********" at bounding box center [168, 589] width 325 height 60
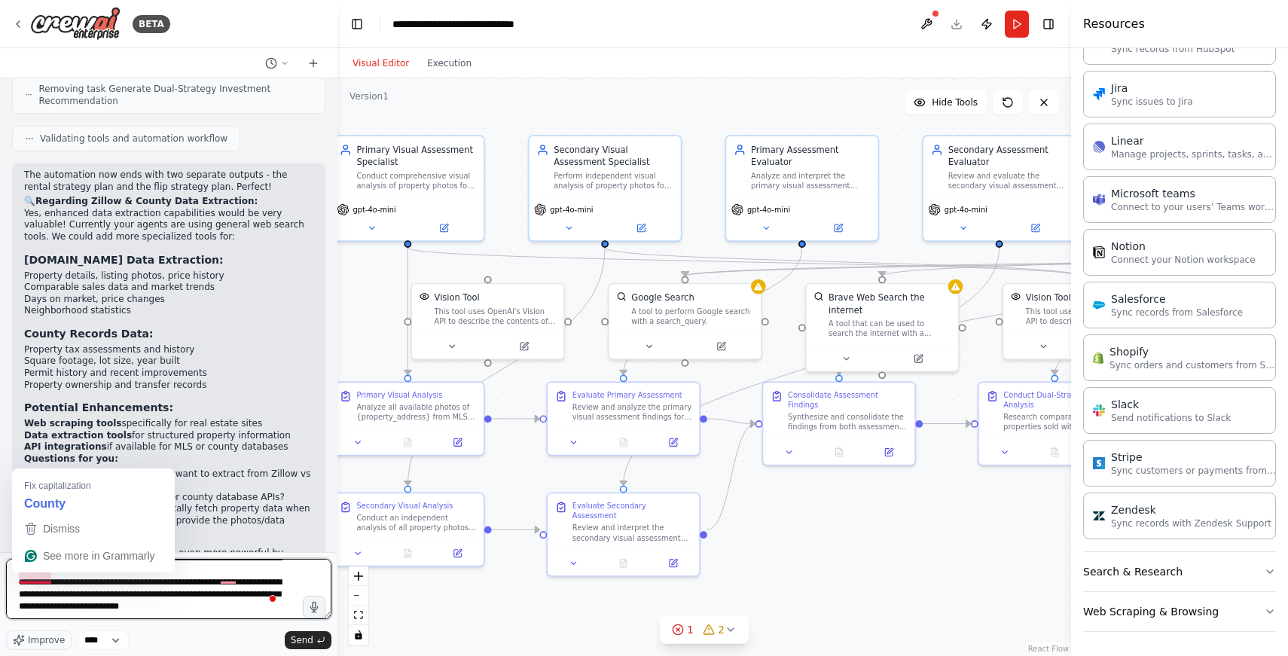
click at [30, 581] on textarea "**********" at bounding box center [168, 589] width 325 height 60
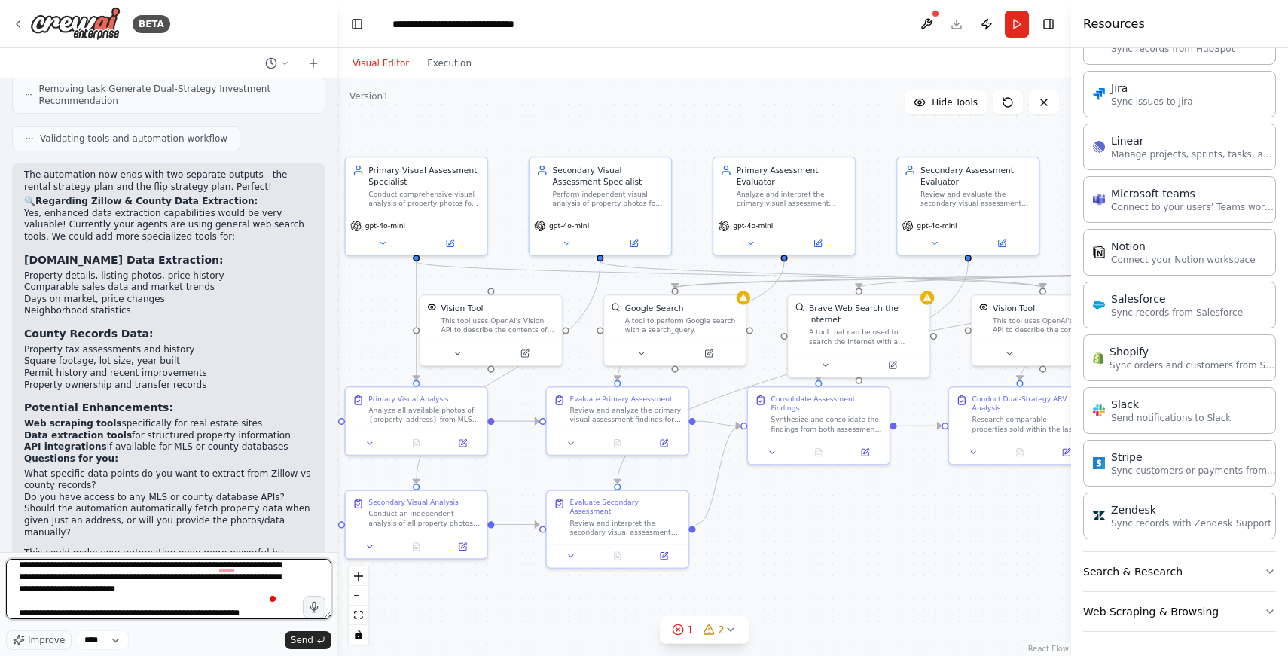
scroll to position [55, 0]
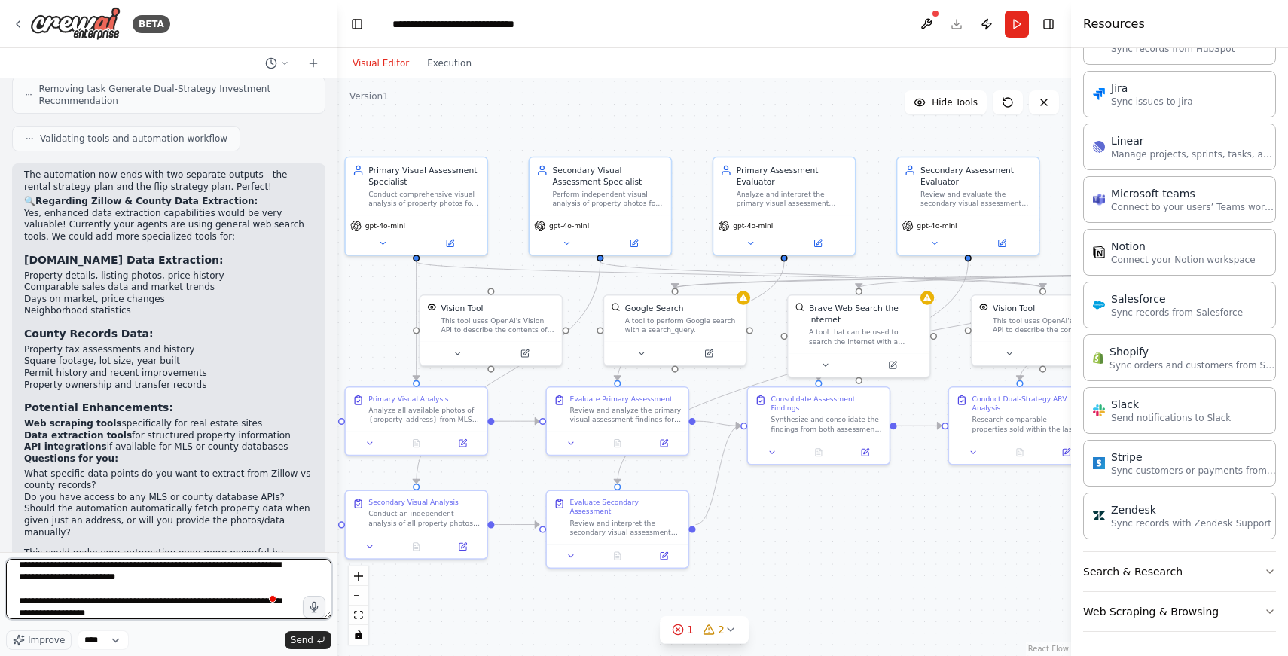
type textarea "**********"
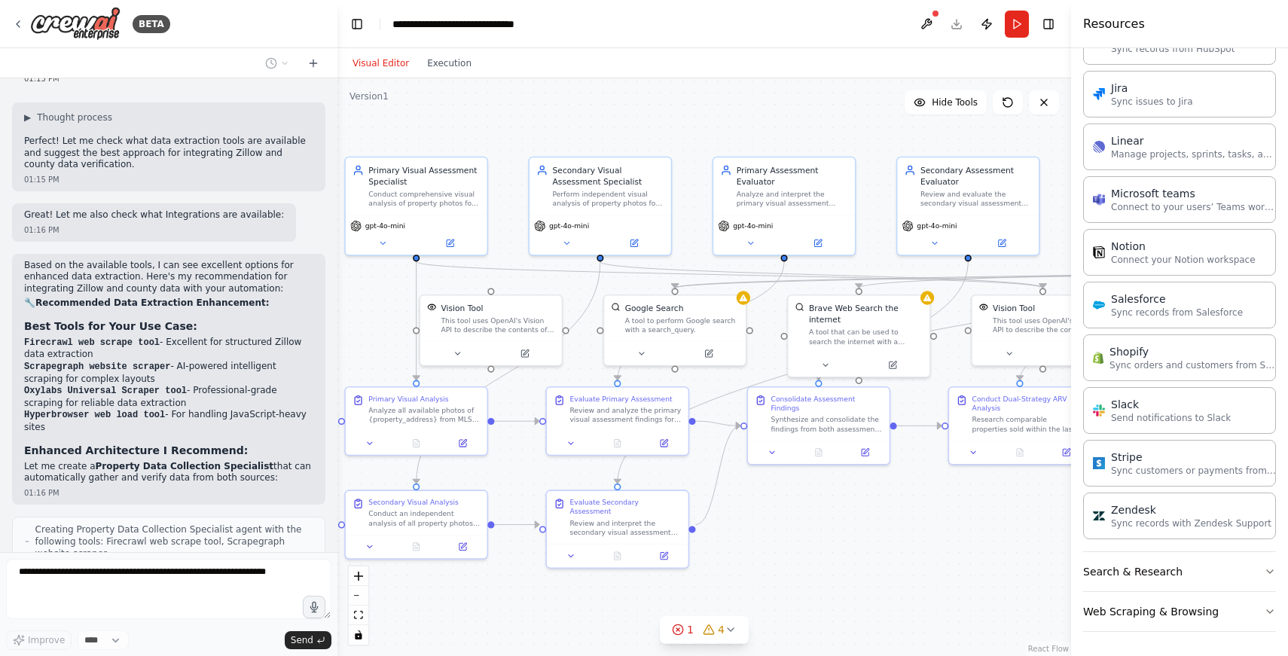
scroll to position [5996, 0]
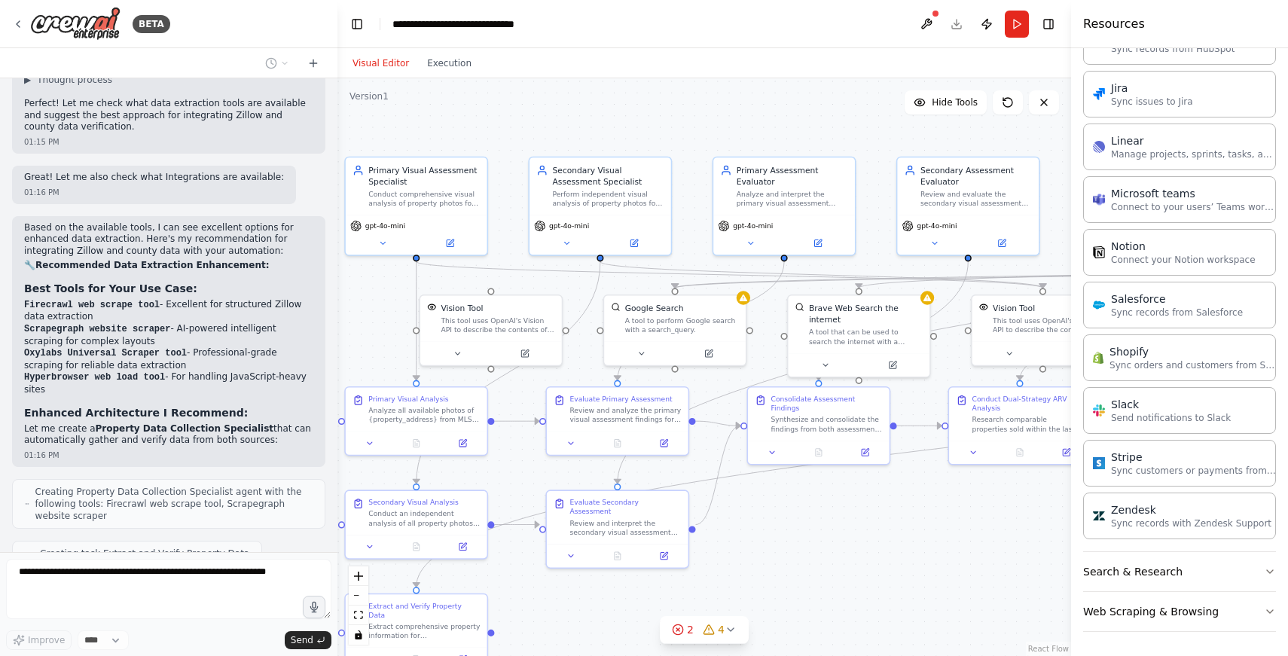
click at [59, 300] on code "Firecrawl web scrape tool" at bounding box center [92, 305] width 136 height 11
drag, startPoint x: 59, startPoint y: 242, endPoint x: 150, endPoint y: 242, distance: 91.1
click at [150, 300] on code "Firecrawl web scrape tool" at bounding box center [92, 305] width 136 height 11
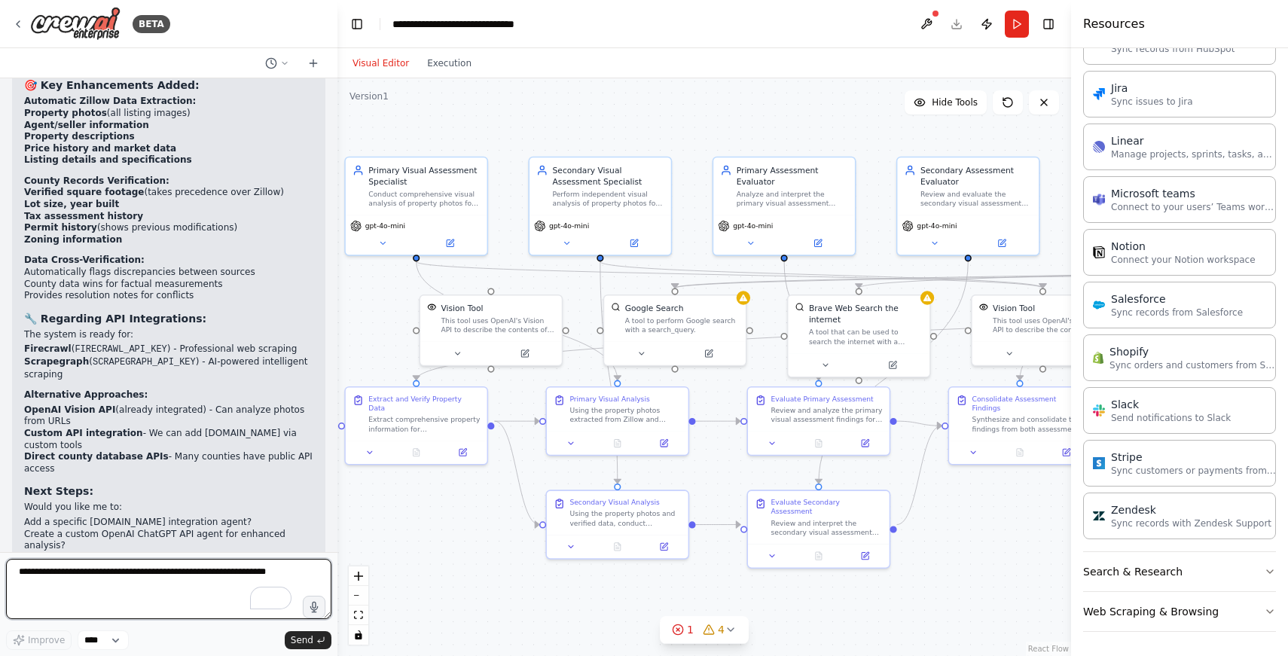
scroll to position [6978, 0]
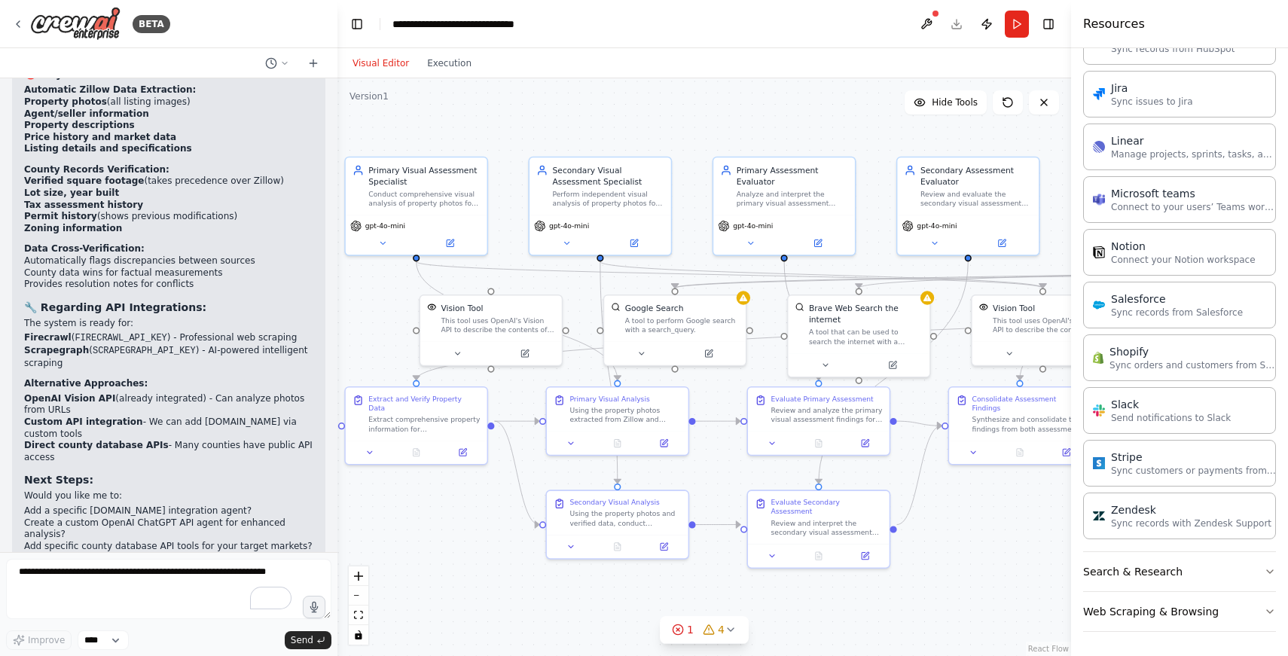
click at [32, 505] on li "Add a specific [DOMAIN_NAME] integration agent?" at bounding box center [168, 511] width 289 height 12
drag, startPoint x: 32, startPoint y: 442, endPoint x: 62, endPoint y: 443, distance: 29.4
click at [62, 505] on li "Add a specific [DOMAIN_NAME] integration agent?" at bounding box center [168, 511] width 289 height 12
click at [95, 505] on li "Add a specific [DOMAIN_NAME] integration agent?" at bounding box center [168, 511] width 289 height 12
drag, startPoint x: 95, startPoint y: 445, endPoint x: 139, endPoint y: 449, distance: 44.6
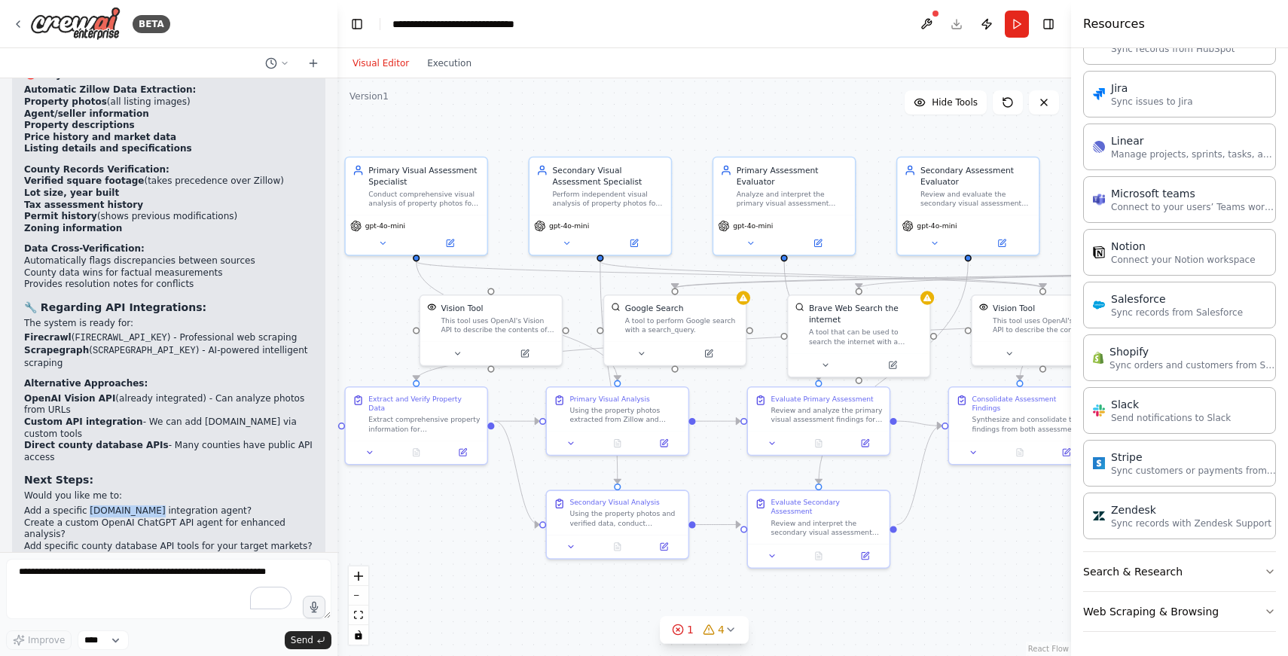
click at [139, 505] on li "Add a specific [DOMAIN_NAME] integration agent?" at bounding box center [168, 511] width 289 height 12
click at [45, 517] on li "Create a custom OpenAI ChatGPT API agent for enhanced analysis?" at bounding box center [168, 528] width 289 height 23
drag, startPoint x: 45, startPoint y: 459, endPoint x: 203, endPoint y: 458, distance: 158.1
click at [203, 517] on li "Create a custom OpenAI ChatGPT API agent for enhanced analysis?" at bounding box center [168, 528] width 289 height 23
copy li "Create a custom OpenAI ChatGPT API agent"
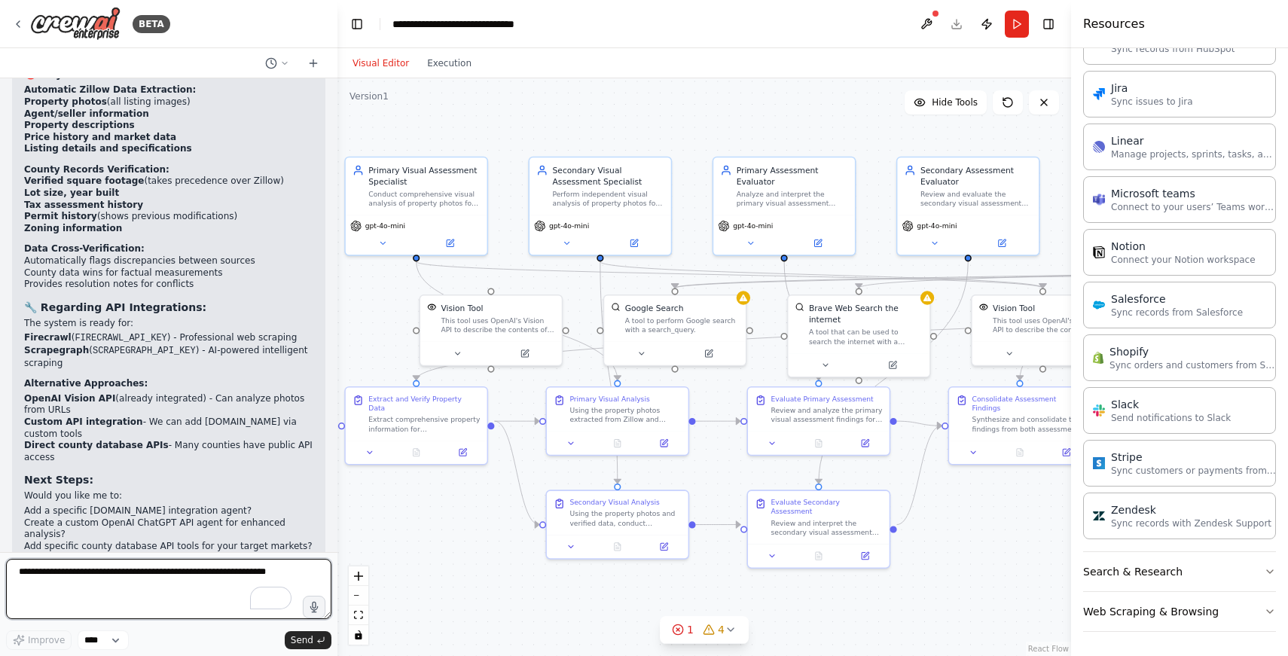
click at [111, 585] on textarea "To enrich screen reader interactions, please activate Accessibility in Grammarl…" at bounding box center [168, 589] width 325 height 60
paste textarea "**********"
click at [136, 606] on textarea "**********" at bounding box center [168, 589] width 325 height 60
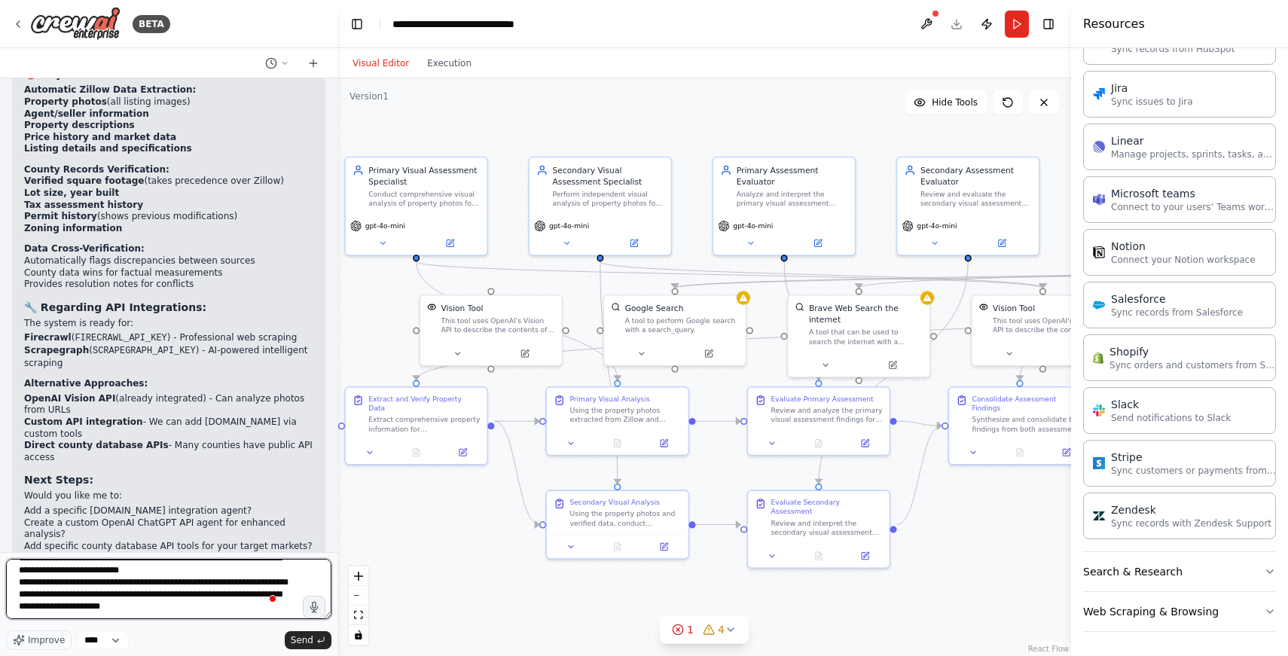
scroll to position [31, 0]
type textarea "**********"
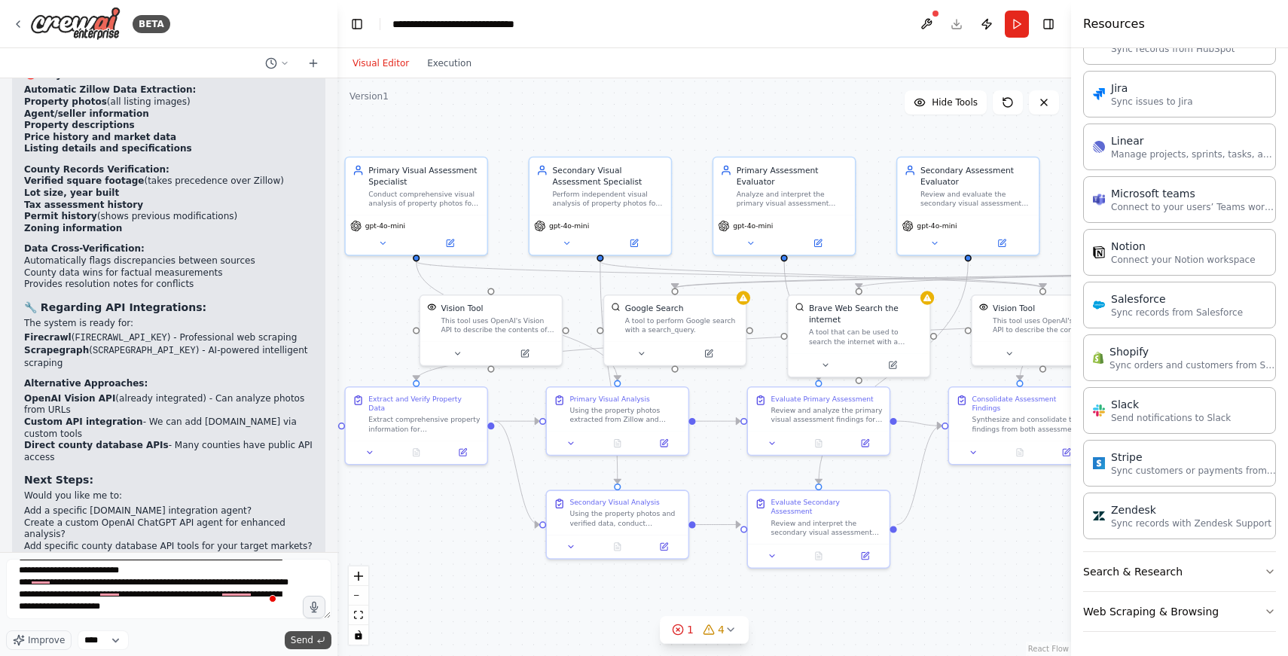
click at [303, 639] on span "Send" at bounding box center [302, 640] width 23 height 12
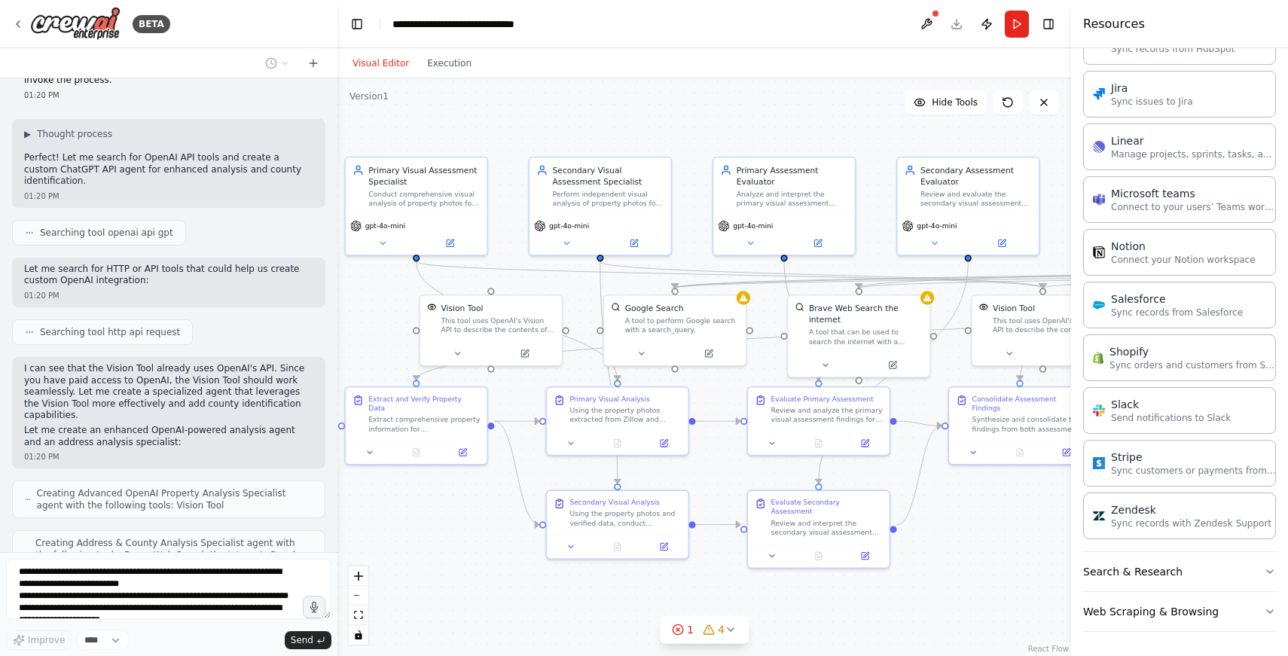
scroll to position [7564, 0]
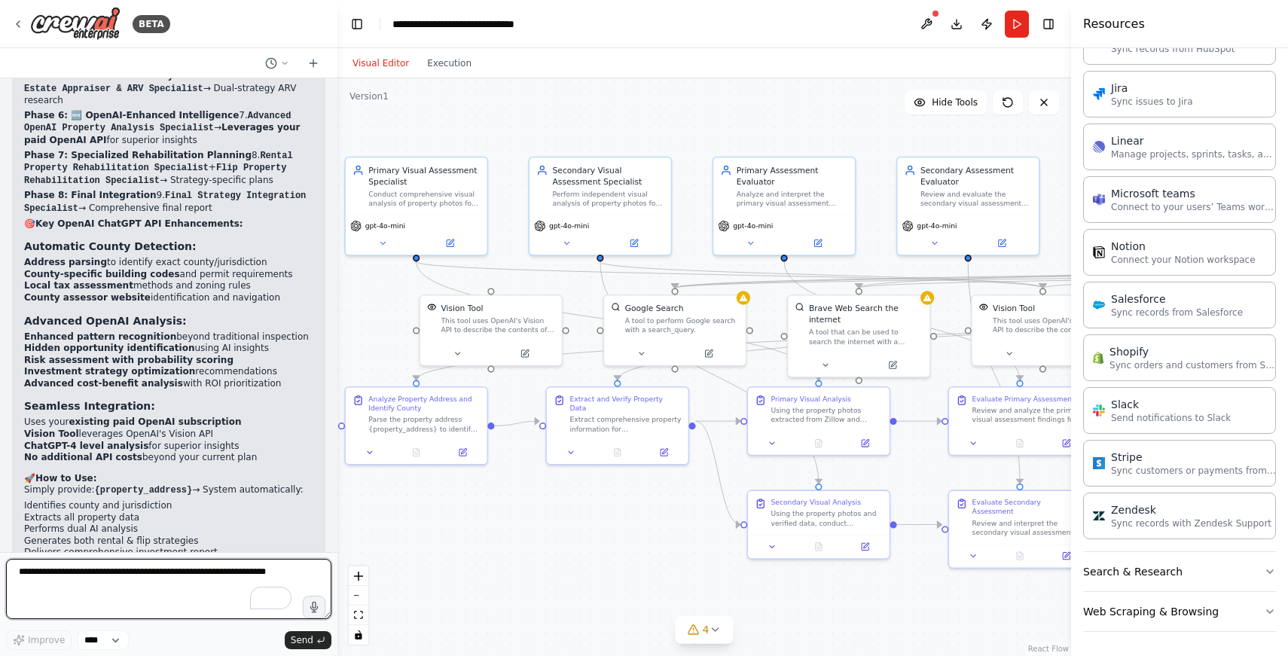
scroll to position [9048, 0]
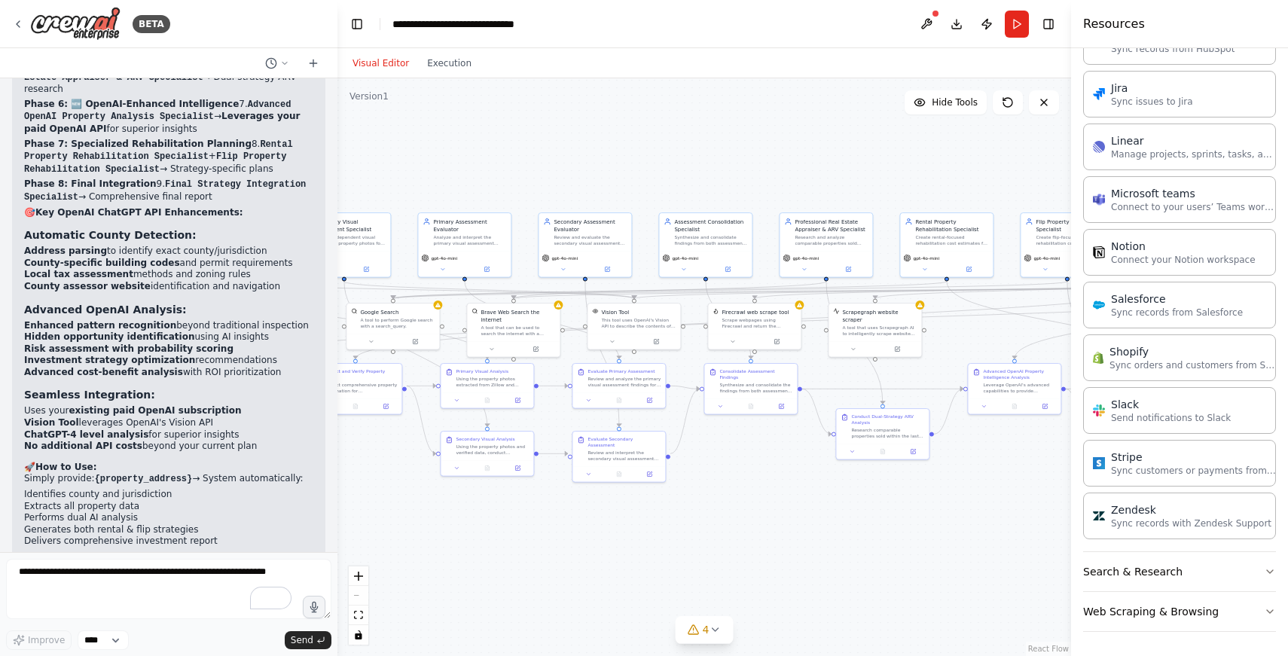
drag, startPoint x: 939, startPoint y: 519, endPoint x: 537, endPoint y: 517, distance: 402.1
click at [537, 517] on div ".deletable-edge-delete-btn { width: 20px; height: 20px; border: 0px solid #ffff…" at bounding box center [703, 367] width 733 height 578
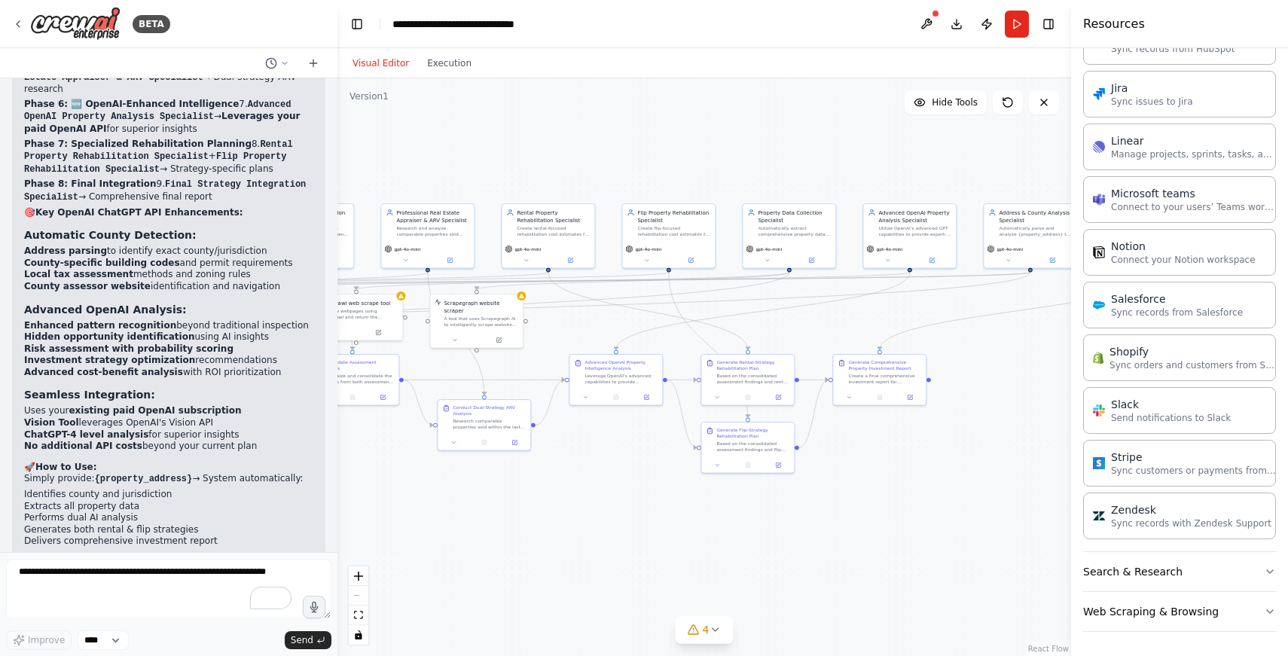
drag, startPoint x: 575, startPoint y: 511, endPoint x: 440, endPoint y: 505, distance: 134.9
click at [440, 505] on div ".deletable-edge-delete-btn { width: 20px; height: 20px; border: 0px solid #ffff…" at bounding box center [703, 367] width 733 height 578
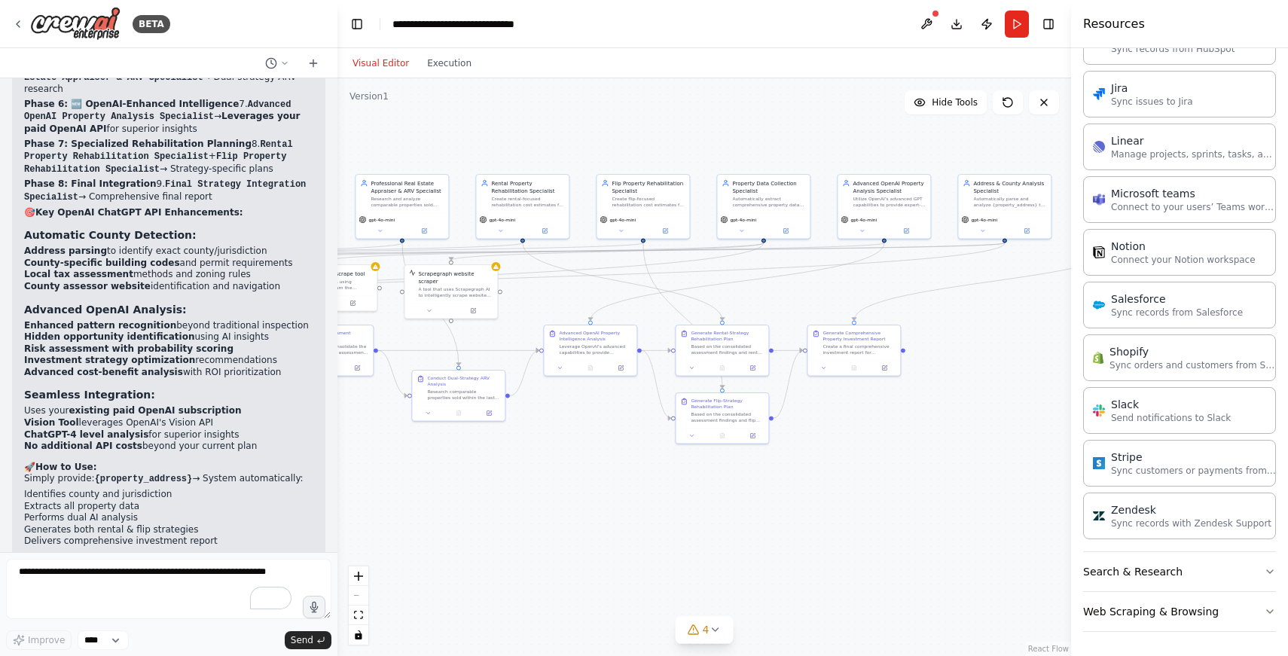
drag, startPoint x: 893, startPoint y: 475, endPoint x: 1038, endPoint y: 450, distance: 146.7
click at [1038, 450] on div ".deletable-edge-delete-btn { width: 20px; height: 20px; border: 0px solid #ffff…" at bounding box center [703, 367] width 733 height 578
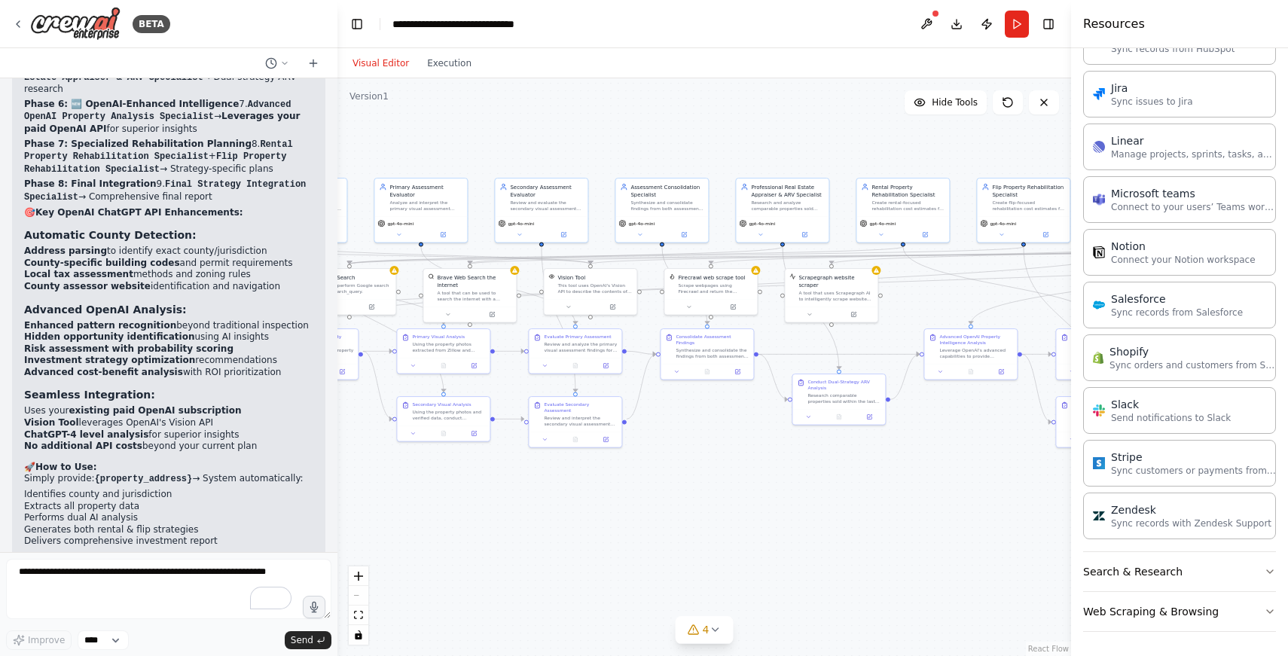
drag, startPoint x: 529, startPoint y: 478, endPoint x: 776, endPoint y: 381, distance: 264.7
click at [905, 483] on div ".deletable-edge-delete-btn { width: 20px; height: 20px; border: 0px solid #ffff…" at bounding box center [703, 367] width 733 height 578
click at [440, 66] on button "Execution" at bounding box center [449, 63] width 62 height 18
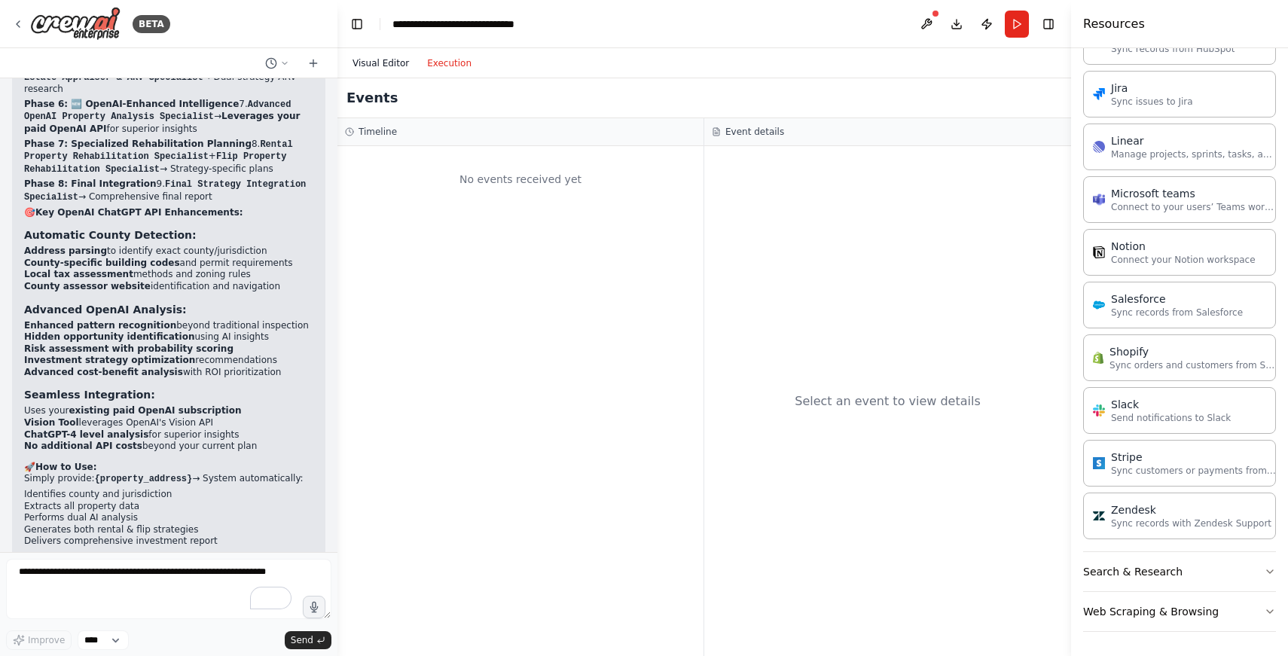
click at [383, 62] on button "Visual Editor" at bounding box center [380, 63] width 75 height 18
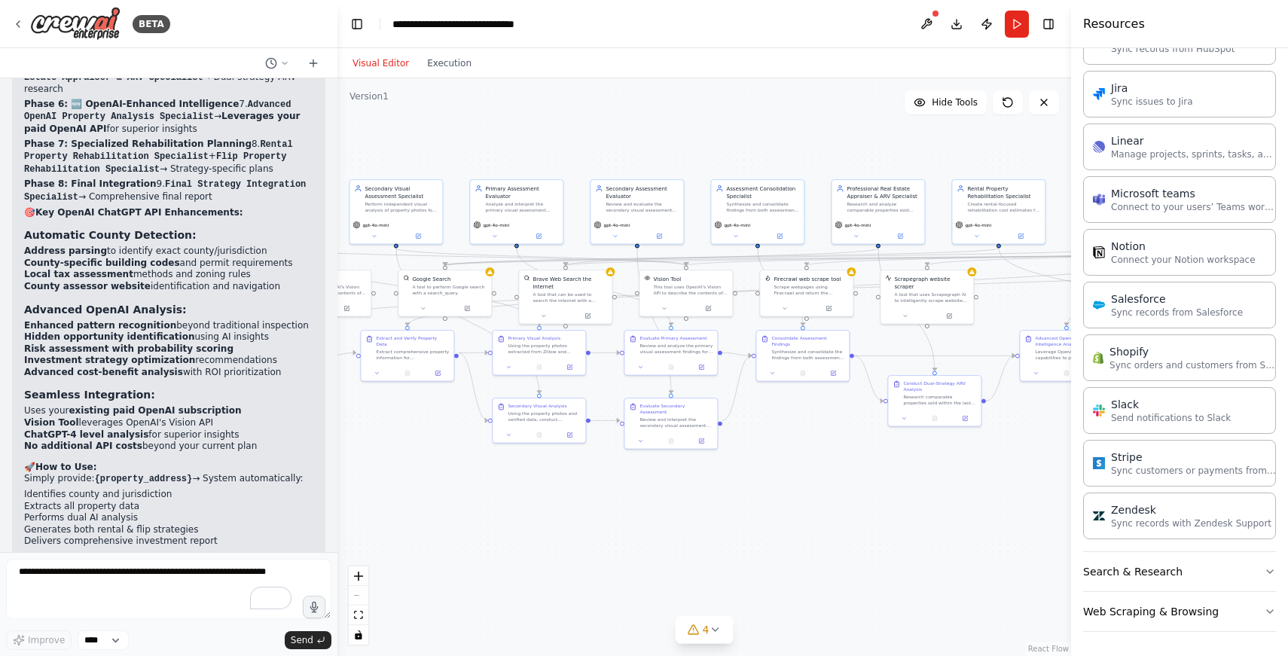
drag, startPoint x: 568, startPoint y: 518, endPoint x: 473, endPoint y: 500, distance: 96.6
click at [611, 519] on div ".deletable-edge-delete-btn { width: 20px; height: 20px; border: 0px solid #ffff…" at bounding box center [703, 367] width 733 height 578
click at [105, 587] on textarea "To enrich screen reader interactions, please activate Accessibility in Grammarl…" at bounding box center [168, 589] width 325 height 60
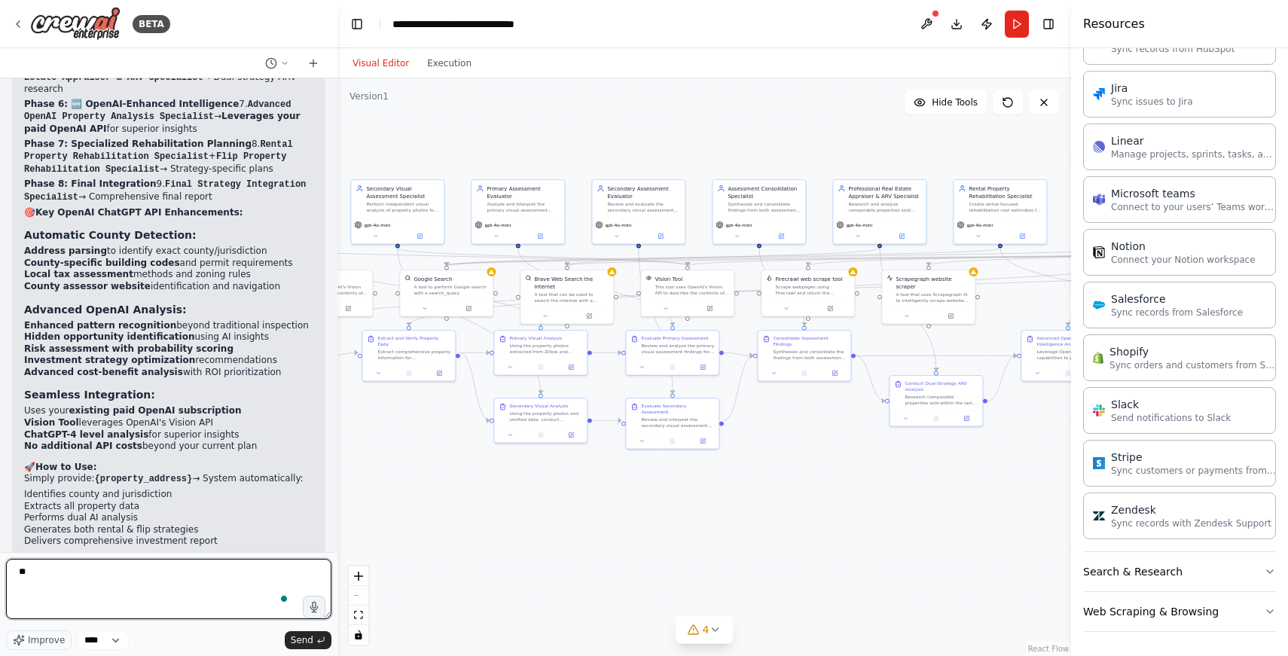
type textarea "*"
click at [145, 582] on textarea "**********" at bounding box center [168, 589] width 325 height 60
click at [120, 586] on textarea "**********" at bounding box center [168, 589] width 325 height 60
click at [137, 577] on textarea "**********" at bounding box center [168, 589] width 325 height 60
click at [277, 574] on textarea "**********" at bounding box center [168, 589] width 325 height 60
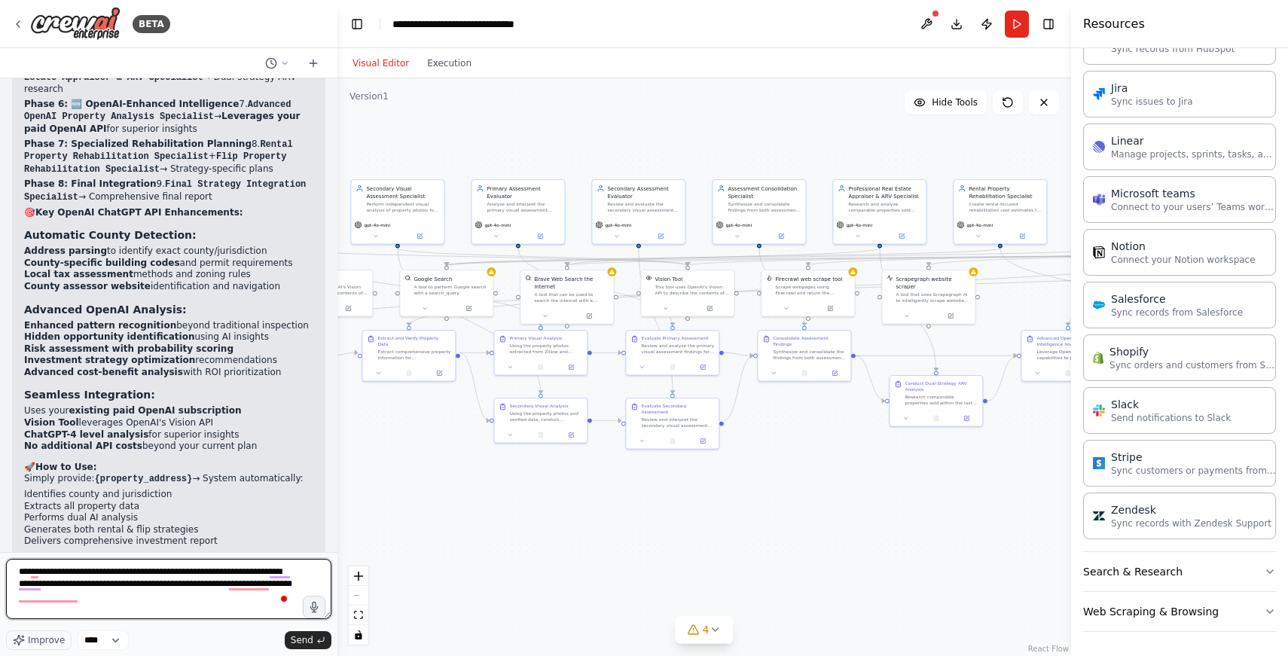
type textarea "**********"
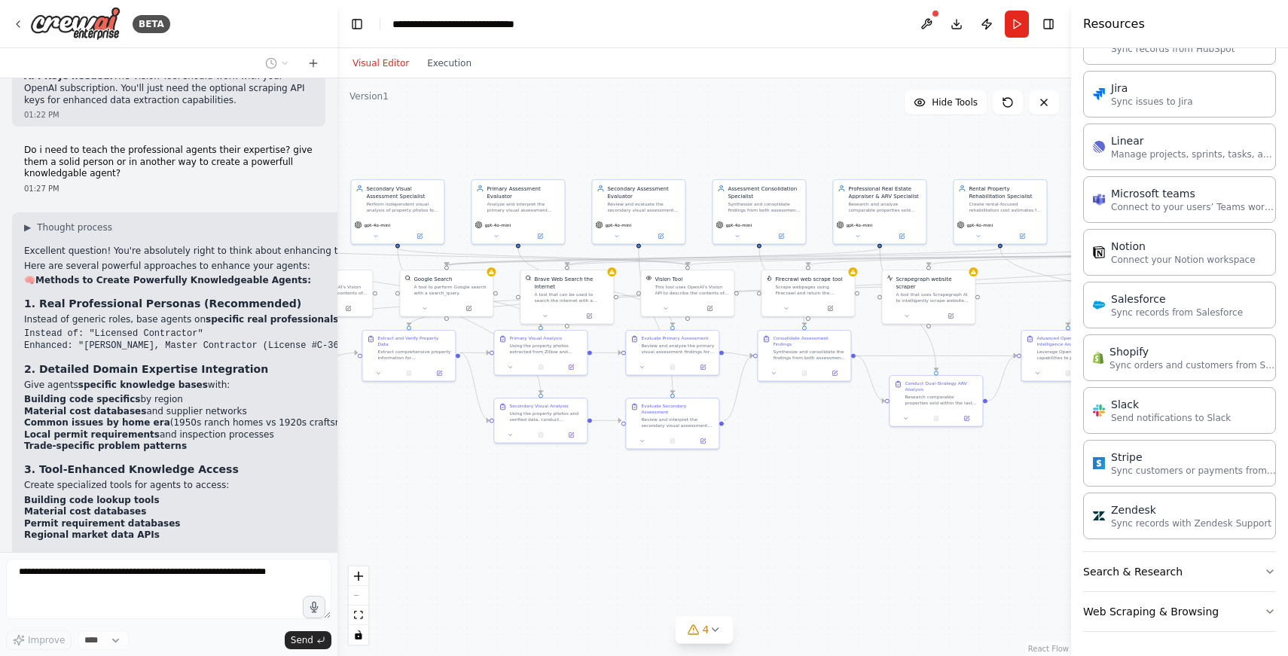
scroll to position [9589, 0]
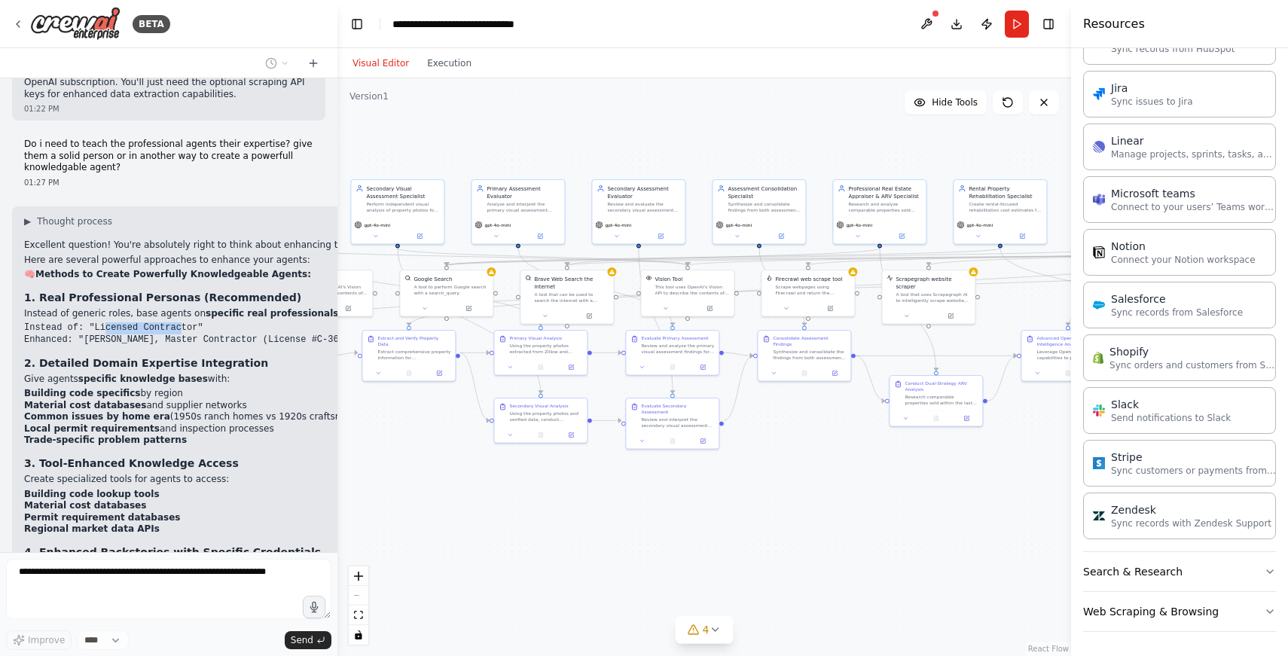
drag, startPoint x: 105, startPoint y: 206, endPoint x: 181, endPoint y: 209, distance: 76.8
click at [181, 322] on code "Instead of: "Licensed Contractor" Enhanced: "[PERSON_NAME], Master Contractor (…" at bounding box center [967, 333] width 1887 height 23
click at [213, 226] on div "▶ Thought process Excellent question! You're absolutely right to think about en…" at bounding box center [967, 394] width 1887 height 359
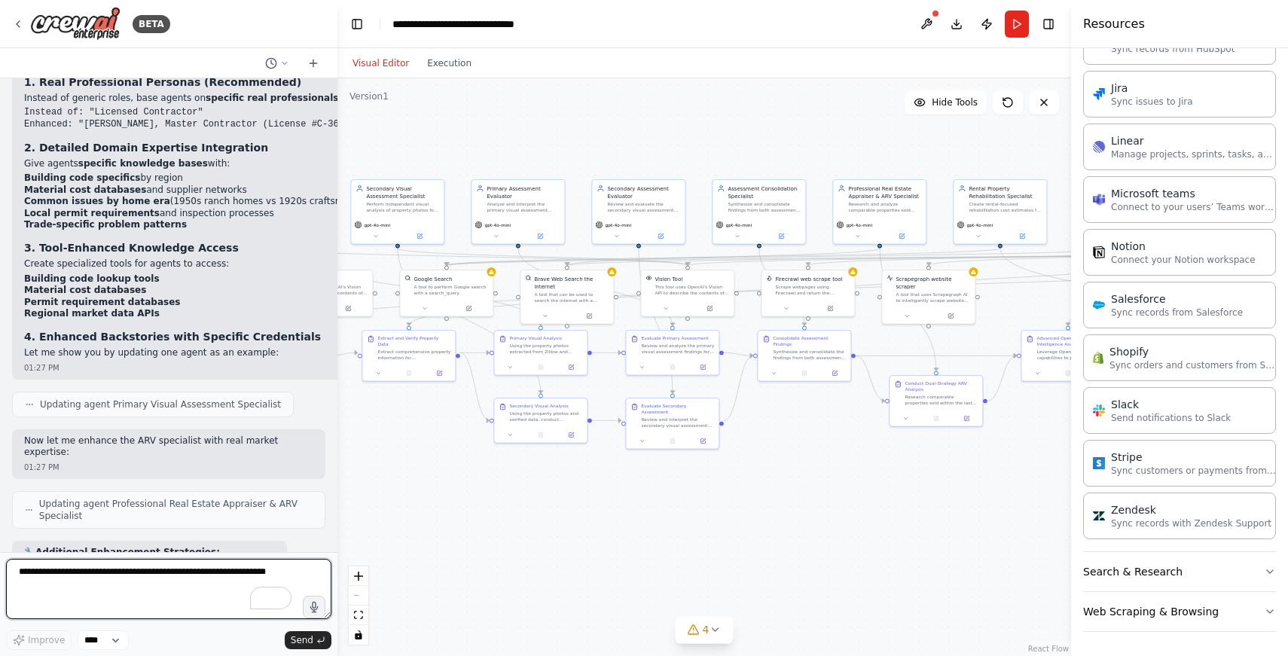
drag, startPoint x: 292, startPoint y: 223, endPoint x: 255, endPoint y: 204, distance: 41.4
click at [260, 205] on div "▶ Thought process Excellent question! You're absolutely right to think about en…" at bounding box center [967, 179] width 1887 height 359
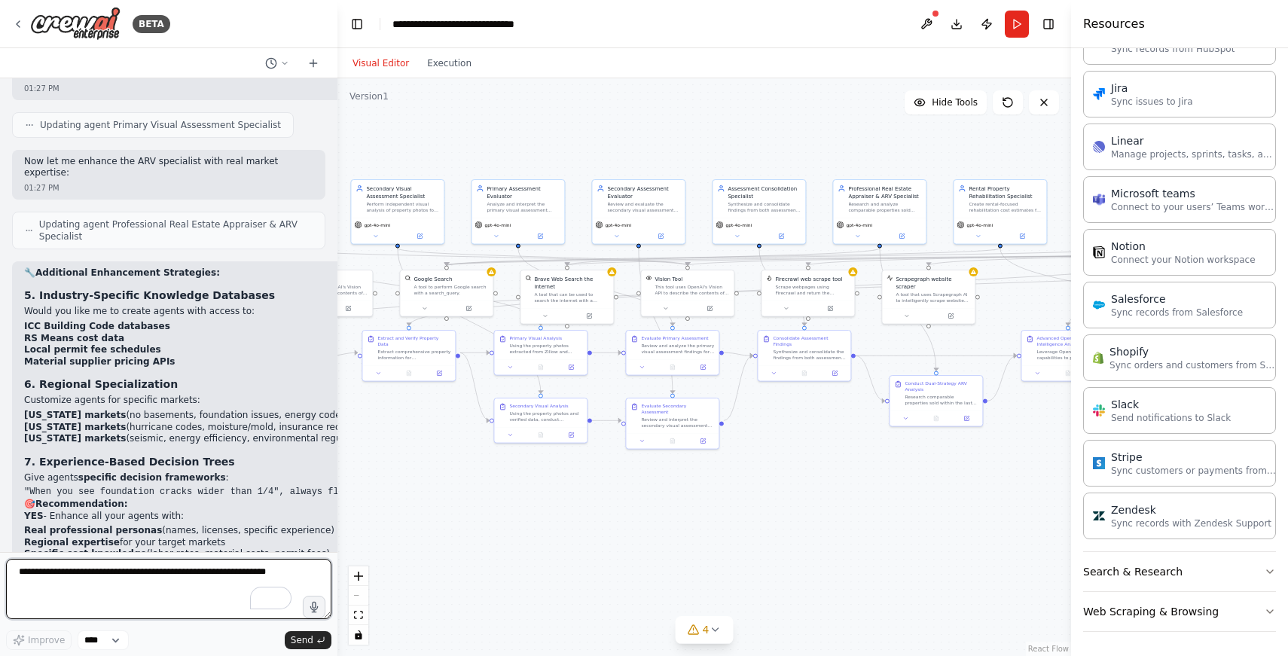
scroll to position [10097, 0]
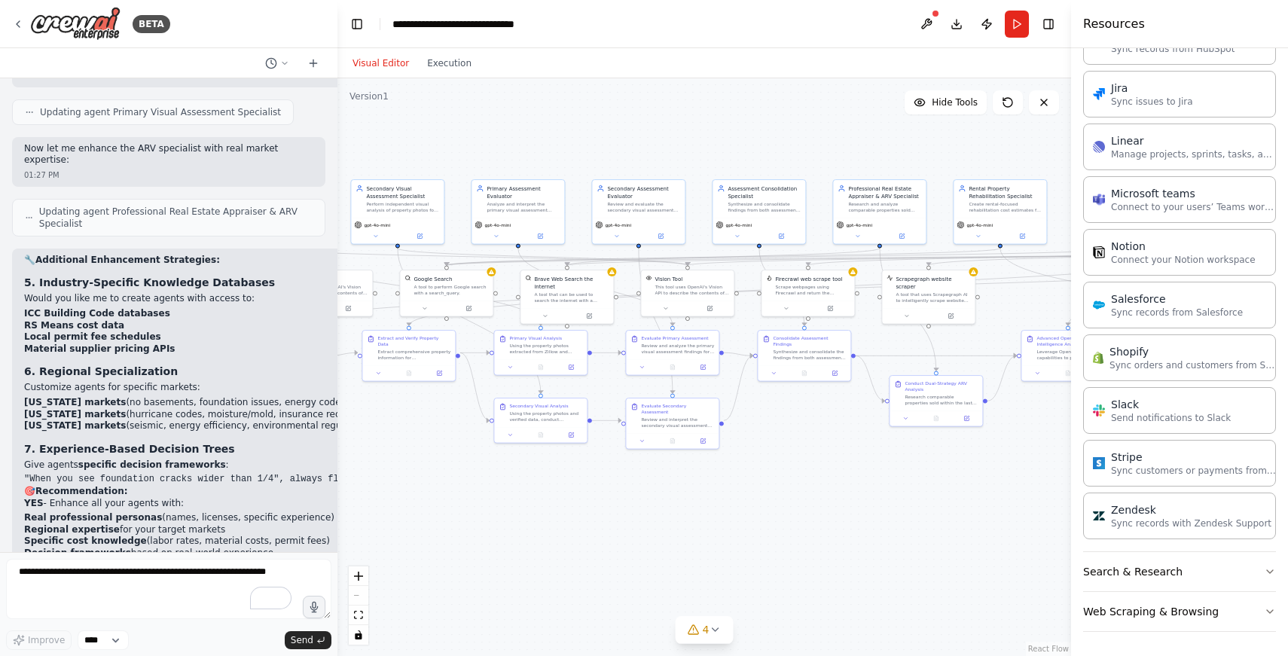
click at [50, 365] on strong "6. Regional Specialization" at bounding box center [101, 371] width 154 height 12
drag, startPoint x: 50, startPoint y: 250, endPoint x: 130, endPoint y: 250, distance: 80.6
click at [130, 365] on strong "6. Regional Specialization" at bounding box center [101, 371] width 154 height 12
copy strong "Regional Specialization"
click at [87, 579] on textarea "To enrich screen reader interactions, please activate Accessibility in Grammarl…" at bounding box center [168, 589] width 325 height 60
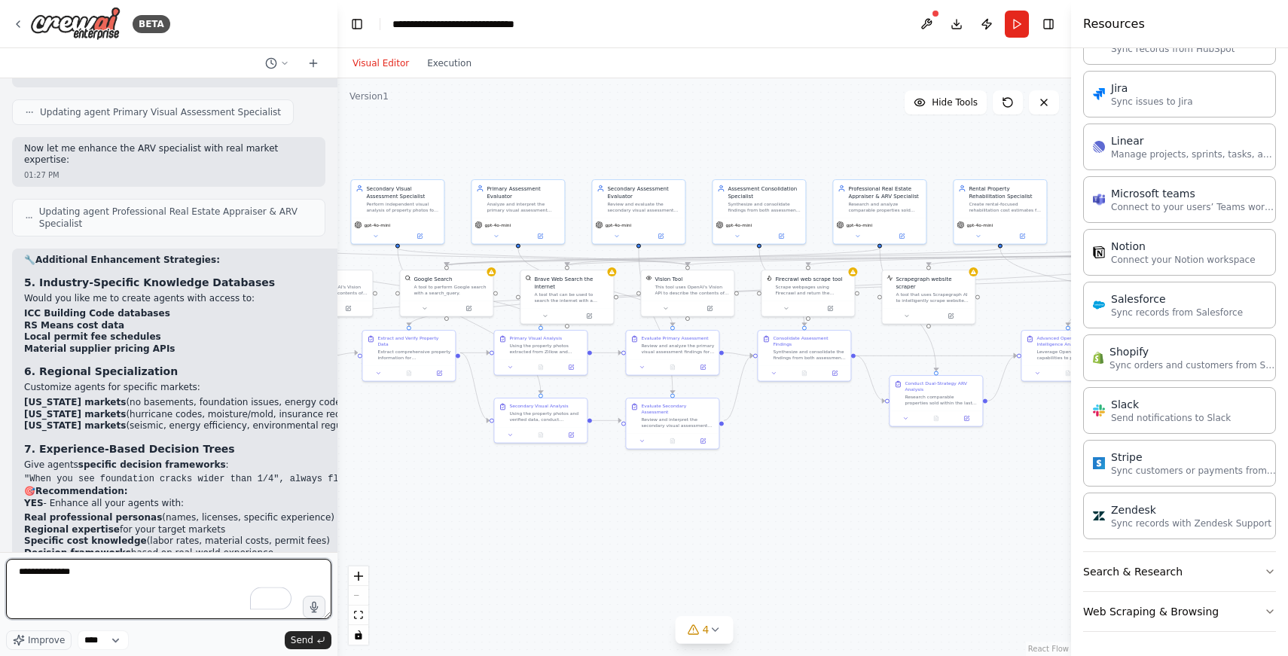
paste textarea "**********"
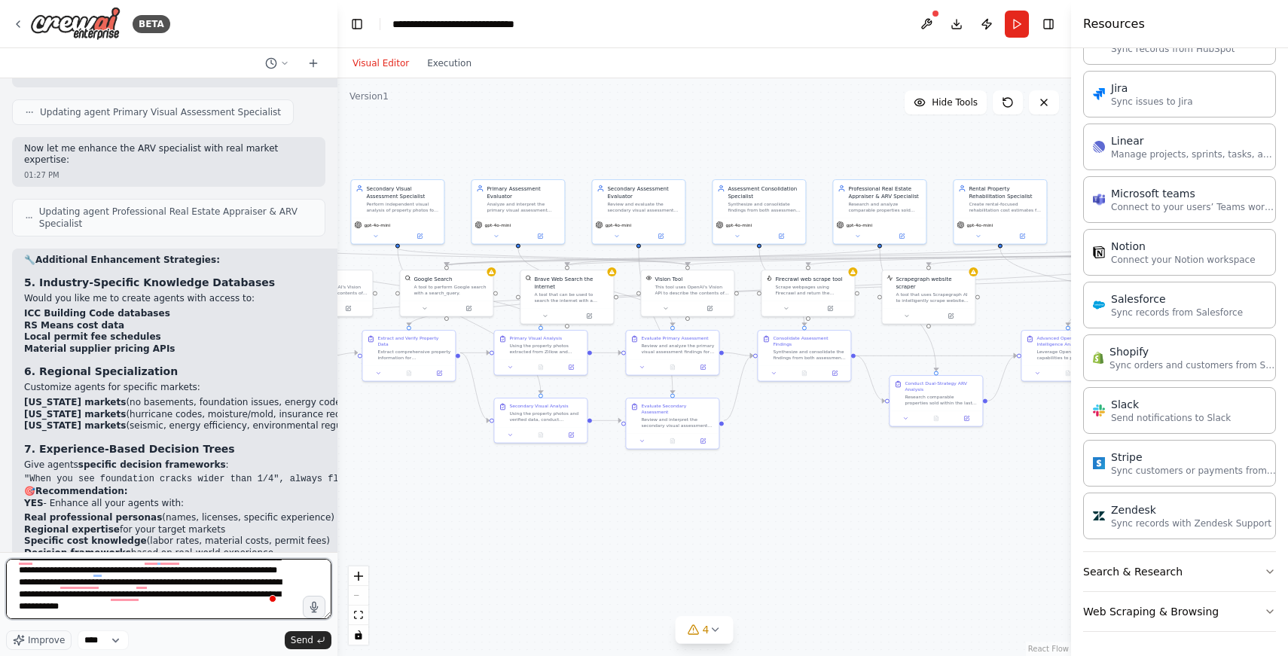
scroll to position [31, 0]
click at [167, 606] on textarea "**********" at bounding box center [168, 589] width 325 height 60
click at [188, 606] on textarea "**********" at bounding box center [168, 589] width 325 height 60
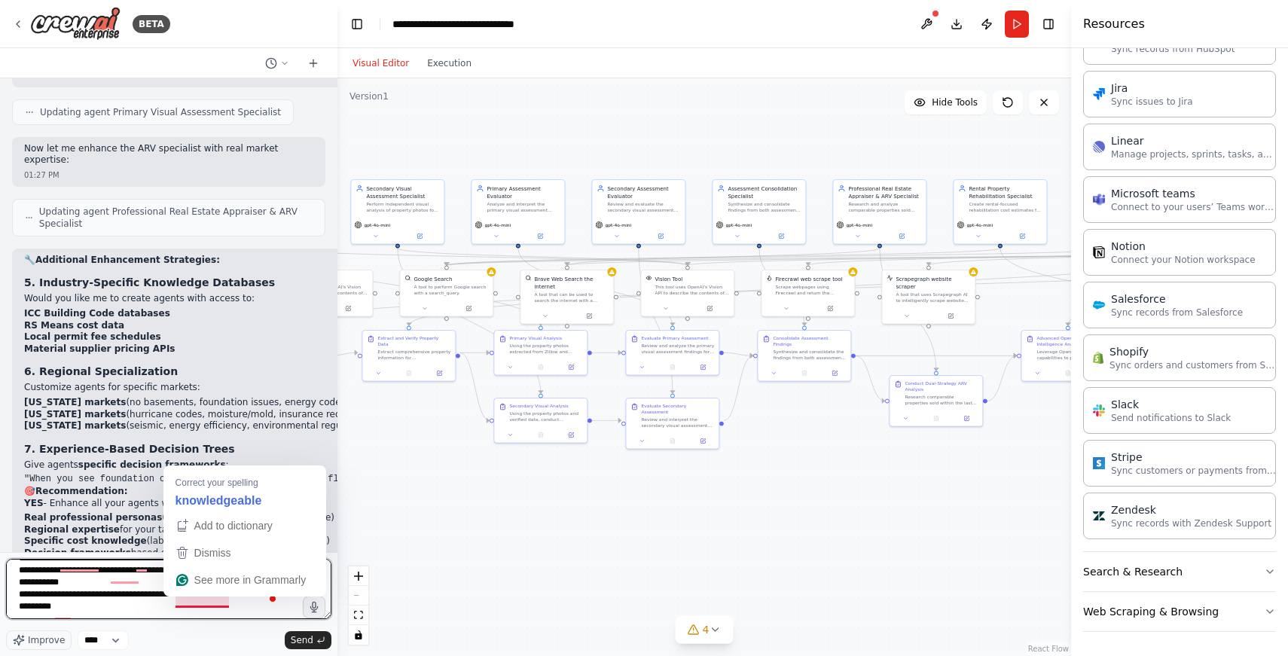
click at [212, 602] on textarea "**********" at bounding box center [168, 589] width 325 height 60
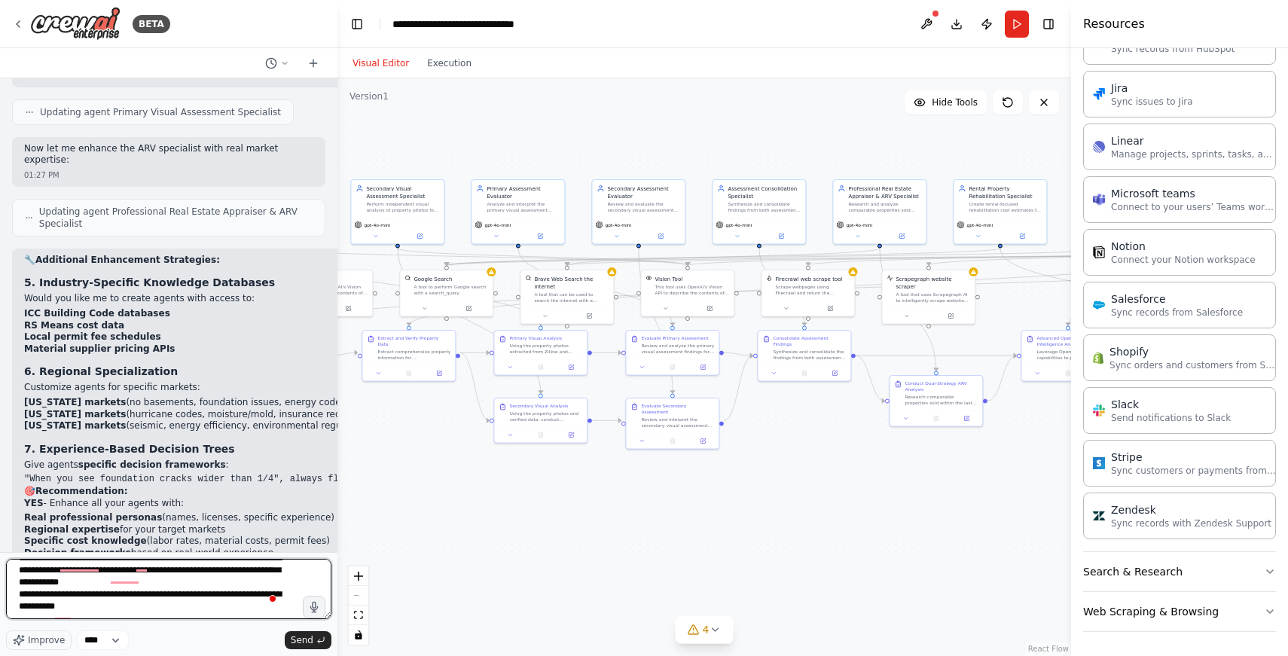
click at [203, 617] on textarea "**********" at bounding box center [168, 589] width 325 height 60
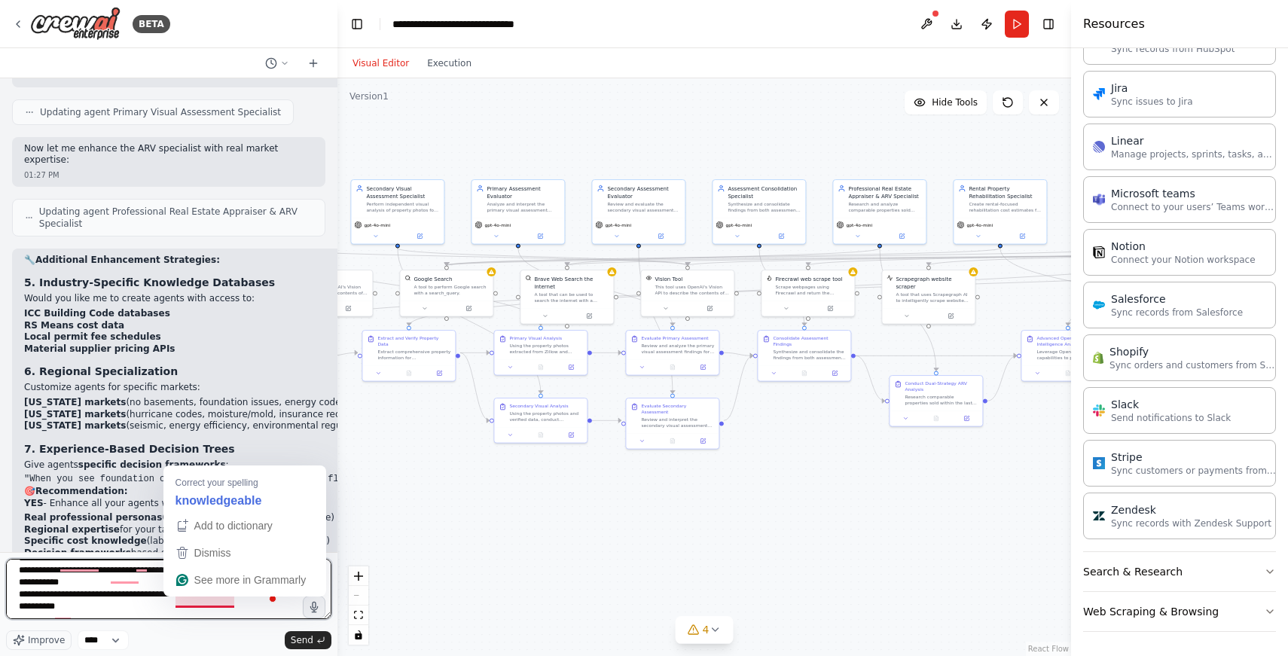
click at [208, 607] on textarea "**********" at bounding box center [168, 589] width 325 height 60
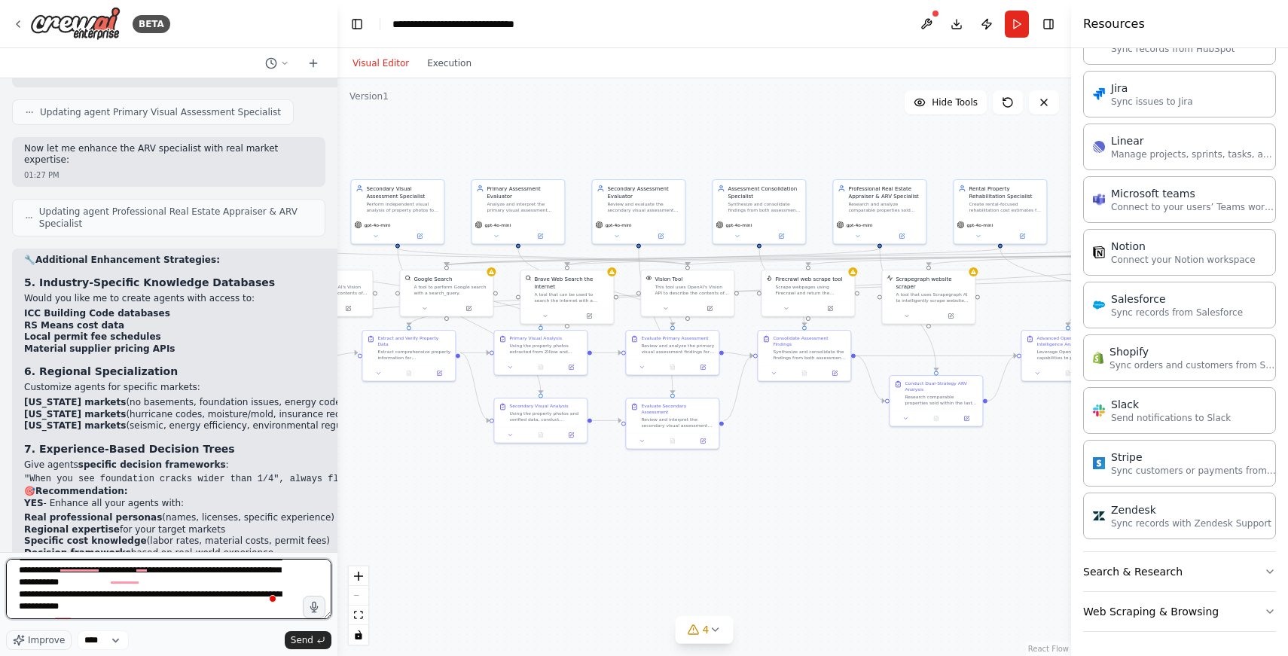
click at [228, 615] on textarea "**********" at bounding box center [168, 589] width 325 height 60
click at [136, 590] on textarea "**********" at bounding box center [168, 589] width 325 height 60
click at [77, 611] on textarea "**********" at bounding box center [168, 589] width 325 height 60
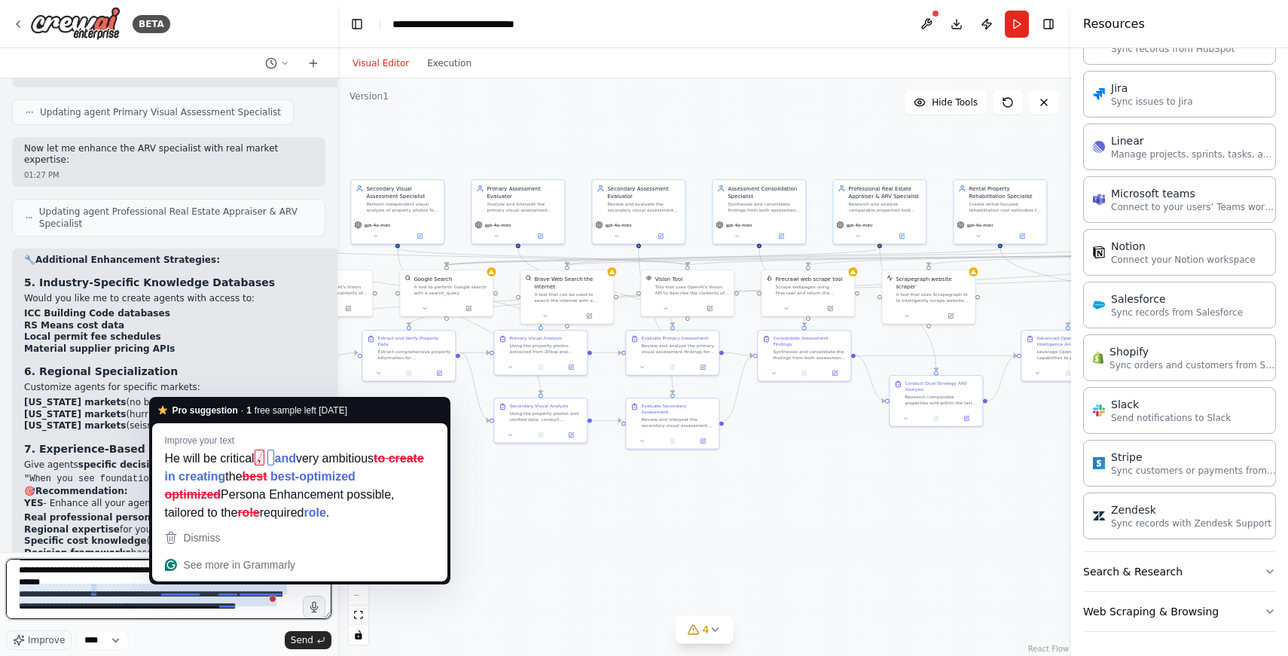
type textarea "**********"
click at [90, 597] on strong "Create market-specific versions" at bounding box center [104, 602] width 161 height 11
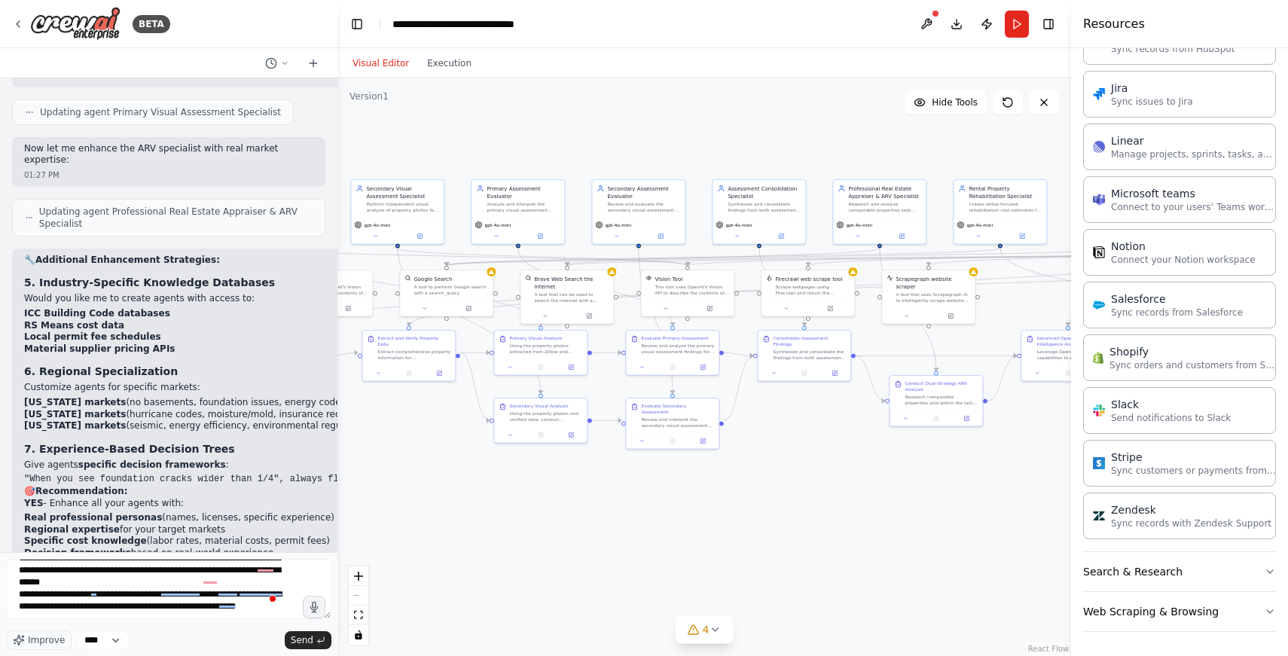
drag, startPoint x: 154, startPoint y: 470, endPoint x: 319, endPoint y: 471, distance: 164.2
click at [319, 586] on li "Update all remaining agents with enhanced professional personas?" at bounding box center [466, 592] width 884 height 12
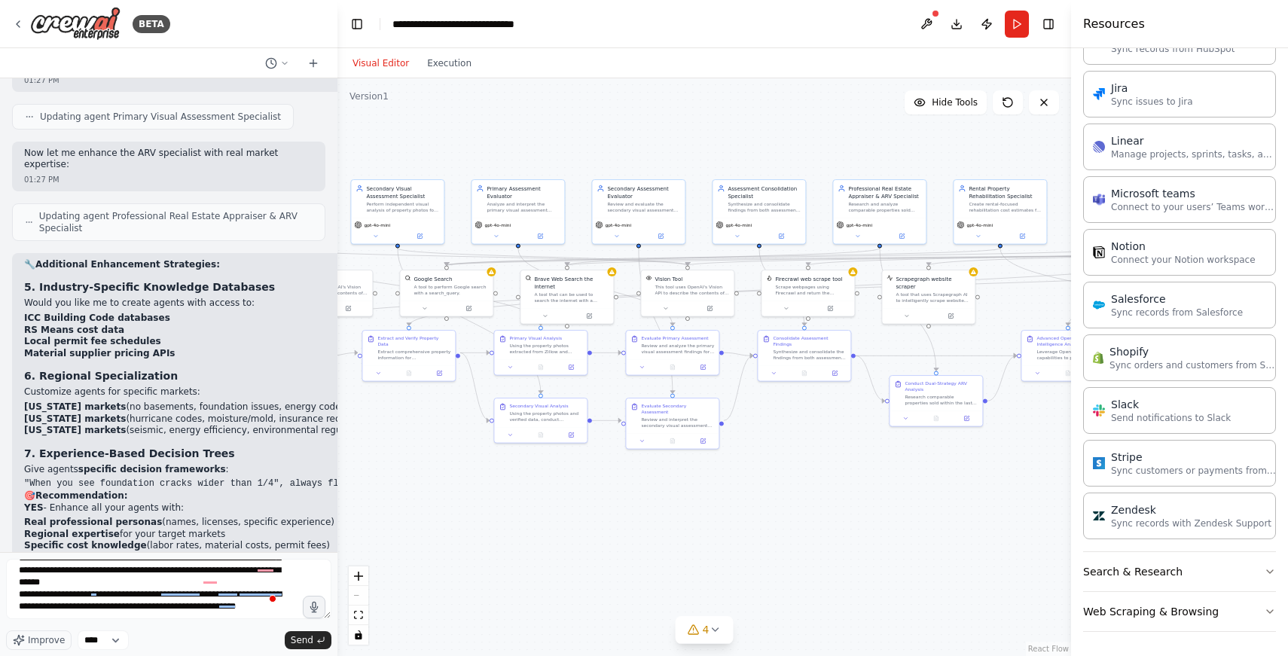
click at [309, 614] on li "Add specialized knowledge tools for building codes, costs, and permits?" at bounding box center [466, 620] width 884 height 12
click at [296, 611] on li "Add specialized knowledge tools for building codes, costs, and permits?" at bounding box center [466, 617] width 884 height 12
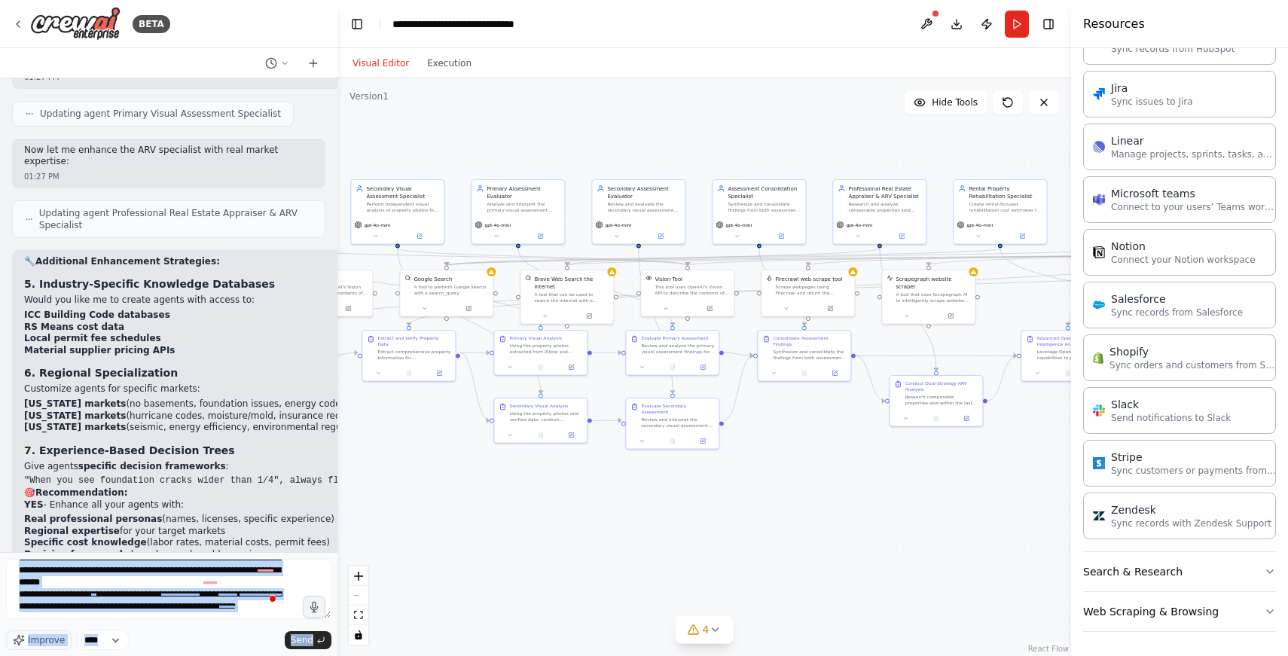
scroll to position [10097, 0]
drag, startPoint x: 303, startPoint y: 517, endPoint x: 332, endPoint y: 515, distance: 29.5
click at [332, 515] on div "BETA Act as an expert realtor, home design and most importantly as a fully lice…" at bounding box center [168, 328] width 337 height 656
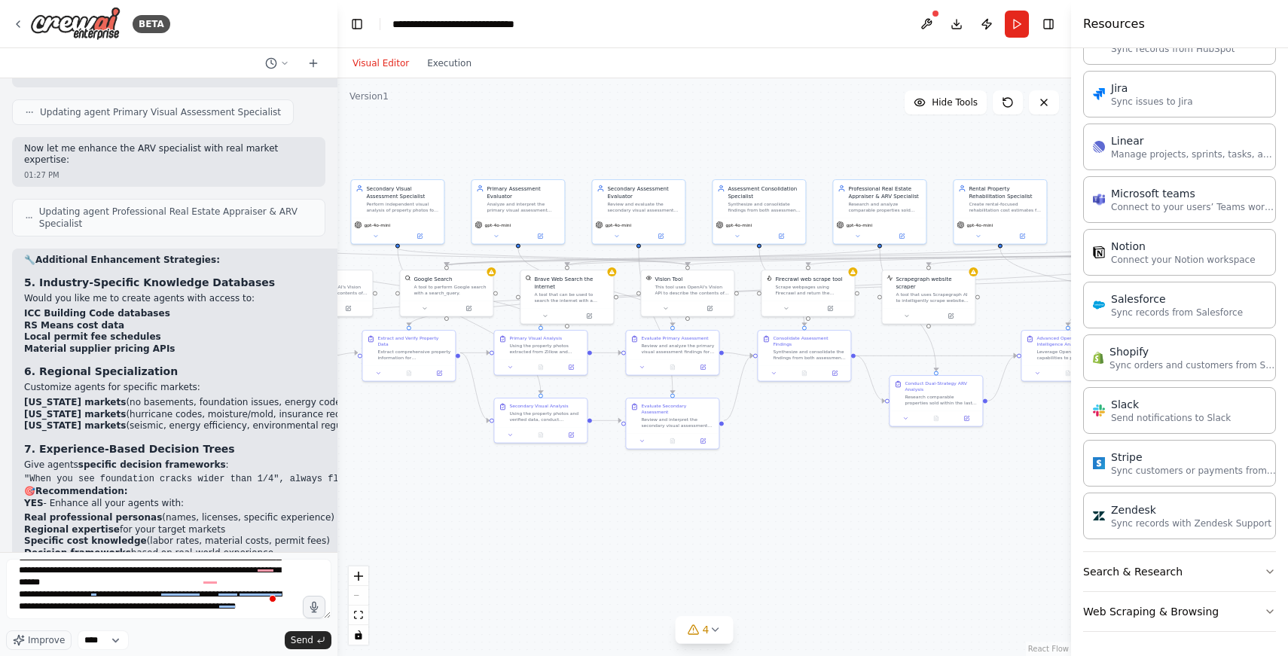
scroll to position [10090, 0]
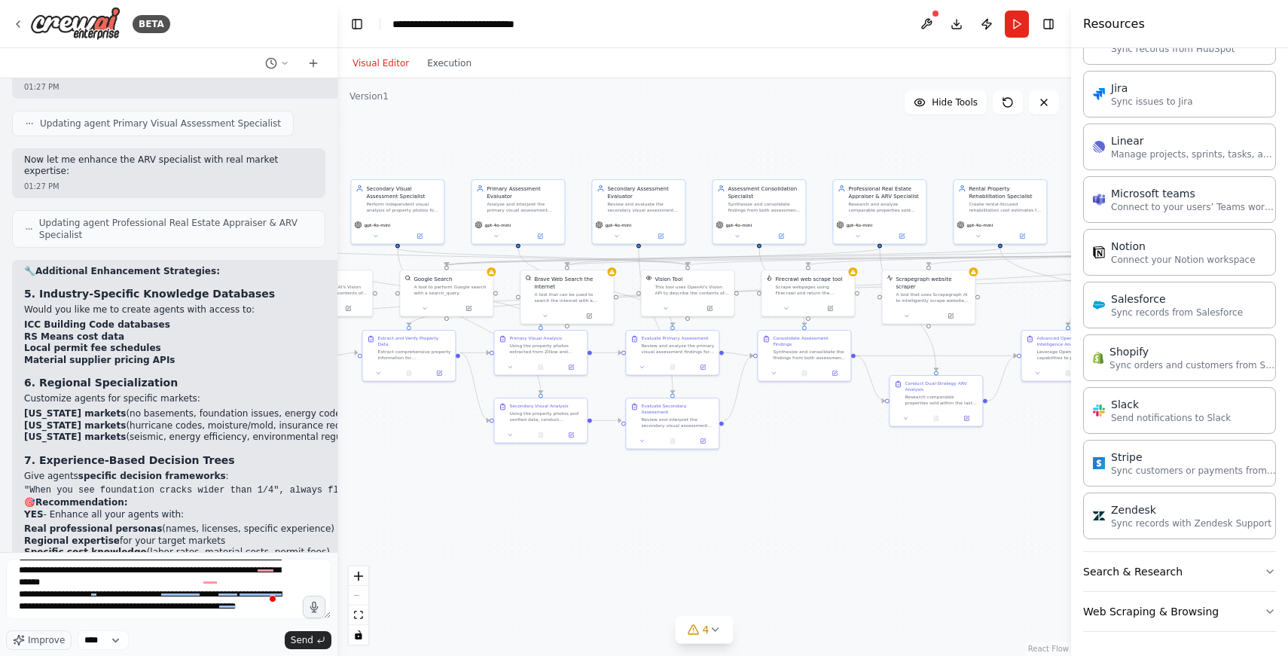
click at [241, 515] on div "🔧 Additional Enhancement Strategies: 5. Industry-Specific Knowledge Databases W…" at bounding box center [466, 459] width 884 height 387
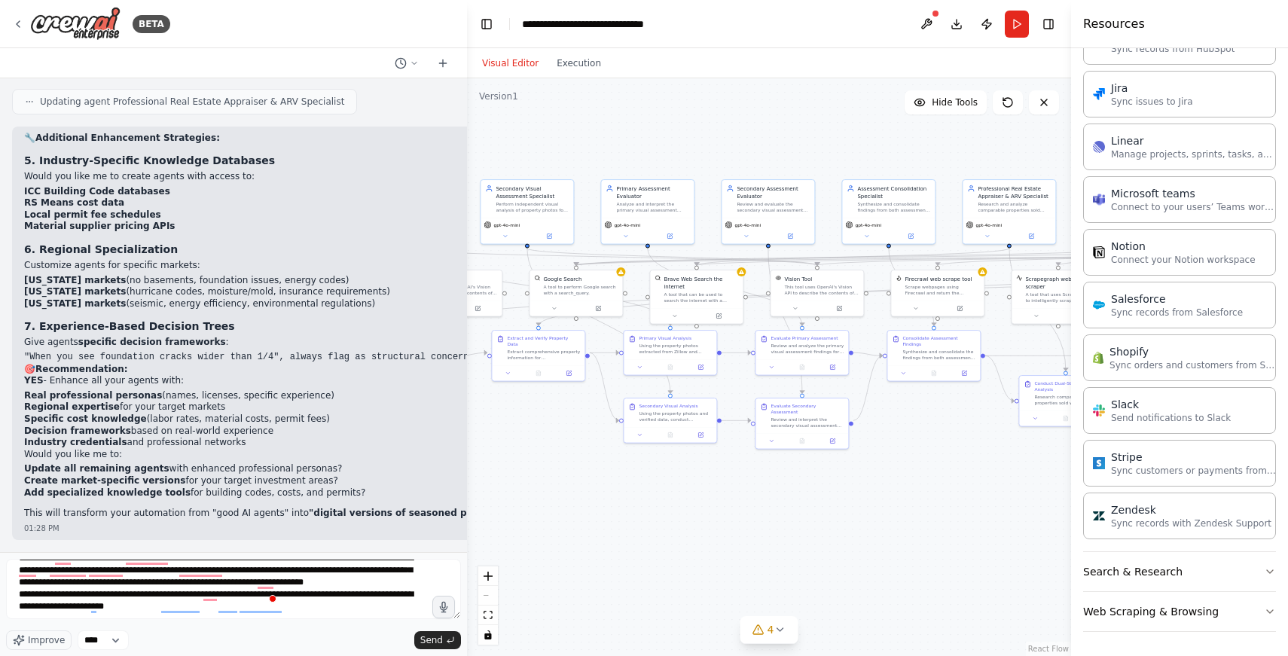
scroll to position [98, 0]
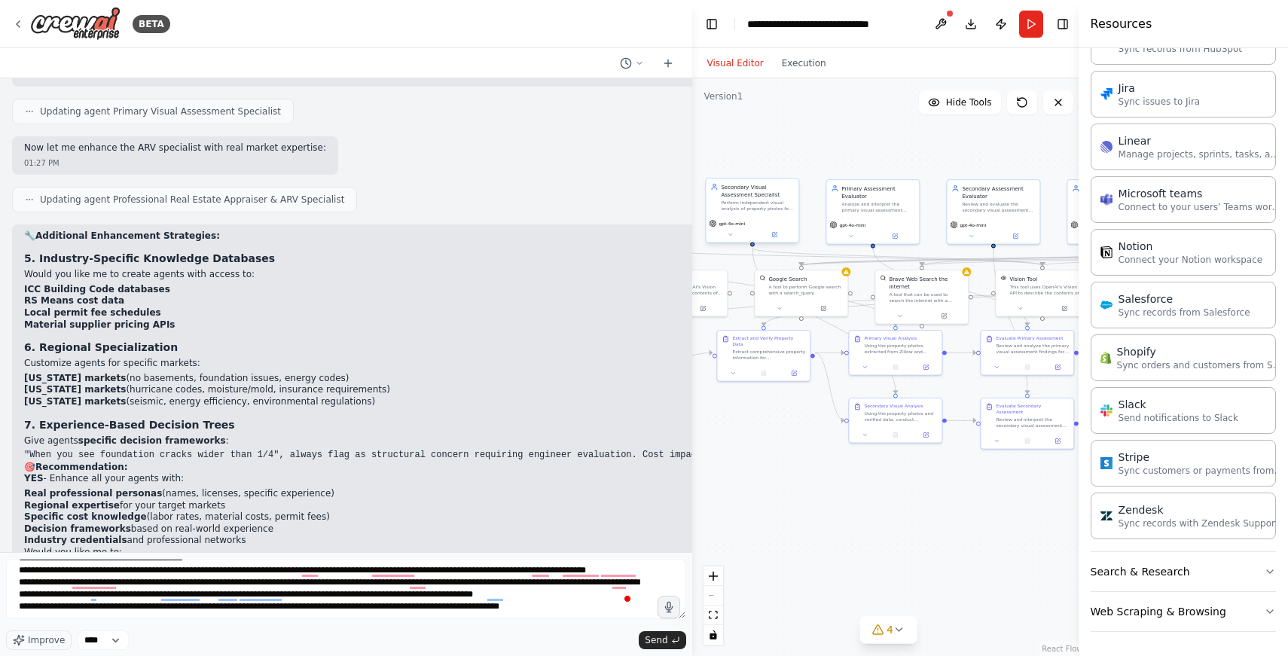
drag, startPoint x: 336, startPoint y: 176, endPoint x: 715, endPoint y: 181, distance: 379.5
click at [715, 181] on div "BETA Act as an expert realtor, home design and most importantly as a fully lice…" at bounding box center [644, 328] width 1288 height 656
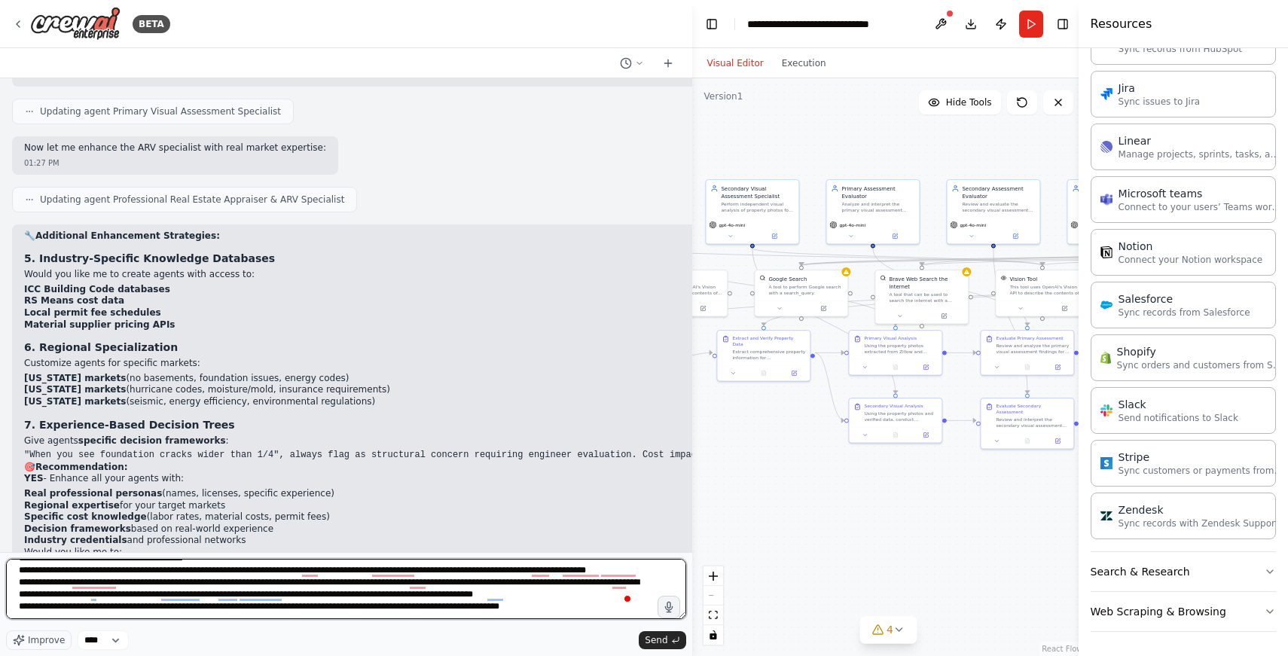
click at [298, 611] on textarea "**********" at bounding box center [346, 589] width 680 height 60
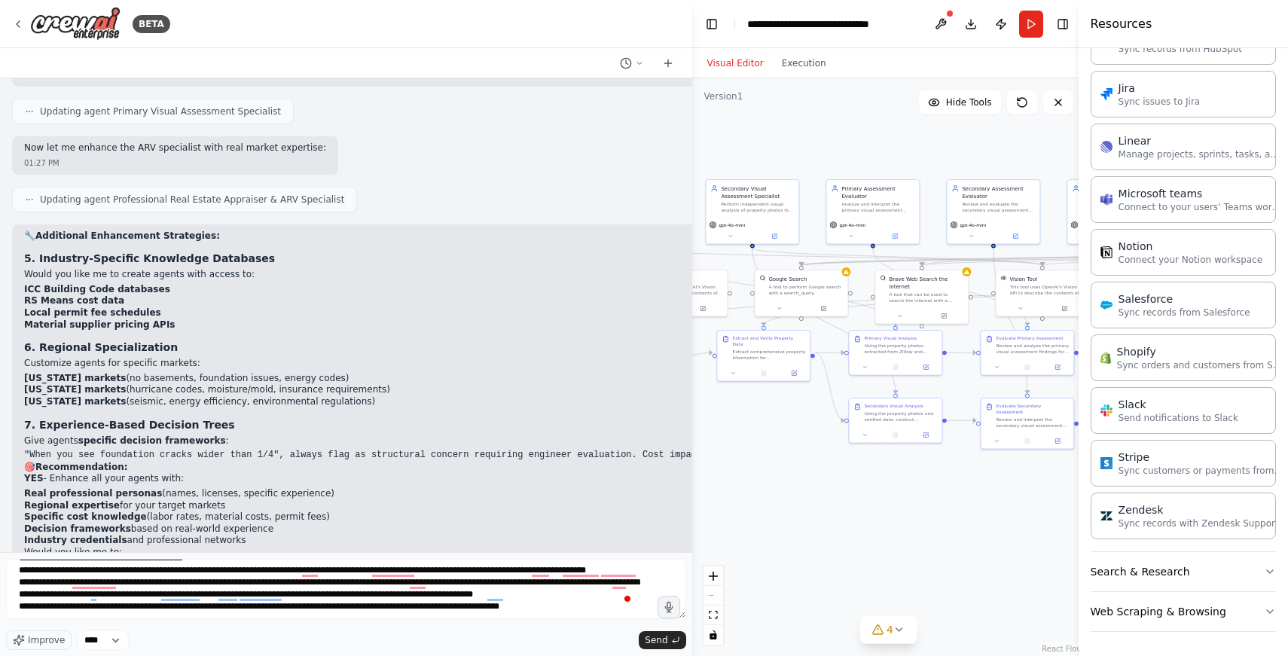
click at [657, 630] on div "Improve **** Send" at bounding box center [346, 640] width 680 height 20
click at [654, 638] on span "Send" at bounding box center [656, 640] width 23 height 12
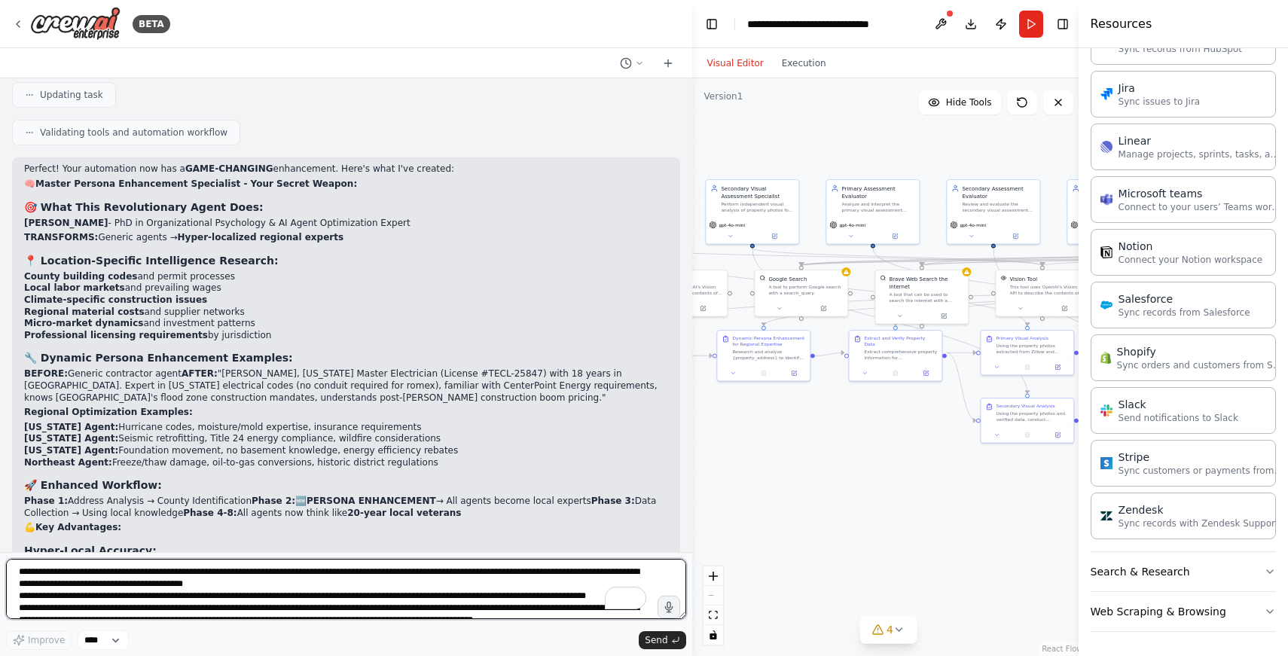
scroll to position [9154, 0]
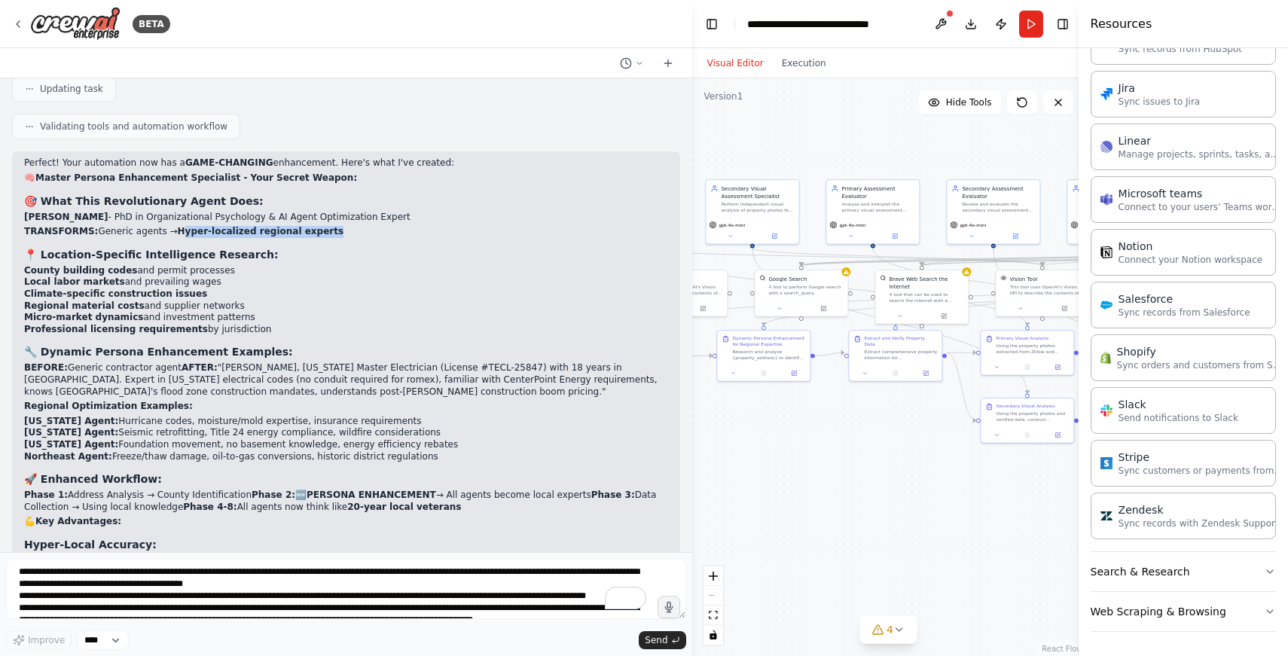
drag, startPoint x: 178, startPoint y: 135, endPoint x: 327, endPoint y: 139, distance: 148.4
click at [327, 226] on p "TRANSFORMS: Generic agents → Hyper-localized regional experts" at bounding box center [346, 232] width 644 height 12
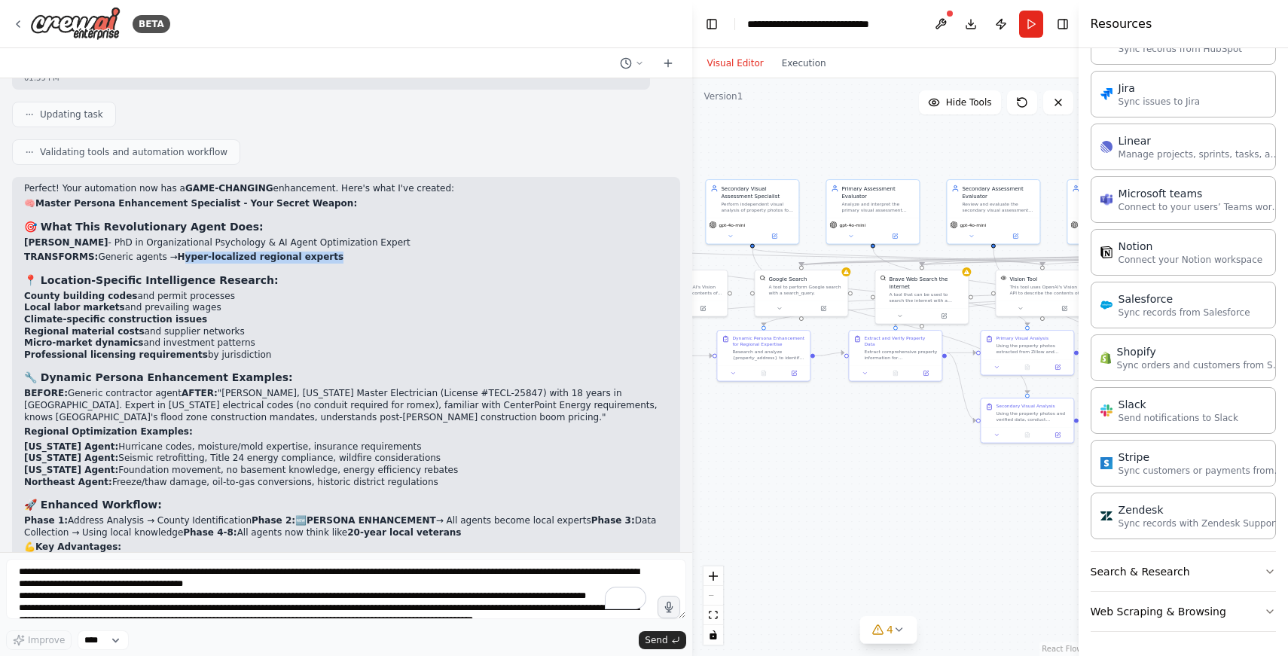
scroll to position [9090, 0]
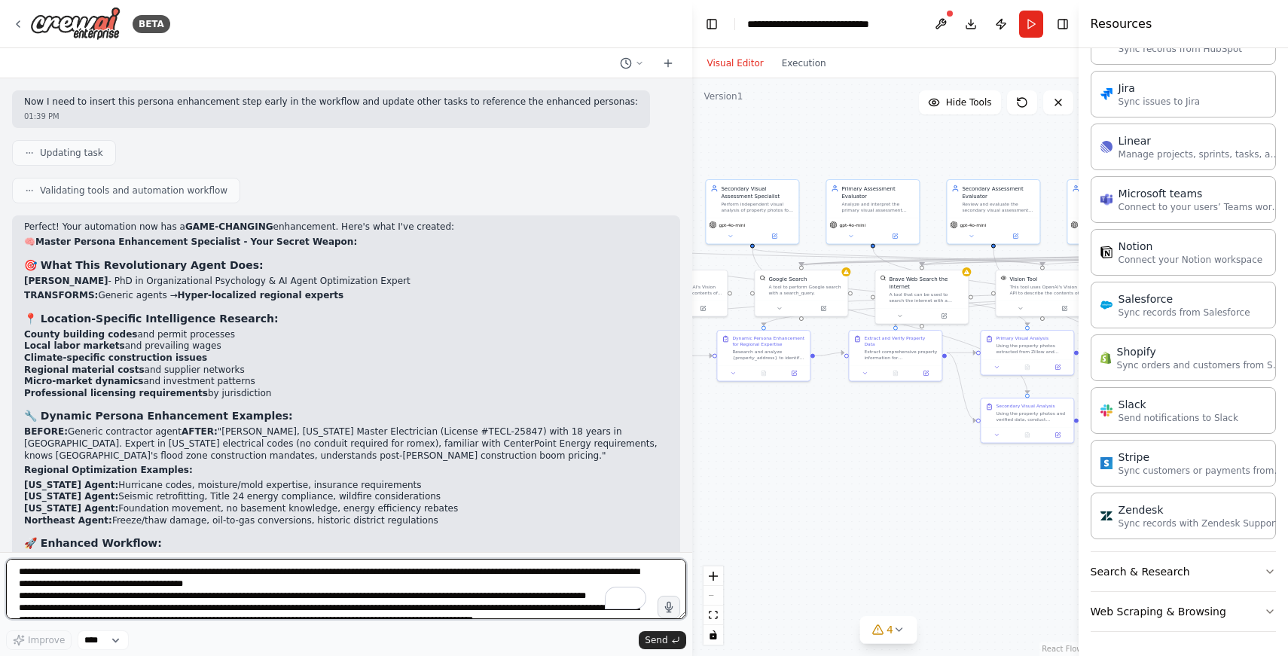
click at [117, 576] on textarea "**********" at bounding box center [346, 589] width 680 height 60
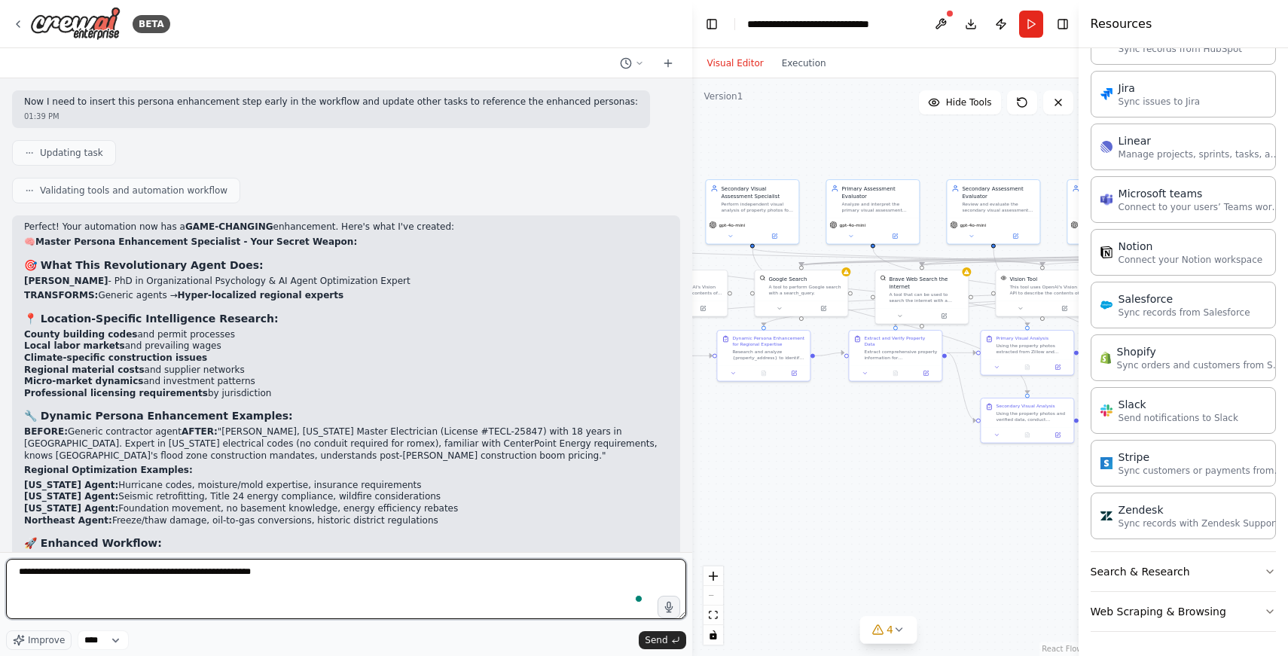
type textarea "**********"
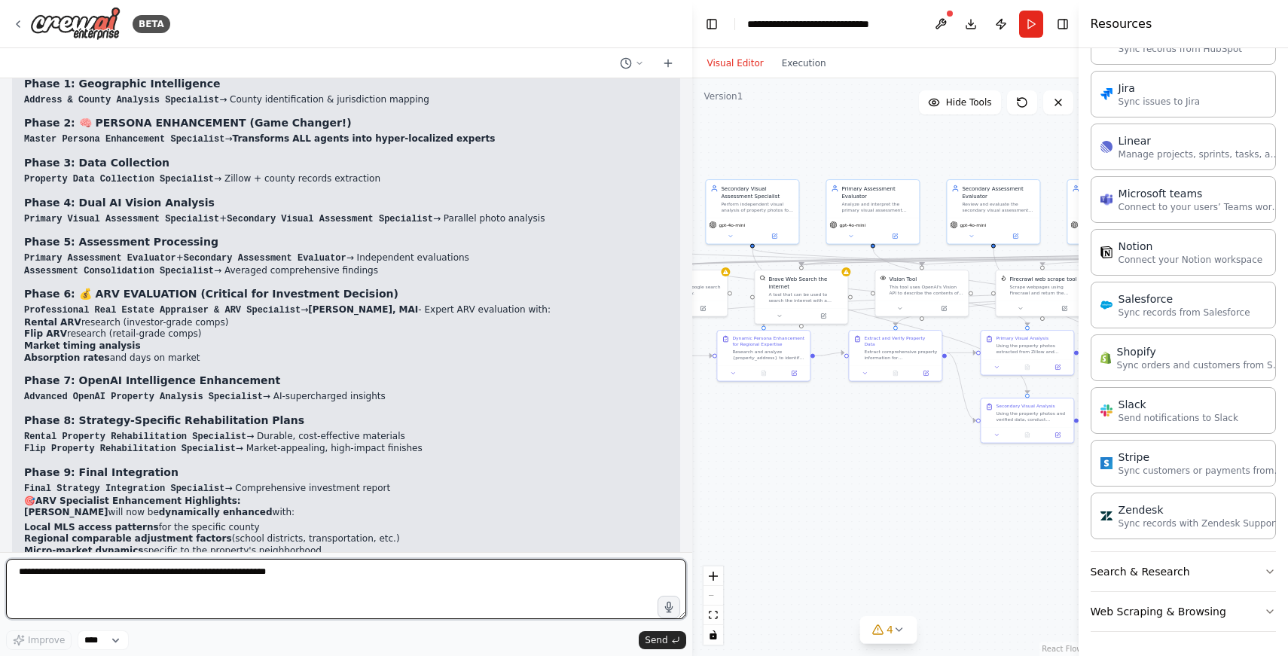
scroll to position [10568, 0]
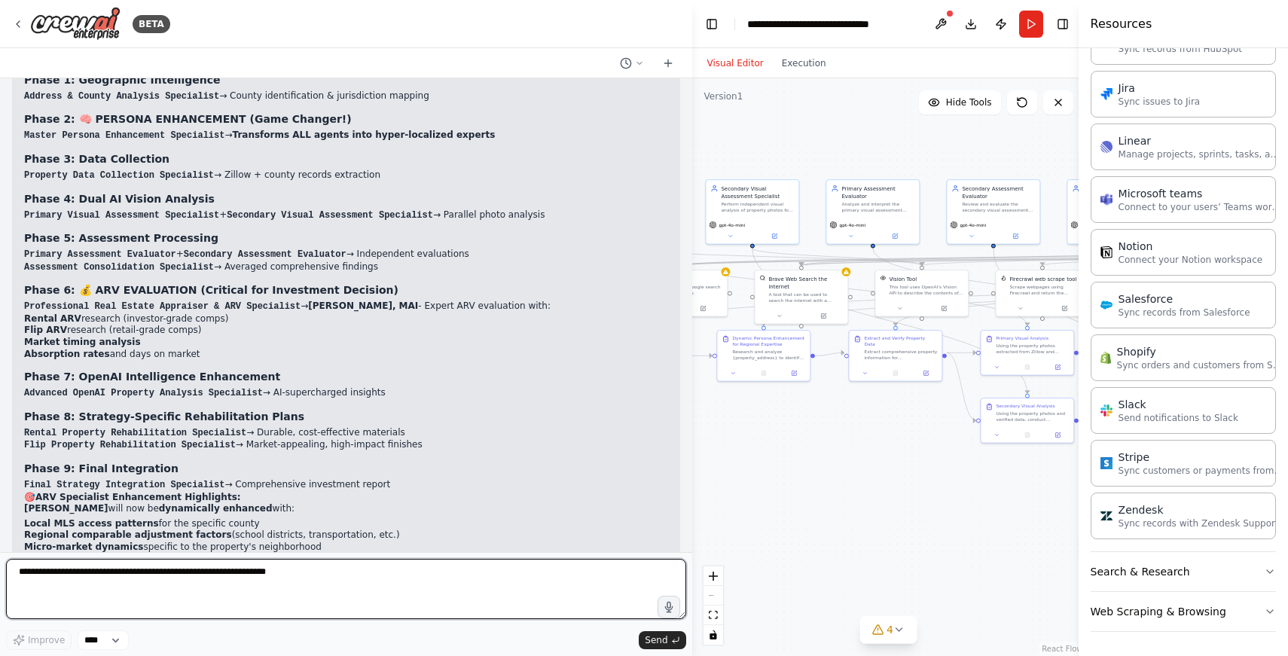
click at [246, 578] on textarea "To enrich screen reader interactions, please activate Accessibility in Grammarl…" at bounding box center [346, 589] width 680 height 60
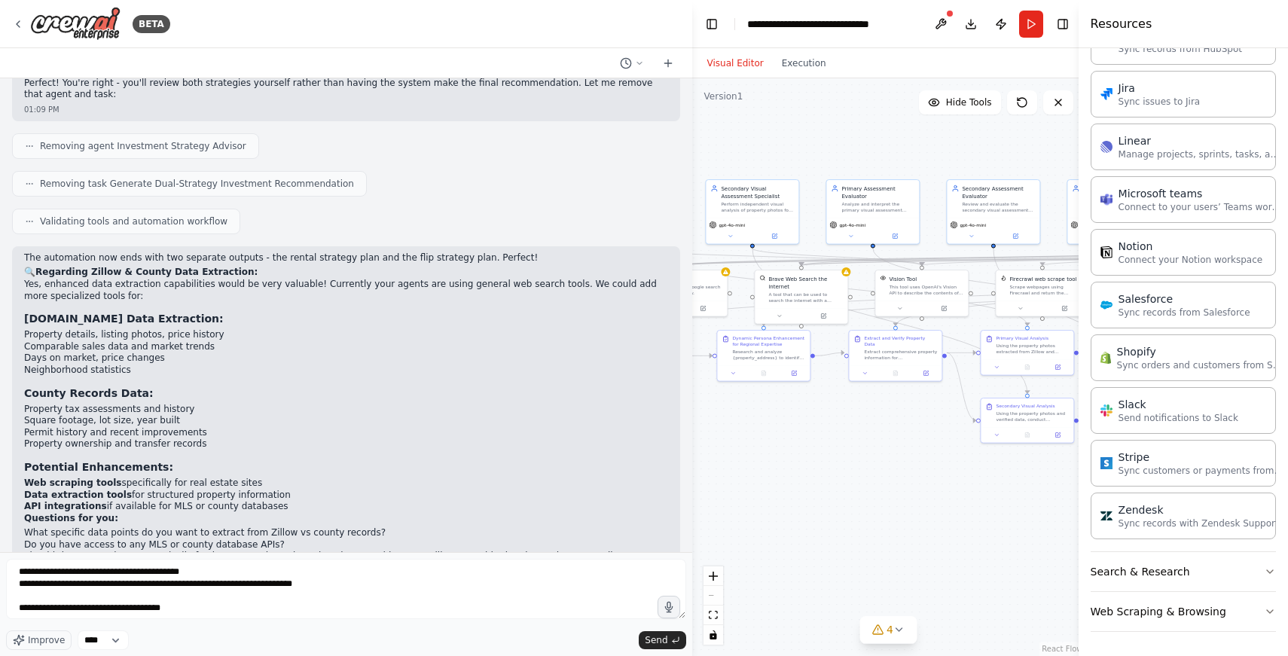
scroll to position [3665, 0]
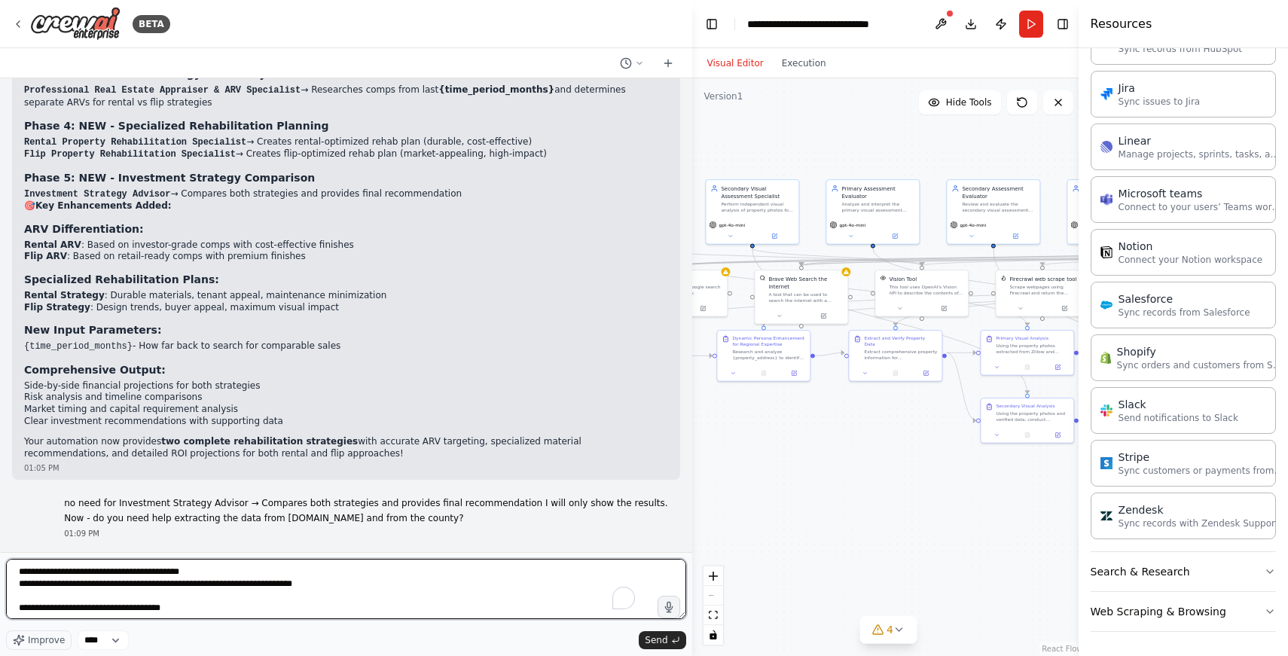
click at [248, 612] on textarea "**********" at bounding box center [346, 589] width 680 height 60
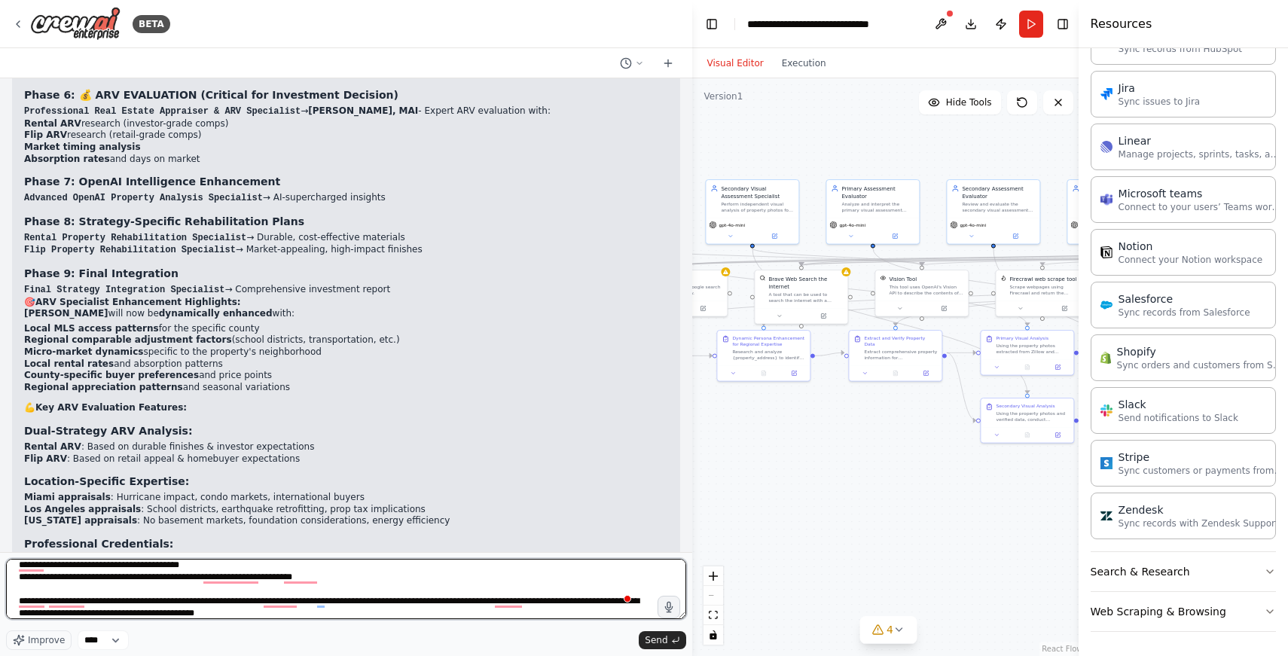
scroll to position [7, 0]
type textarea "**********"
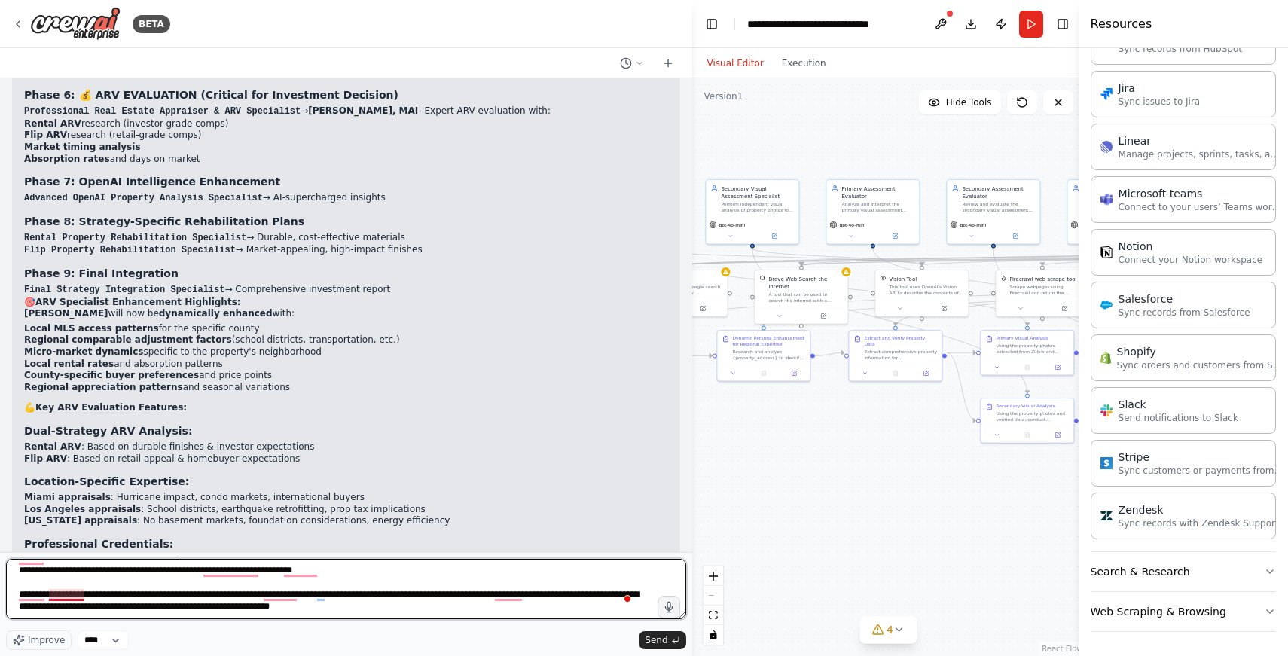
click at [73, 599] on textarea "**********" at bounding box center [346, 589] width 680 height 60
click at [283, 598] on textarea "**********" at bounding box center [346, 589] width 680 height 60
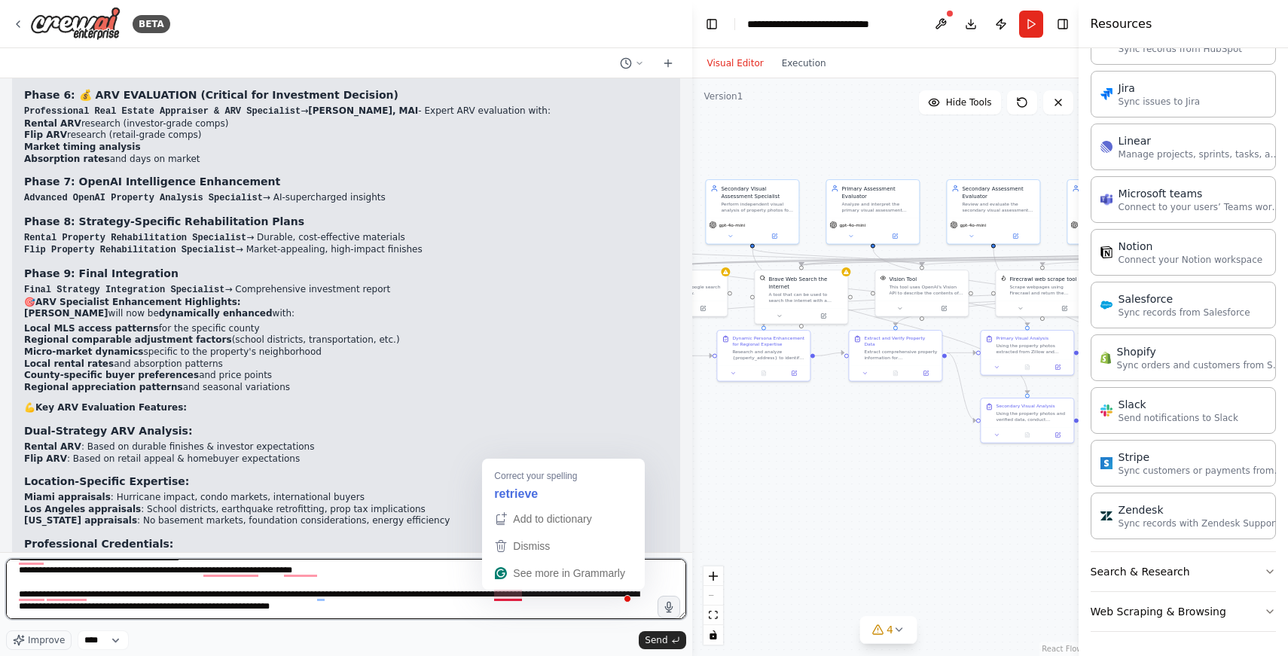
click at [507, 592] on textarea "**********" at bounding box center [346, 589] width 680 height 60
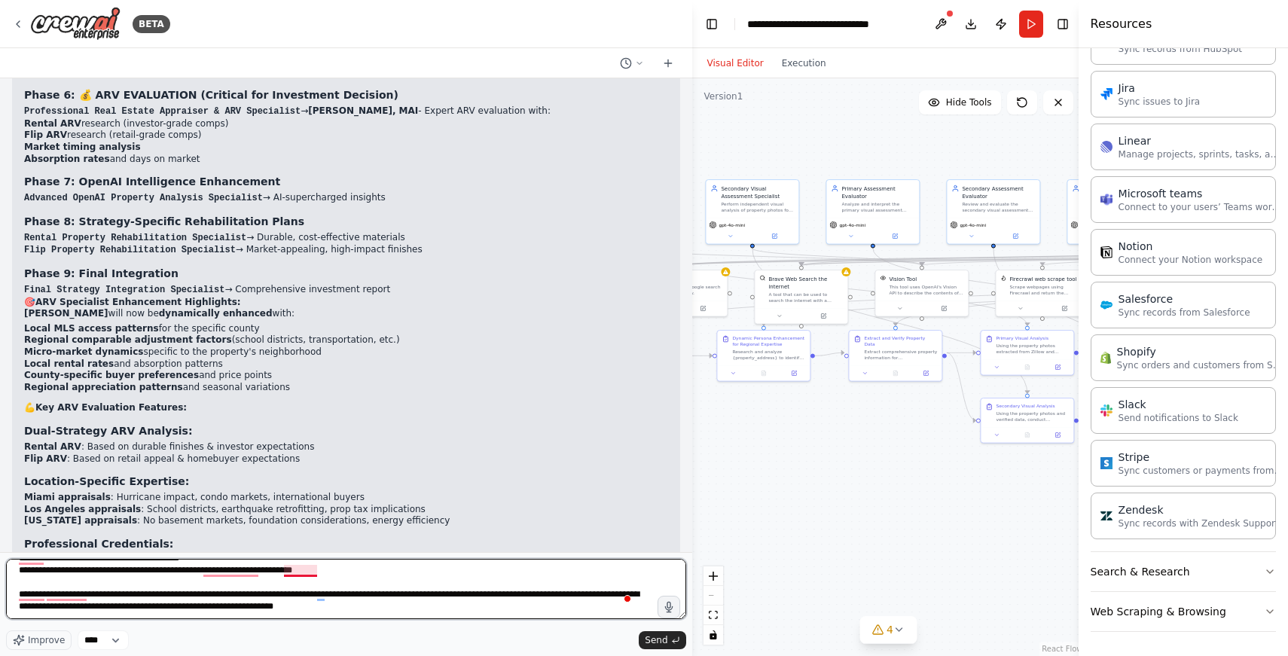
click at [299, 572] on textarea "**********" at bounding box center [346, 589] width 680 height 60
click at [241, 570] on textarea "**********" at bounding box center [346, 589] width 680 height 60
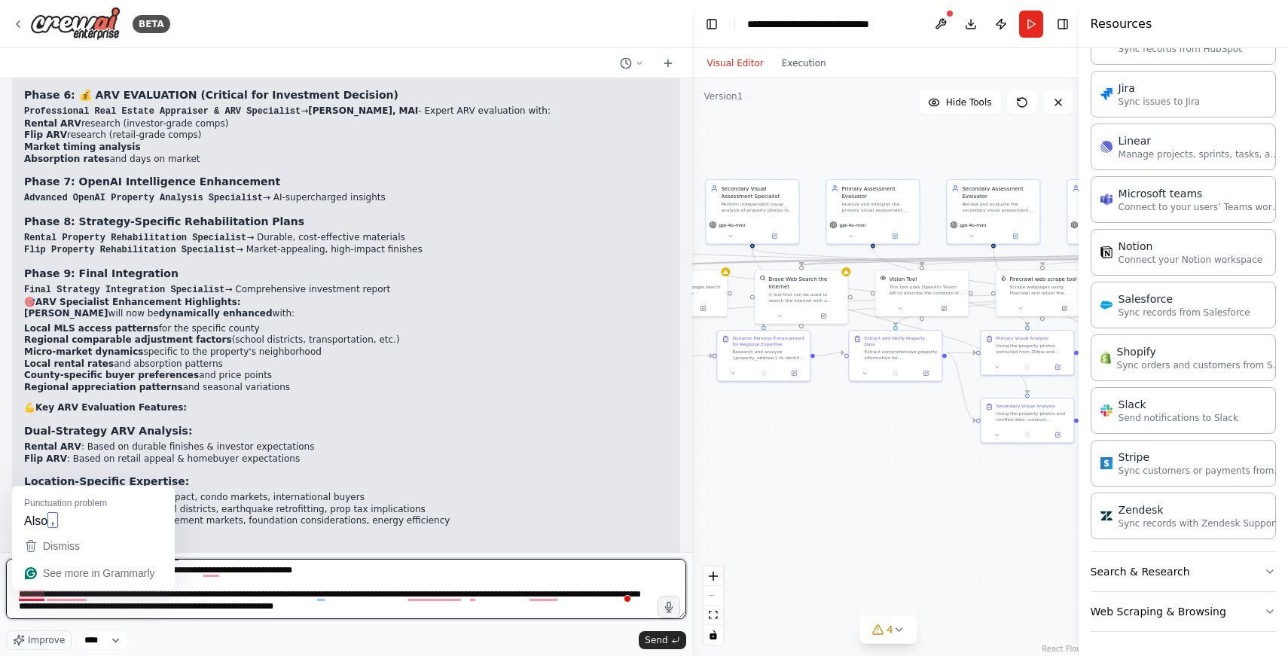
click at [29, 594] on textarea "**********" at bounding box center [346, 589] width 680 height 60
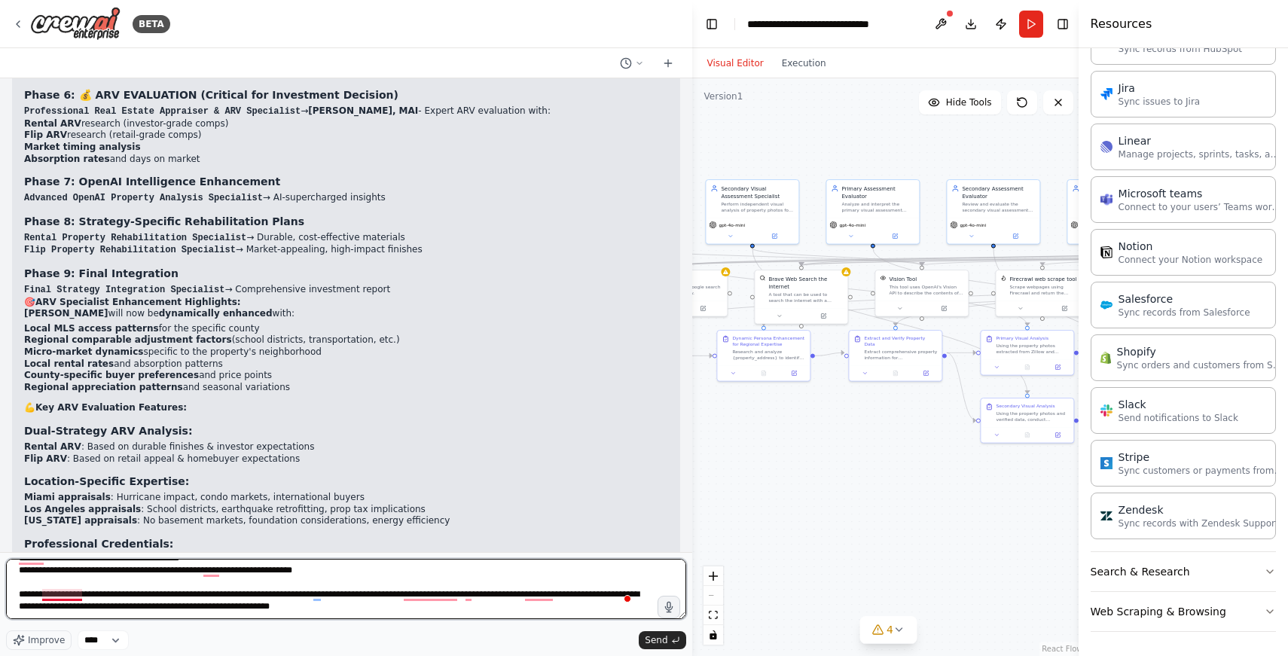
click at [58, 596] on textarea "**********" at bounding box center [346, 589] width 680 height 60
drag, startPoint x: 72, startPoint y: 517, endPoint x: 68, endPoint y: 579, distance: 62.6
click at [68, 577] on div "BETA Act as an expert realtor, home design and most importantly as a fully lice…" at bounding box center [346, 328] width 692 height 656
click at [61, 595] on textarea "**********" at bounding box center [346, 589] width 680 height 60
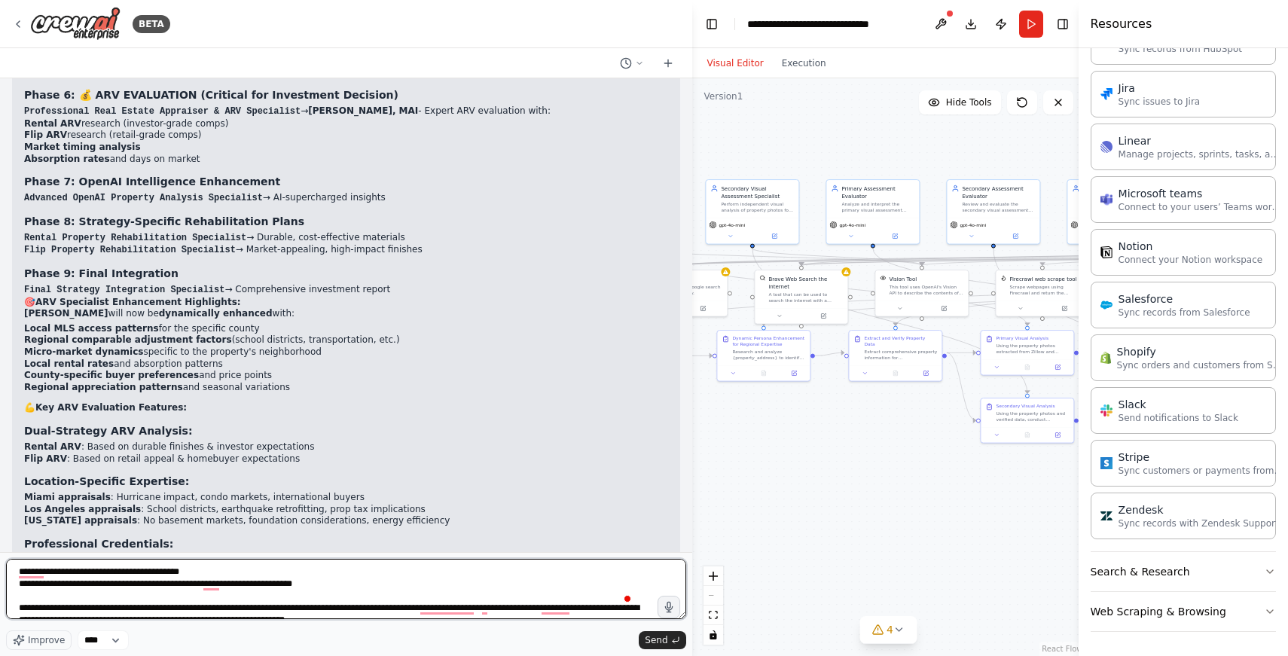
click at [35, 576] on textarea "**********" at bounding box center [346, 589] width 680 height 60
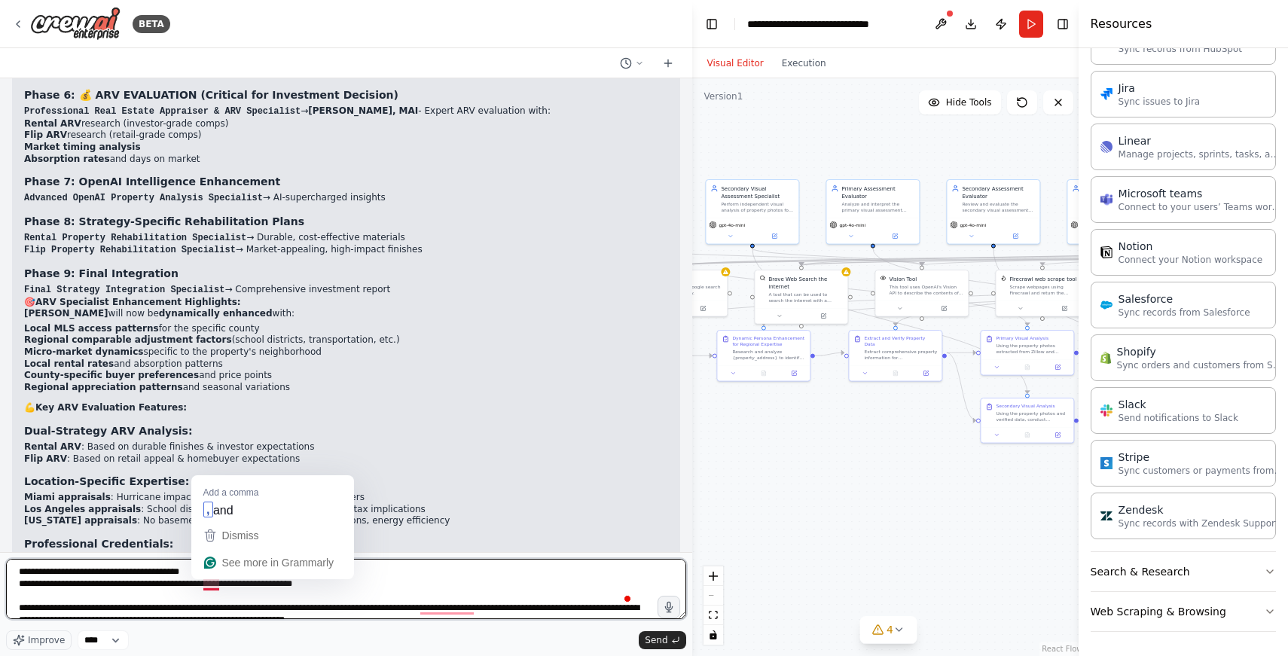
click at [206, 584] on textarea "**********" at bounding box center [346, 589] width 680 height 60
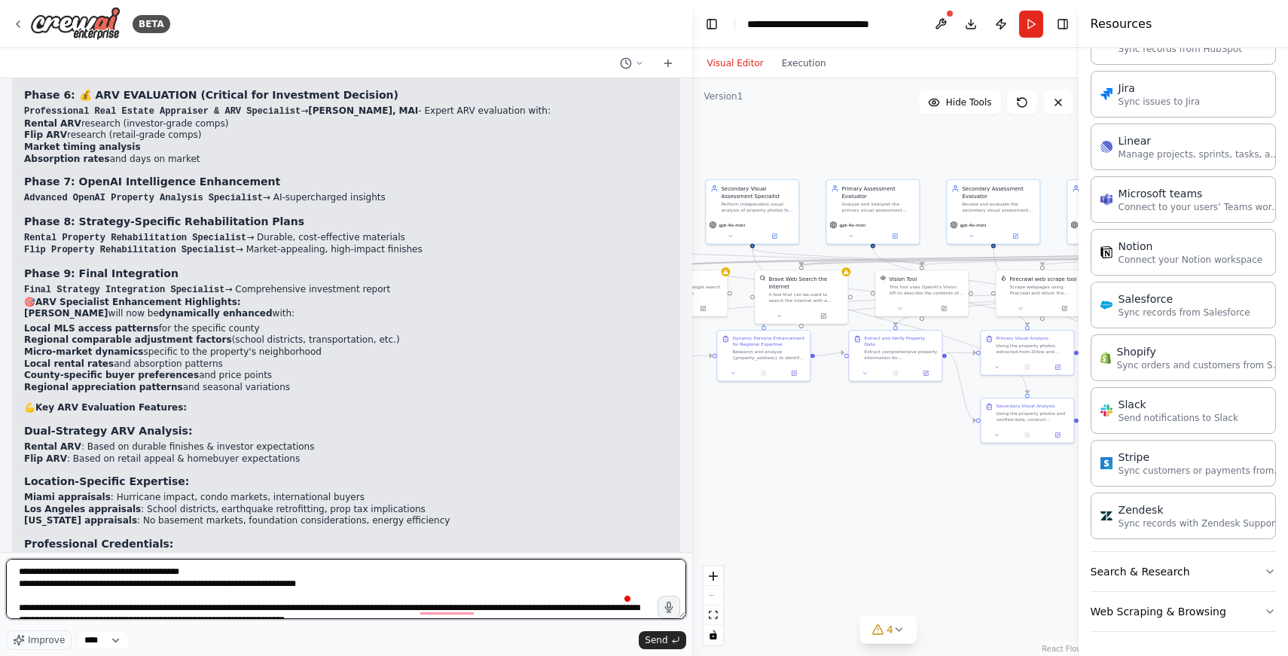
scroll to position [14, 0]
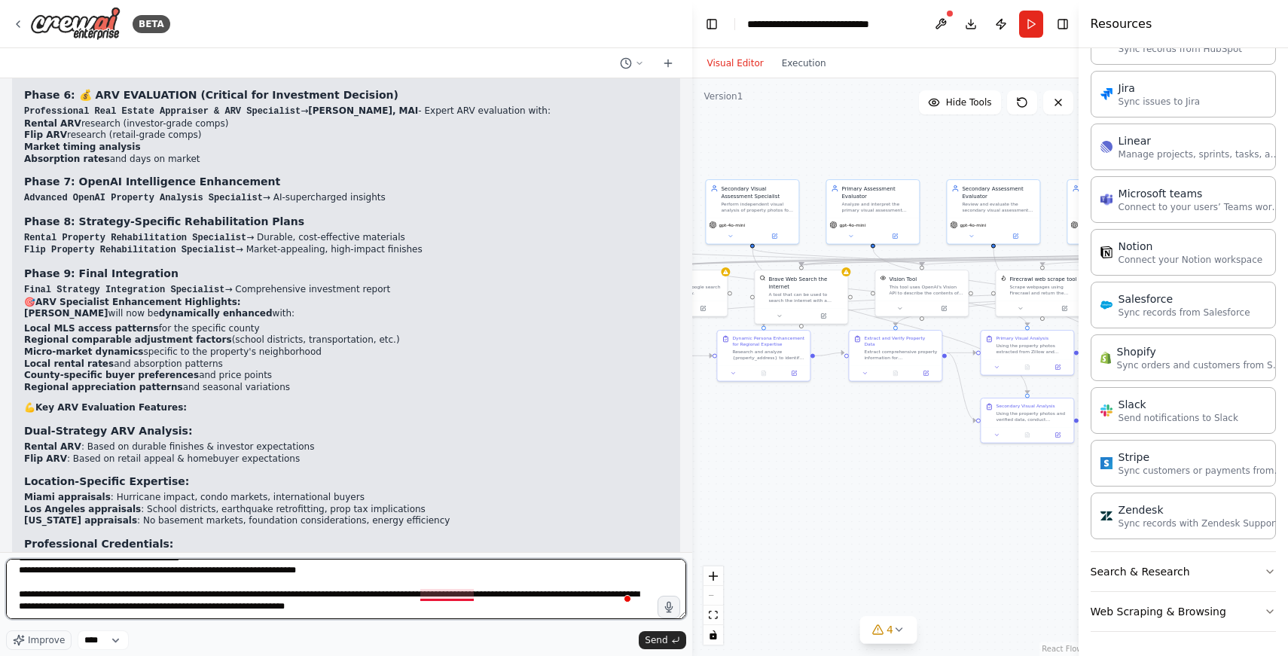
click at [452, 595] on textarea "**********" at bounding box center [346, 589] width 680 height 60
click at [421, 613] on textarea "**********" at bounding box center [346, 589] width 680 height 60
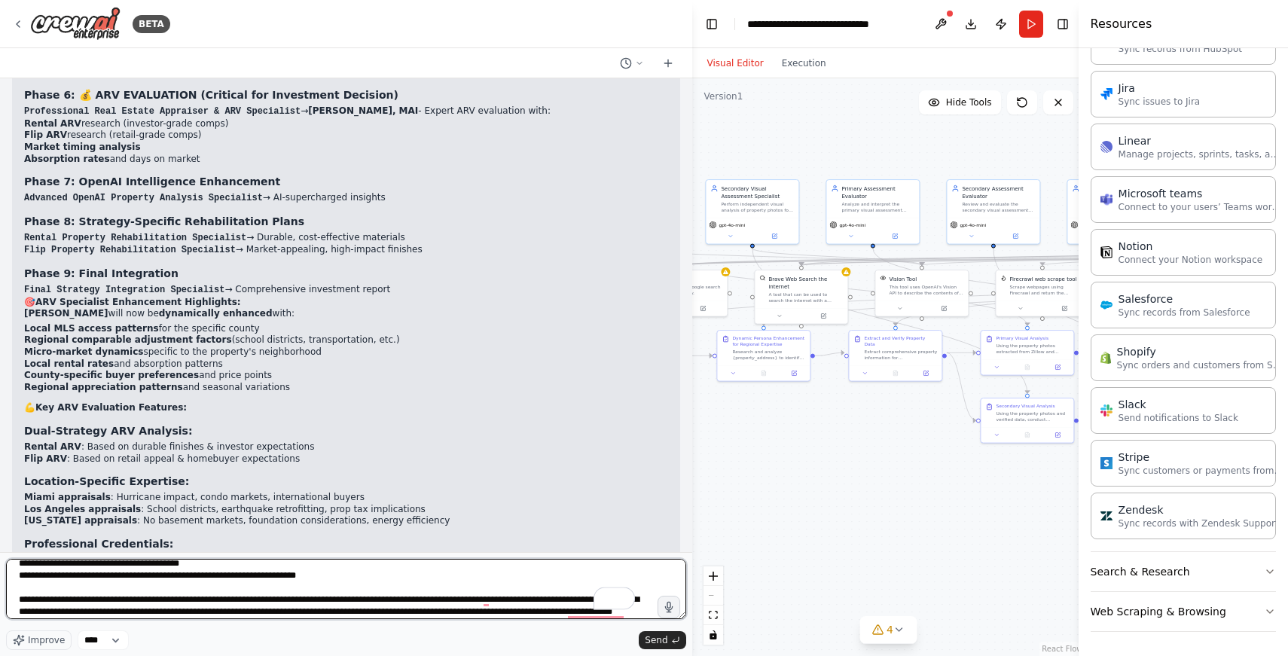
scroll to position [40, 0]
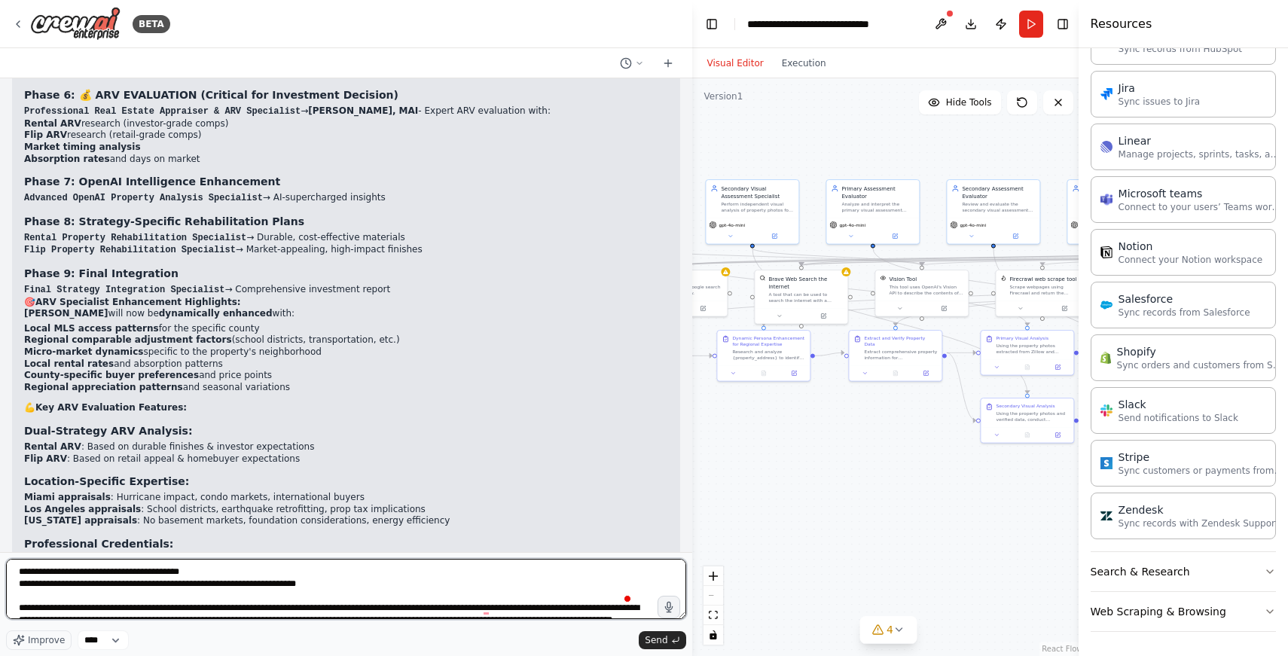
drag, startPoint x: 321, startPoint y: 584, endPoint x: 332, endPoint y: 586, distance: 11.5
click at [322, 584] on textarea "**********" at bounding box center [346, 589] width 680 height 60
type textarea "**********"
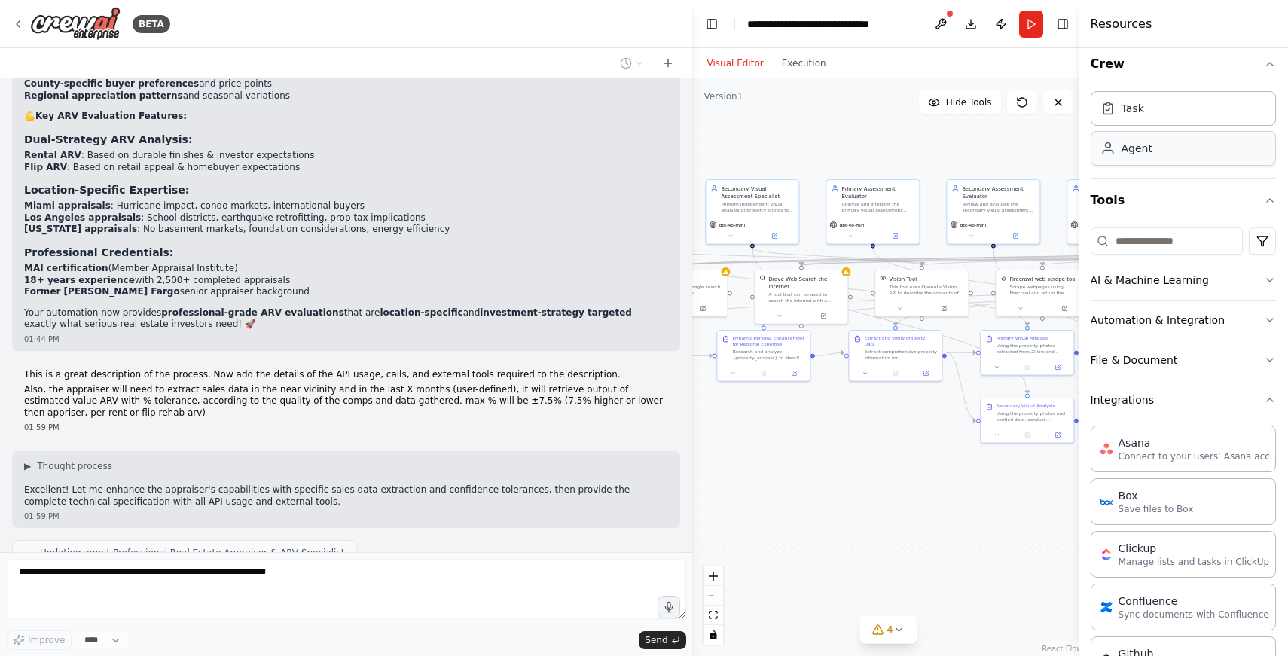
scroll to position [0, 0]
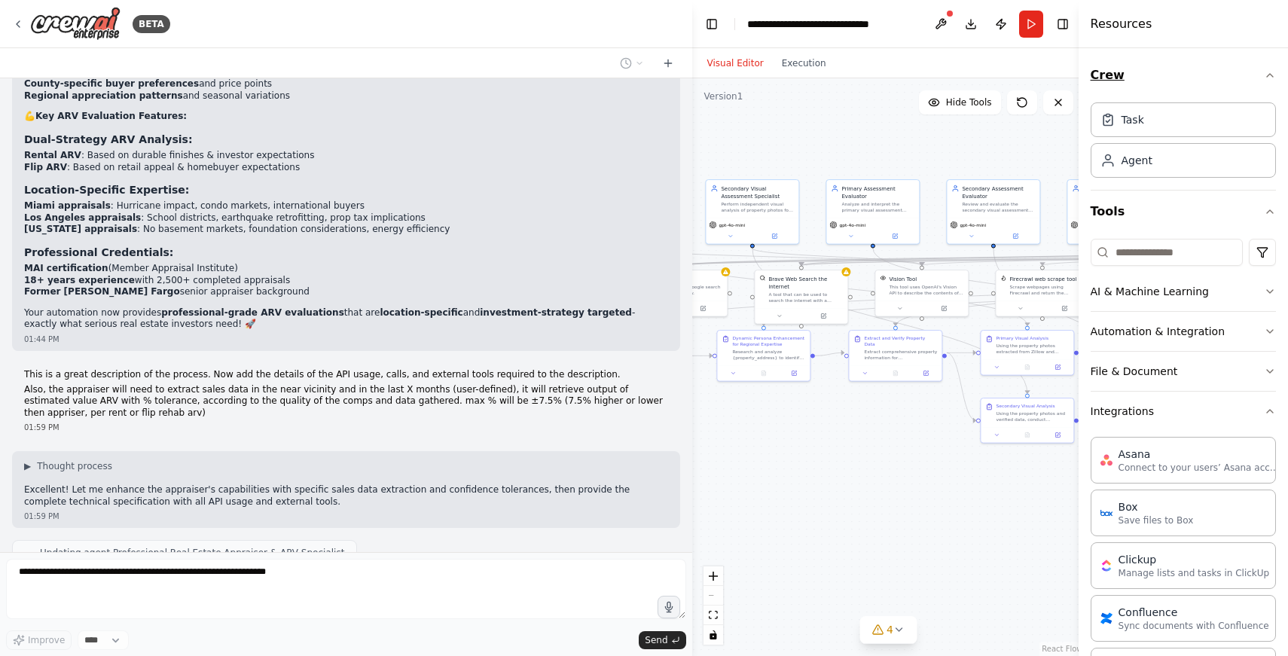
click at [1263, 79] on icon "button" at bounding box center [1269, 75] width 12 height 12
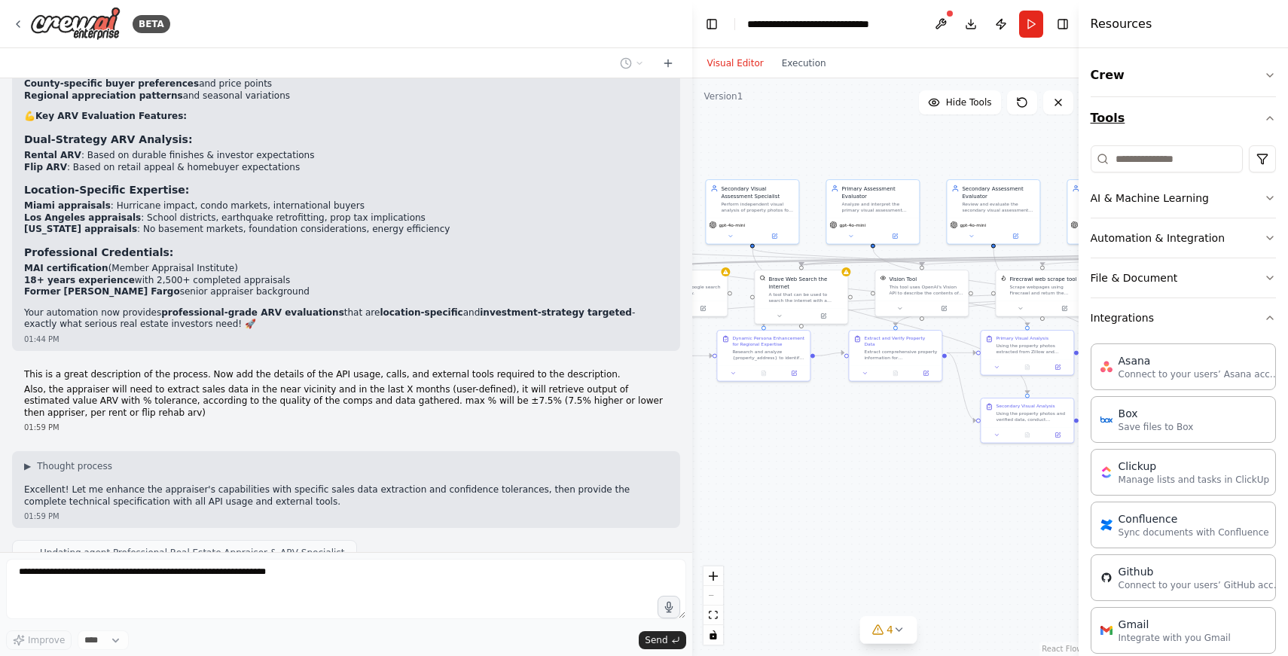
click at [1257, 111] on button "Tools" at bounding box center [1182, 118] width 185 height 42
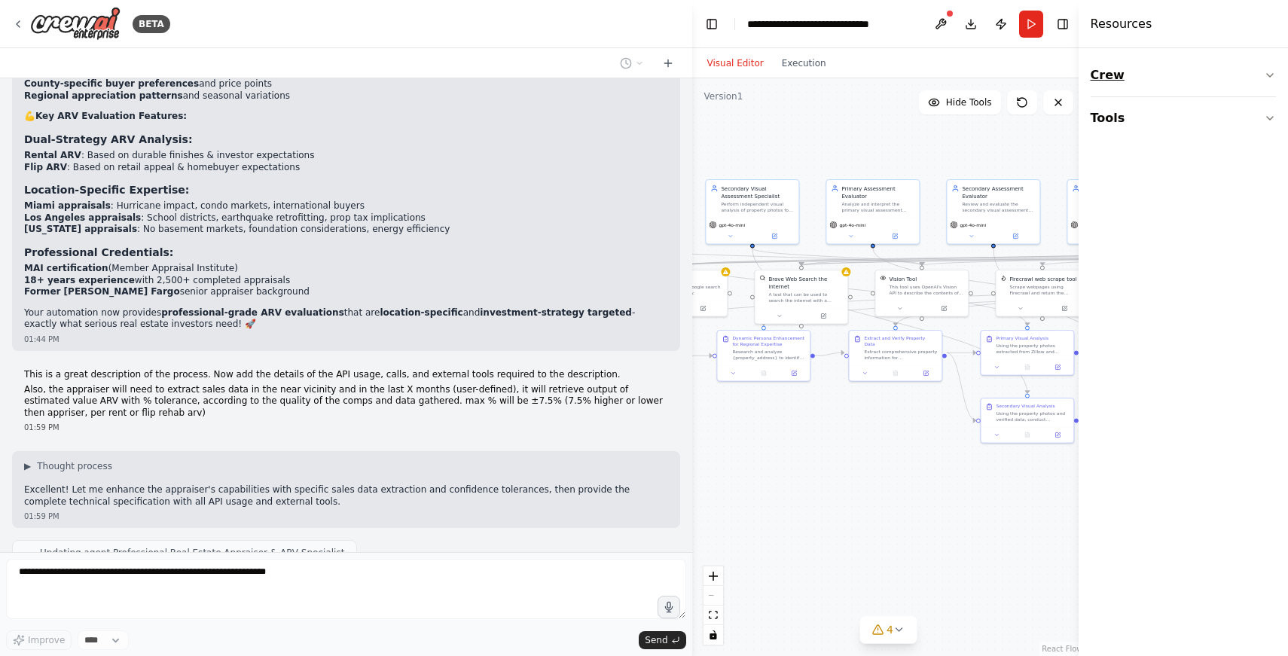
click at [1251, 78] on button "Crew" at bounding box center [1182, 75] width 185 height 42
click at [1157, 124] on div "Task" at bounding box center [1182, 119] width 185 height 35
click at [1154, 157] on div "Agent" at bounding box center [1182, 159] width 185 height 35
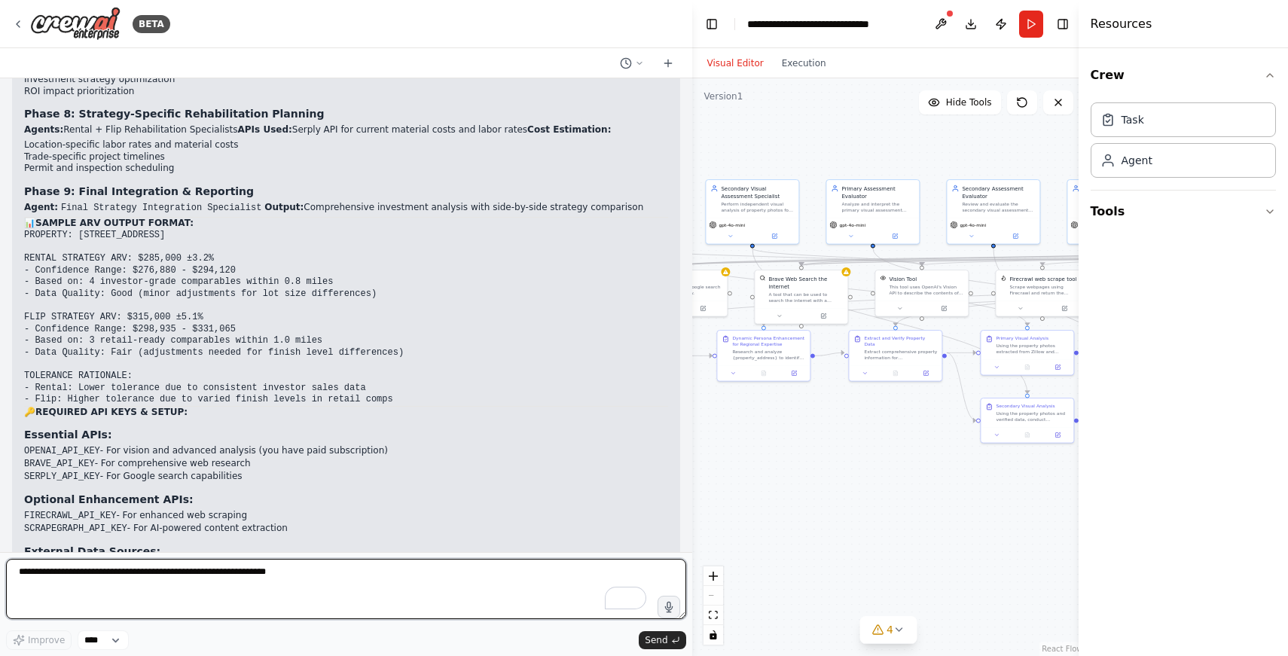
scroll to position [12848, 0]
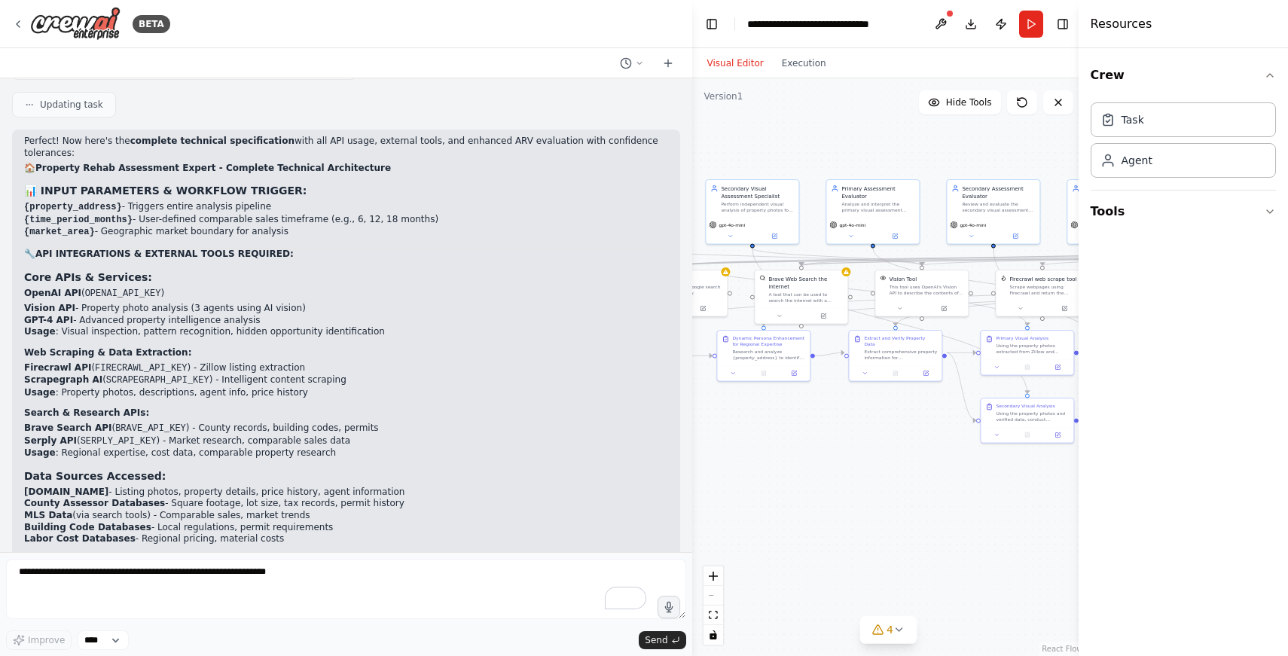
scroll to position [11621, 0]
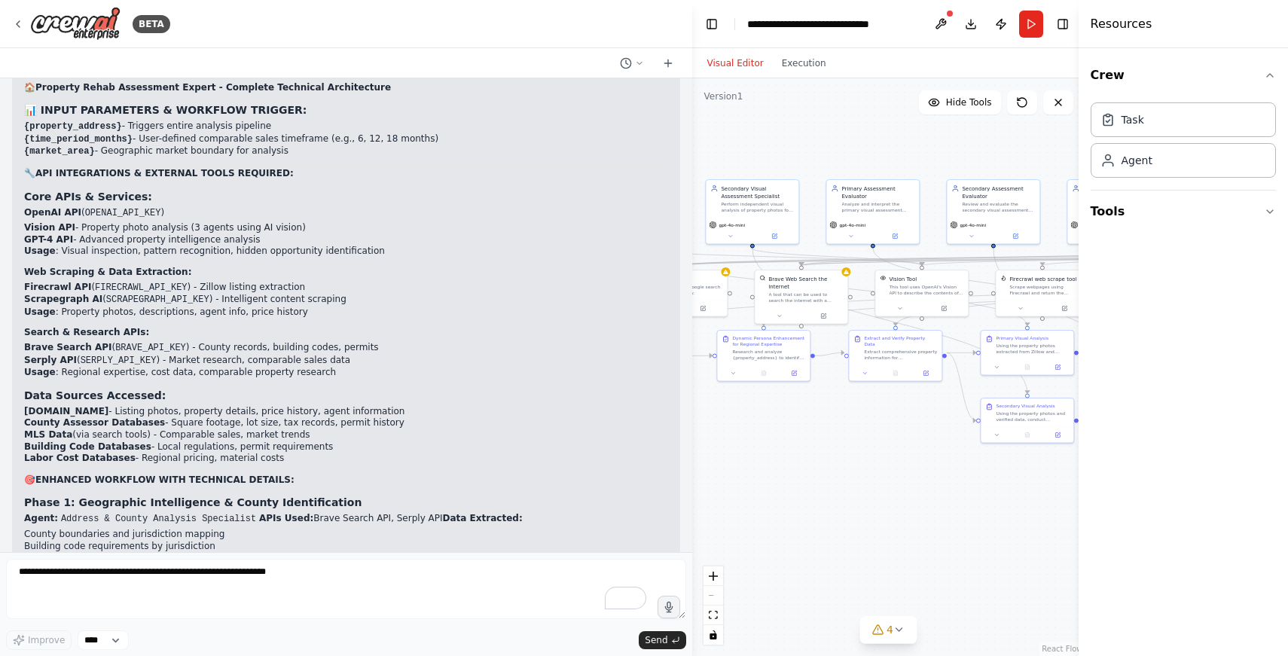
drag, startPoint x: 349, startPoint y: 519, endPoint x: 29, endPoint y: 102, distance: 525.3
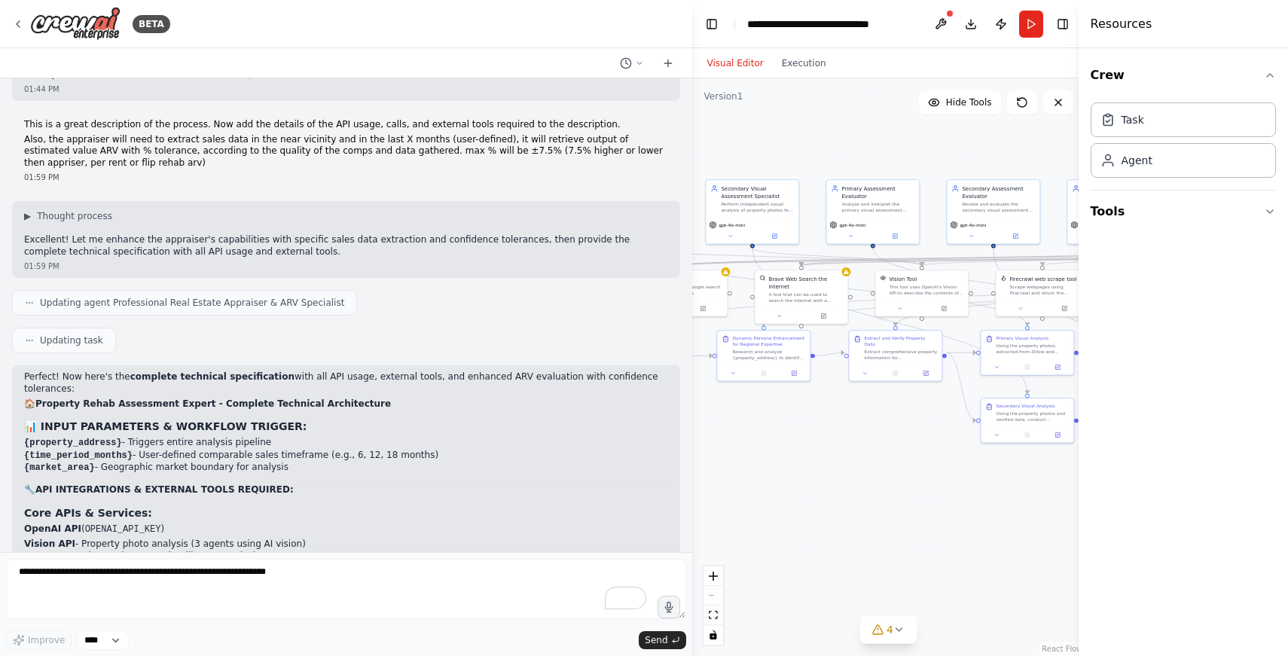
scroll to position [11304, 0]
click at [25, 399] on h2 "🏠 Property Rehab Assessment Expert - Complete Technical Architecture" at bounding box center [346, 405] width 644 height 12
copy div "🏠 Loremips Dolor Sitametcon Adipis - Elitsedd Eiusmodte Incididuntut 📊 LABOR ET…"
